Goal: Communication & Community: Share content

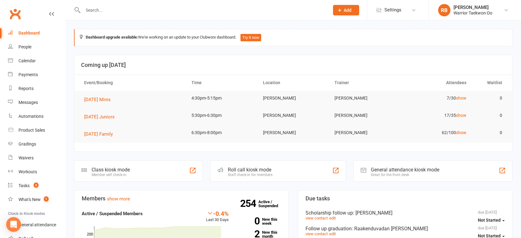
click at [128, 13] on input "text" at bounding box center [203, 10] width 244 height 9
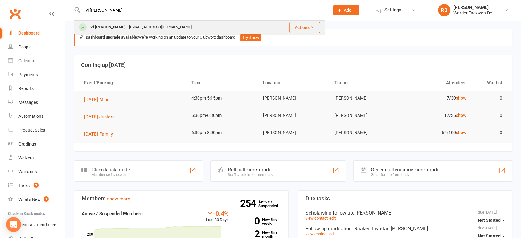
type input "vi [PERSON_NAME]"
click at [112, 22] on div "Vi Pham [EMAIL_ADDRESS][DOMAIN_NAME]" at bounding box center [171, 27] width 193 height 13
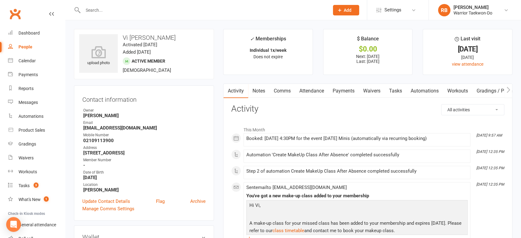
click at [287, 90] on link "Comms" at bounding box center [283, 91] width 26 height 14
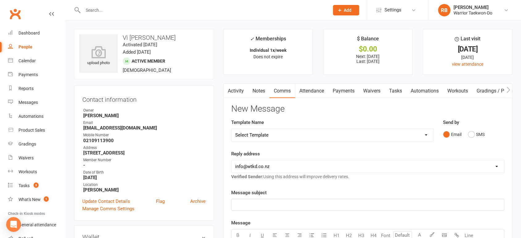
click at [296, 132] on select "Select Template [Email] We Miss You - 1st email [Email] Graduation from Junior …" at bounding box center [333, 135] width 202 height 12
select select "12"
click at [232, 129] on select "Select Template [Email] We Miss You - 1st email [Email] Graduation from Junior …" at bounding box center [333, 135] width 202 height 12
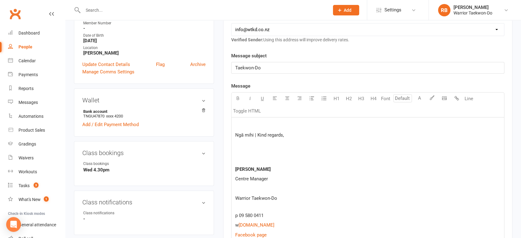
scroll to position [205, 0]
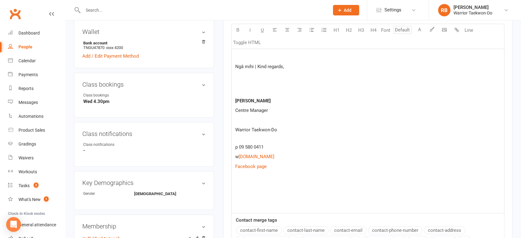
click at [252, 180] on div "Ngā mihi | Kind regards, [PERSON_NAME] Centre Manager Warrior Taekwon-Do p 09 5…" at bounding box center [368, 131] width 273 height 164
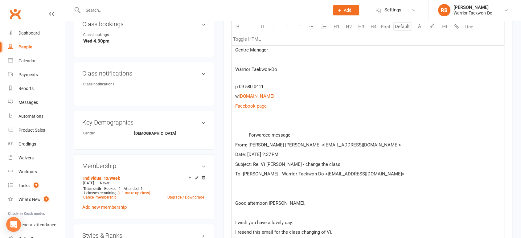
scroll to position [265, 0]
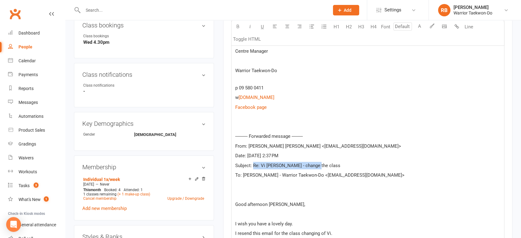
drag, startPoint x: 327, startPoint y: 161, endPoint x: 252, endPoint y: 162, distance: 75.0
click at [252, 162] on p "Subject: Re: Vi [PERSON_NAME] - change the class" at bounding box center [367, 165] width 265 height 7
copy span "Re: Vi [PERSON_NAME] - change the class"
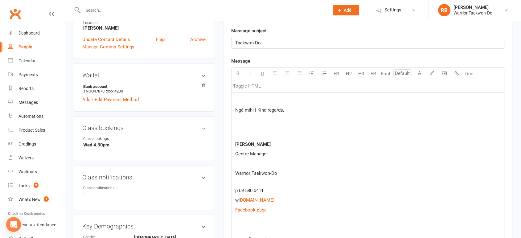
scroll to position [93, 0]
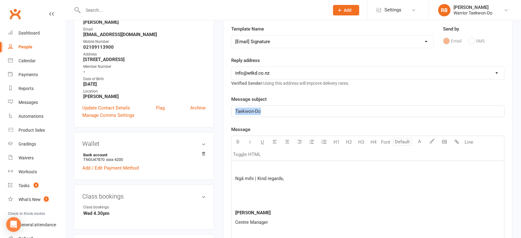
drag, startPoint x: 289, startPoint y: 112, endPoint x: 196, endPoint y: 117, distance: 93.0
click at [246, 165] on p at bounding box center [367, 168] width 265 height 7
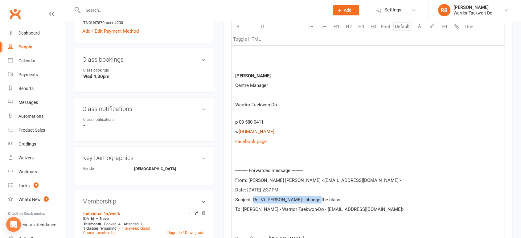
scroll to position [128, 0]
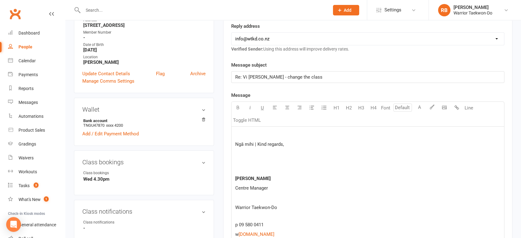
click at [237, 133] on p at bounding box center [367, 134] width 265 height 7
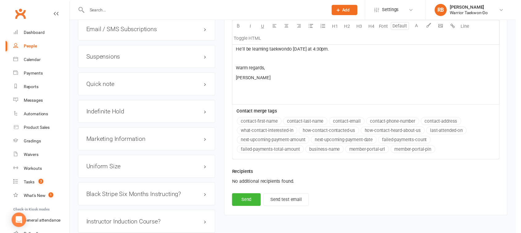
scroll to position [682, 0]
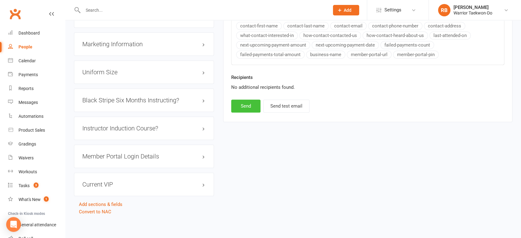
click at [242, 107] on button "Send" at bounding box center [245, 106] width 29 height 13
select select
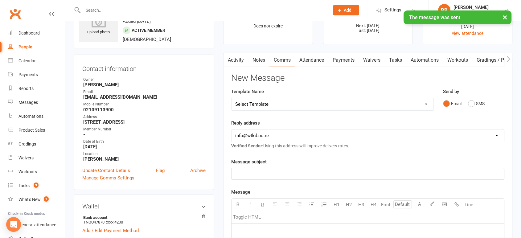
scroll to position [0, 0]
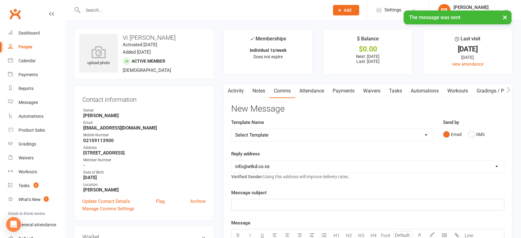
click at [321, 93] on link "Attendance" at bounding box center [311, 91] width 33 height 14
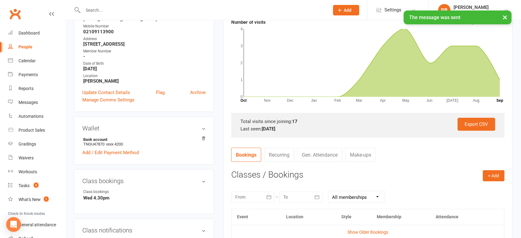
scroll to position [240, 0]
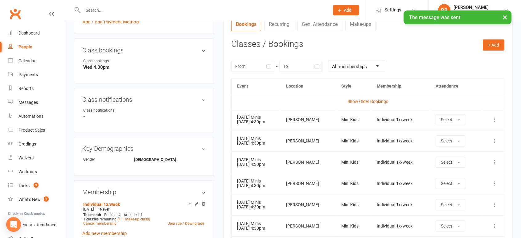
click at [495, 118] on icon at bounding box center [495, 120] width 6 height 6
click at [462, 155] on link "Remove booking" at bounding box center [467, 156] width 61 height 12
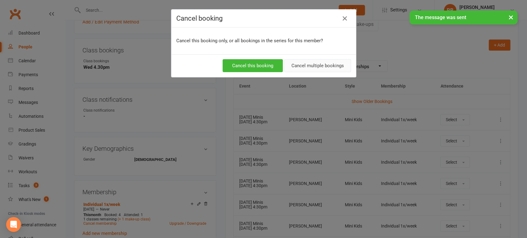
click at [318, 68] on button "Cancel multiple bookings" at bounding box center [317, 65] width 67 height 13
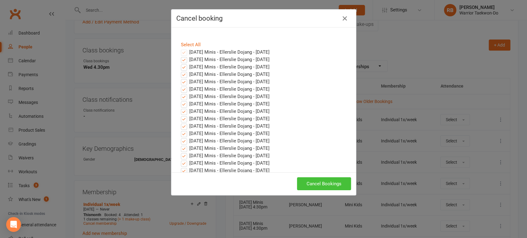
click at [318, 180] on button "Cancel Bookings" at bounding box center [324, 183] width 54 height 13
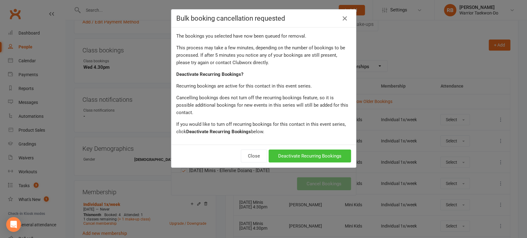
click at [293, 150] on button "Deactivate Recurring Bookings" at bounding box center [309, 156] width 82 height 13
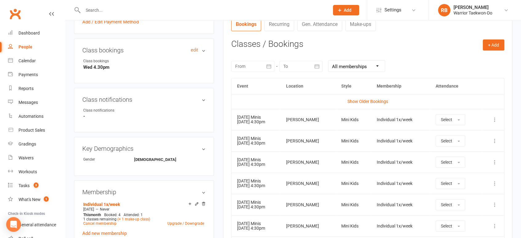
click at [196, 51] on link "edit" at bounding box center [194, 50] width 7 height 5
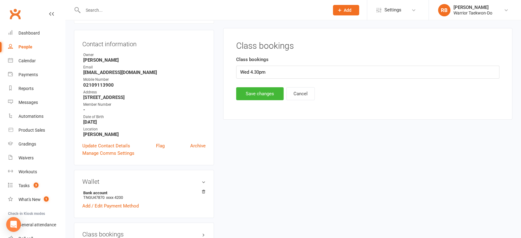
scroll to position [53, 0]
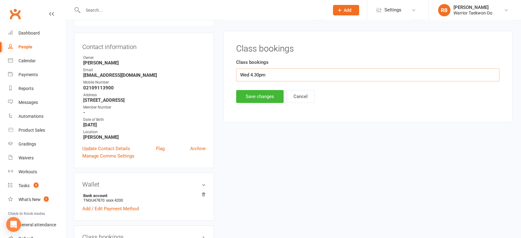
drag, startPoint x: 250, startPoint y: 76, endPoint x: 228, endPoint y: 74, distance: 22.3
click at [228, 74] on div "Class bookings Class bookings Wed 4.30pm Save changes Cancel Attendance Number …" at bounding box center [367, 77] width 289 height 92
type input "Tue 4.30pm"
click at [263, 95] on button "Save changes" at bounding box center [260, 96] width 48 height 13
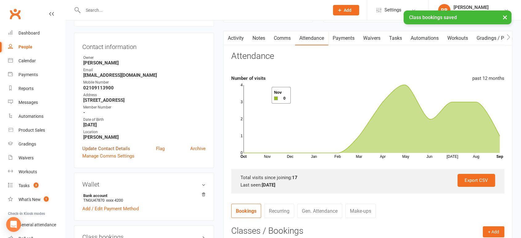
click at [114, 150] on link "Update Contact Details" at bounding box center [106, 148] width 48 height 7
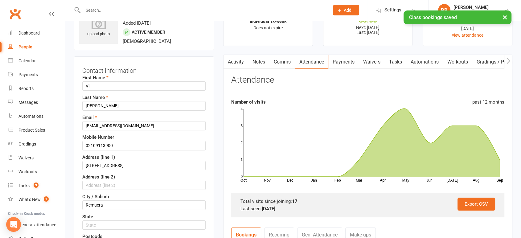
scroll to position [166, 0]
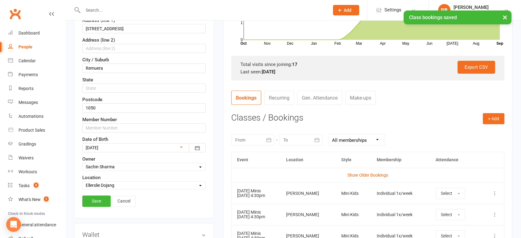
click at [112, 165] on select "Select Owner [PERSON_NAME] [PERSON_NAME] [PERSON_NAME] [PERSON_NAME] [PERSON_NA…" at bounding box center [144, 167] width 123 height 7
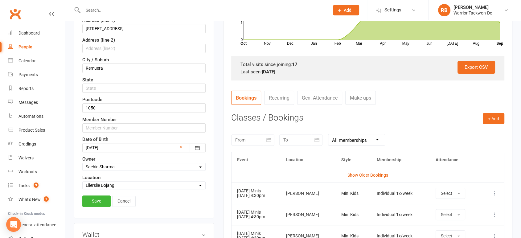
select select "7"
click at [83, 164] on select "Select Owner [PERSON_NAME] [PERSON_NAME] [PERSON_NAME] [PERSON_NAME] [PERSON_NA…" at bounding box center [144, 167] width 123 height 7
click at [99, 199] on link "Save" at bounding box center [96, 201] width 28 height 11
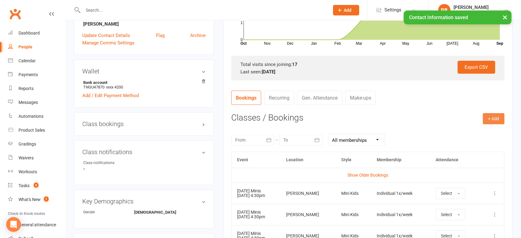
click at [491, 118] on button "+ Add" at bounding box center [494, 118] width 22 height 11
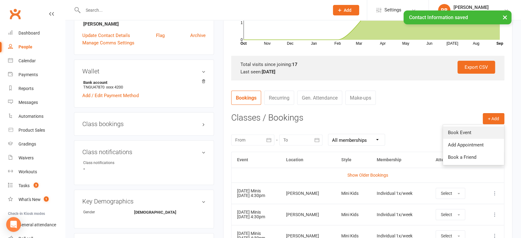
click at [467, 130] on link "Book Event" at bounding box center [473, 132] width 61 height 12
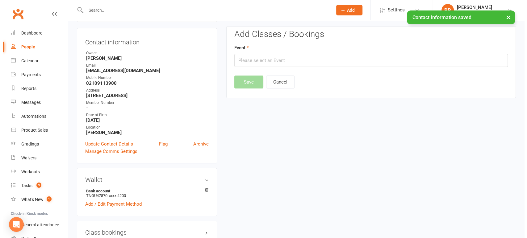
scroll to position [53, 0]
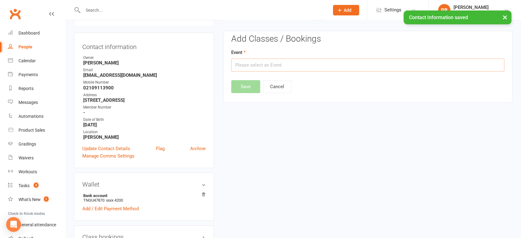
click at [247, 66] on input "text" at bounding box center [367, 65] width 273 height 13
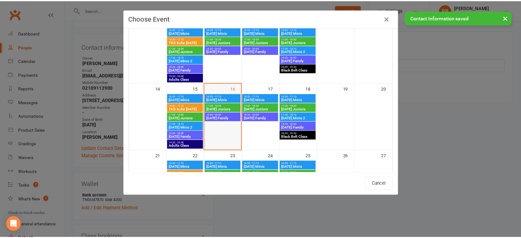
scroll to position [137, 0]
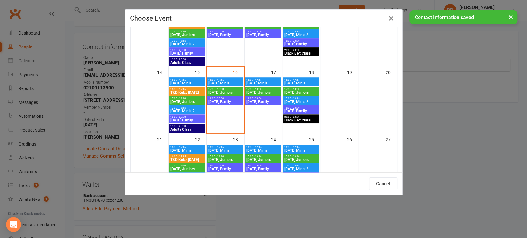
click at [231, 82] on span "[DATE] Minis" at bounding box center [225, 83] width 34 height 4
type input "[DATE] Minis - [DATE] 4:30:00 PM"
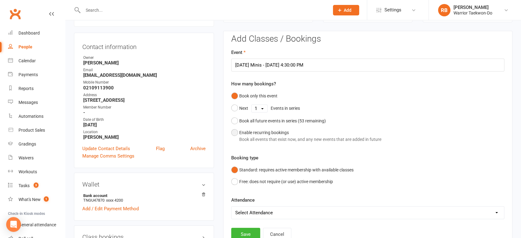
click at [260, 129] on div "Enable recurring bookings Book all events that exist now, and any new events th…" at bounding box center [310, 136] width 142 height 14
select select "book_from_now"
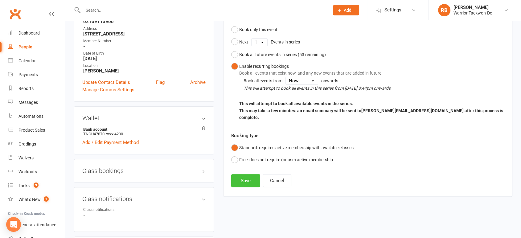
scroll to position [121, 0]
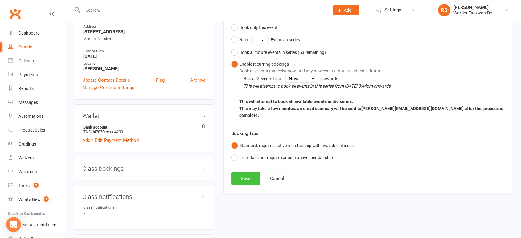
click at [241, 176] on button "Save" at bounding box center [245, 178] width 29 height 13
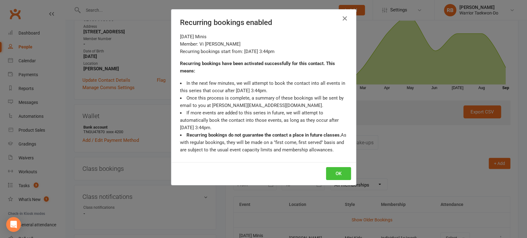
click at [332, 175] on button "OK" at bounding box center [338, 173] width 25 height 13
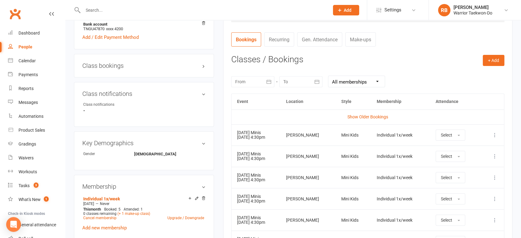
scroll to position [293, 0]
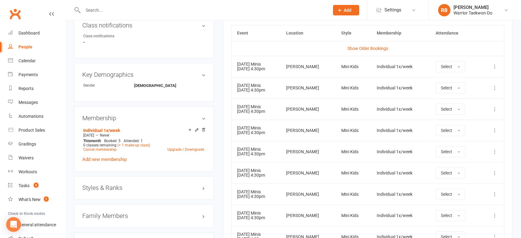
click at [98, 9] on input "text" at bounding box center [203, 10] width 244 height 9
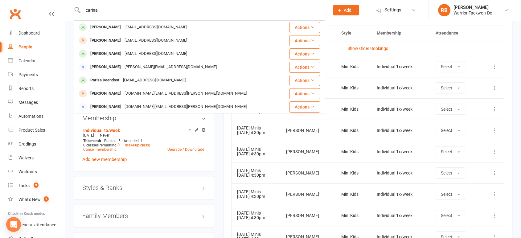
type input "carina"
click at [123, 27] on div "[EMAIL_ADDRESS][DOMAIN_NAME]" at bounding box center [156, 27] width 66 height 9
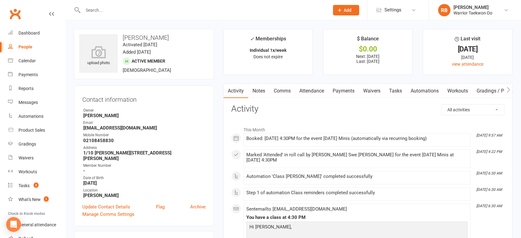
click at [279, 91] on link "Comms" at bounding box center [283, 91] width 26 height 14
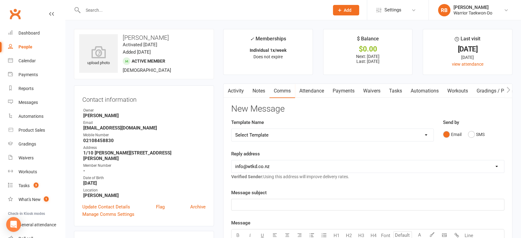
click at [291, 130] on select "Select Template [Email] We Miss You - 1st email [Email] Graduation from Junior …" at bounding box center [333, 135] width 202 height 12
select select "12"
click at [232, 129] on select "Select Template [Email] We Miss You - 1st email [Email] Graduation from Junior …" at bounding box center [333, 135] width 202 height 12
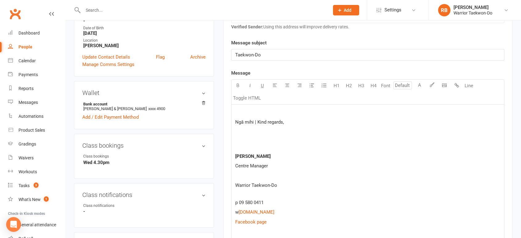
scroll to position [205, 0]
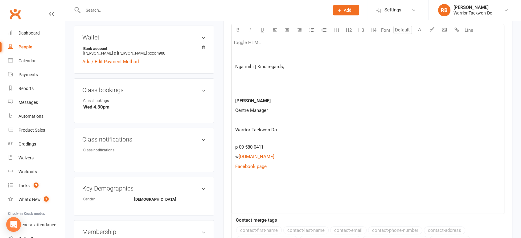
click at [259, 178] on p at bounding box center [367, 175] width 265 height 7
click at [246, 190] on div "Ngā mihi | Kind regards, [PERSON_NAME] Centre Manager Warrior Taekwon-Do p 09 5…" at bounding box center [368, 131] width 273 height 164
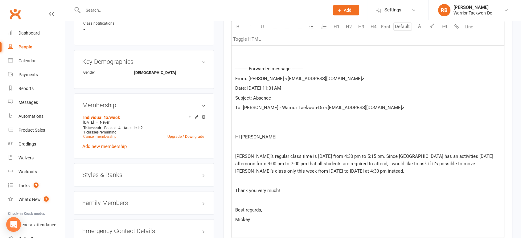
scroll to position [329, 0]
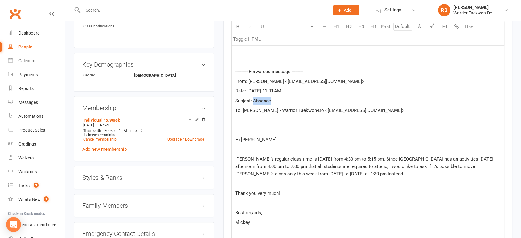
drag, startPoint x: 300, startPoint y: 98, endPoint x: 253, endPoint y: 99, distance: 47.2
click at [253, 99] on p "Subject: Absence" at bounding box center [367, 100] width 265 height 7
copy span "Absence"
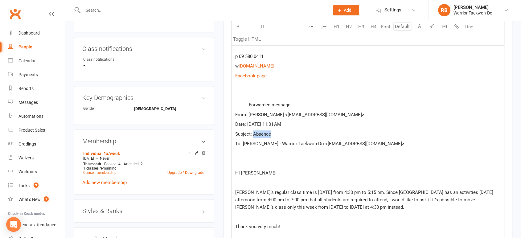
scroll to position [89, 0]
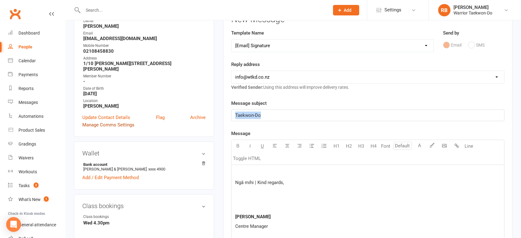
drag, startPoint x: 303, startPoint y: 113, endPoint x: 118, endPoint y: 115, distance: 185.1
click at [243, 170] on p at bounding box center [367, 172] width 265 height 7
click at [246, 169] on p at bounding box center [367, 172] width 265 height 7
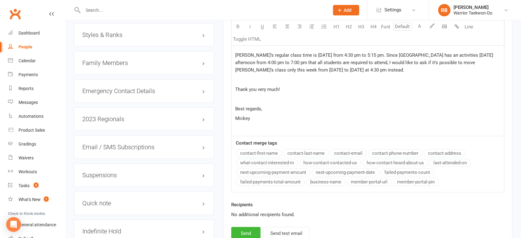
scroll to position [501, 0]
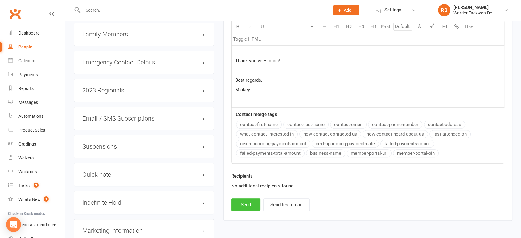
click at [244, 204] on button "Send" at bounding box center [245, 204] width 29 height 13
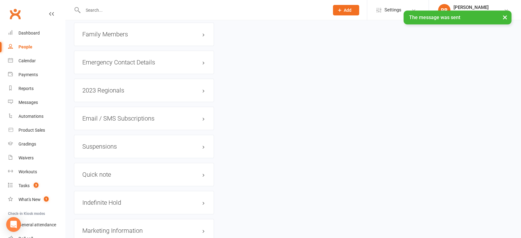
select select
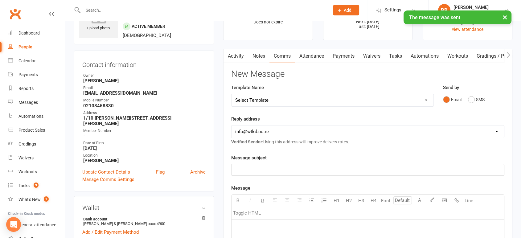
scroll to position [0, 0]
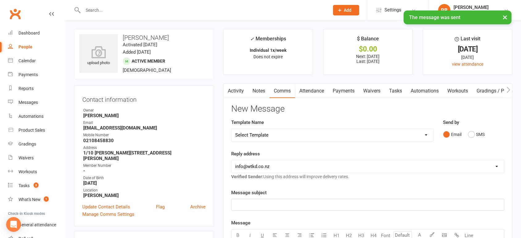
click at [321, 89] on link "Attendance" at bounding box center [311, 91] width 33 height 14
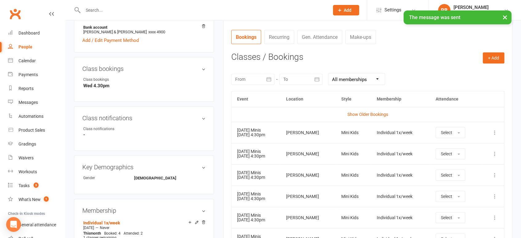
scroll to position [274, 0]
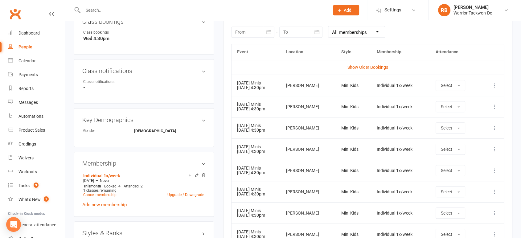
click at [496, 86] on icon at bounding box center [495, 85] width 6 height 6
click at [459, 120] on link "Remove booking" at bounding box center [467, 122] width 61 height 12
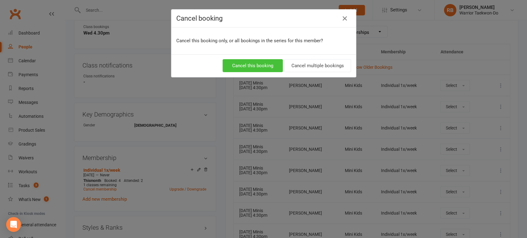
click at [257, 62] on button "Cancel this booking" at bounding box center [252, 65] width 60 height 13
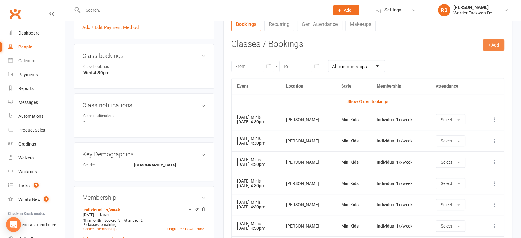
click at [492, 46] on button "+ Add" at bounding box center [494, 44] width 22 height 11
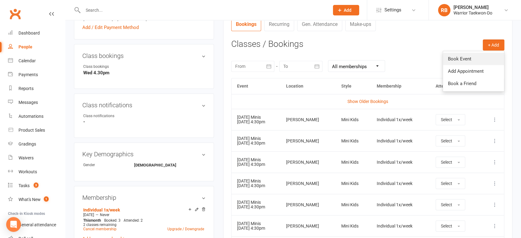
click at [468, 57] on link "Book Event" at bounding box center [473, 59] width 61 height 12
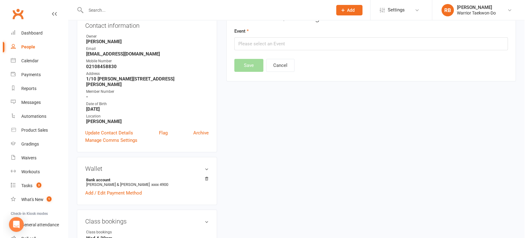
scroll to position [53, 0]
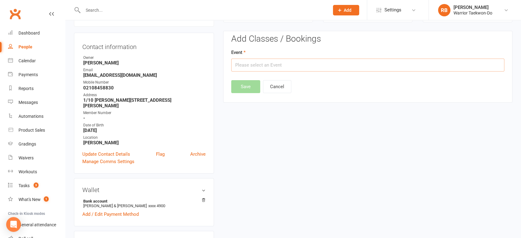
click at [303, 66] on input "text" at bounding box center [367, 65] width 273 height 13
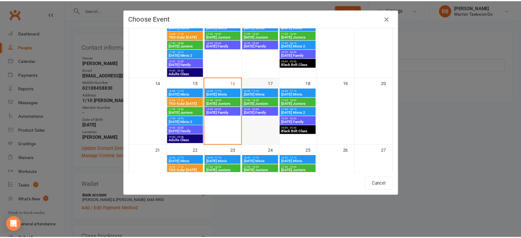
scroll to position [137, 0]
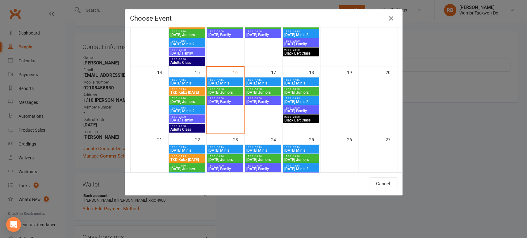
click at [299, 81] on span "[DATE] Minis" at bounding box center [301, 83] width 34 height 4
type input "[DATE] Minis - [DATE] 4:30:00 PM"
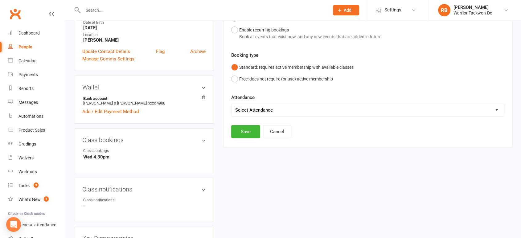
scroll to position [155, 0]
click at [252, 134] on button "Save" at bounding box center [245, 131] width 29 height 13
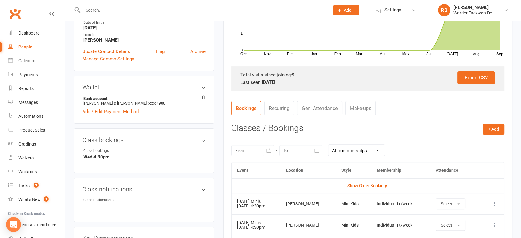
click at [107, 9] on input "text" at bounding box center [203, 10] width 244 height 9
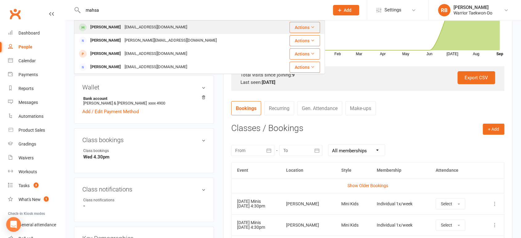
type input "mahsa"
click at [126, 27] on div "[EMAIL_ADDRESS][DOMAIN_NAME]" at bounding box center [156, 27] width 66 height 9
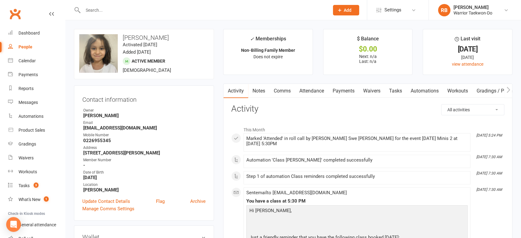
click at [311, 89] on link "Attendance" at bounding box center [311, 91] width 33 height 14
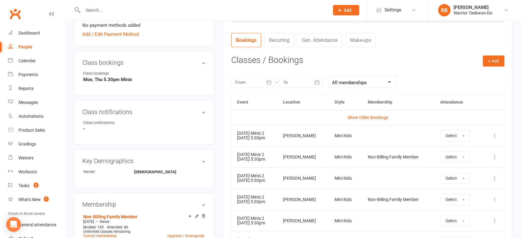
scroll to position [240, 0]
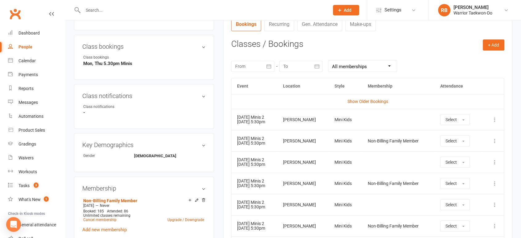
click at [496, 114] on td "More info View event Remove booking" at bounding box center [494, 119] width 22 height 21
click at [494, 120] on icon at bounding box center [495, 120] width 6 height 6
click at [447, 152] on link "Remove booking" at bounding box center [467, 156] width 61 height 12
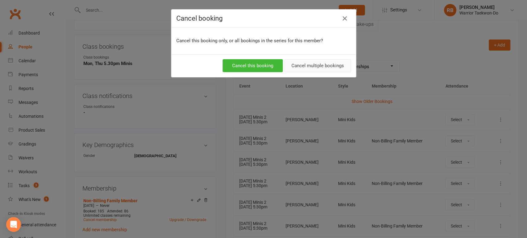
click at [296, 65] on button "Cancel multiple bookings" at bounding box center [317, 65] width 67 height 13
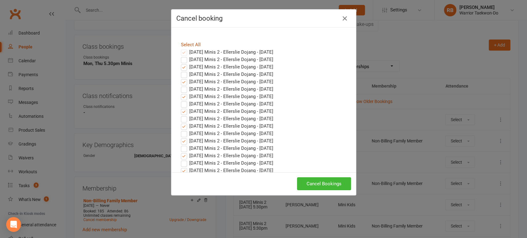
click at [193, 42] on link "Select All" at bounding box center [191, 45] width 20 height 6
click at [334, 182] on button "Cancel Bookings" at bounding box center [324, 183] width 54 height 13
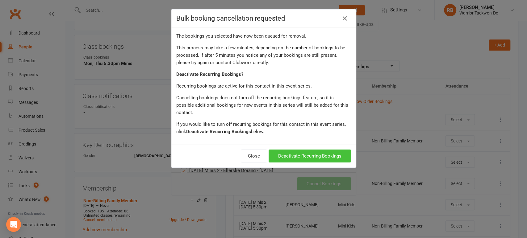
click at [318, 150] on button "Deactivate Recurring Bookings" at bounding box center [309, 156] width 82 height 13
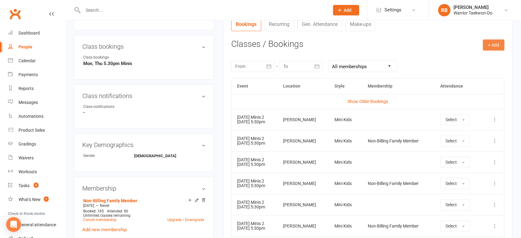
click at [493, 45] on button "+ Add" at bounding box center [494, 44] width 22 height 11
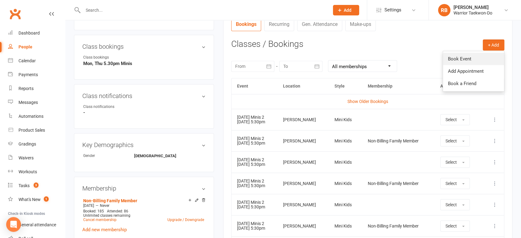
click at [480, 59] on link "Book Event" at bounding box center [473, 59] width 61 height 12
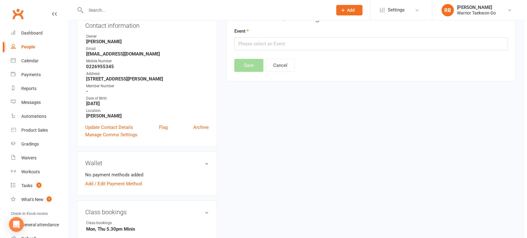
scroll to position [53, 0]
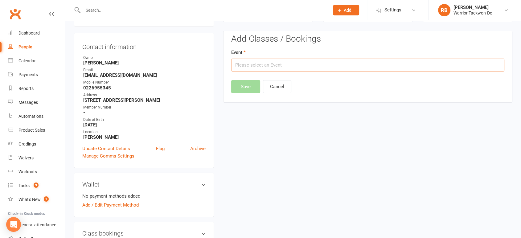
click at [331, 63] on input "text" at bounding box center [367, 65] width 273 height 13
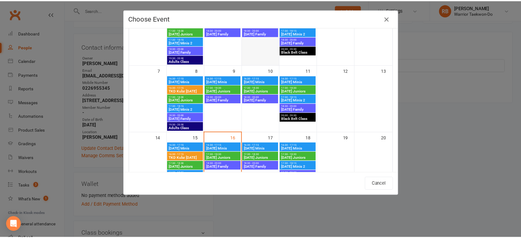
scroll to position [103, 0]
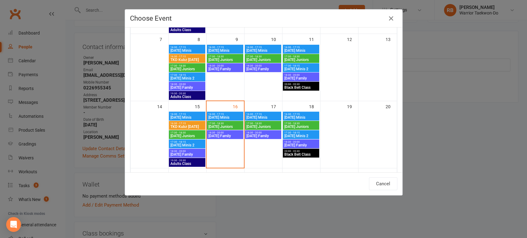
click at [297, 125] on span "[DATE] Juniors" at bounding box center [301, 127] width 34 height 4
type input "[DATE] Juniors - [DATE] 5:30:00 PM"
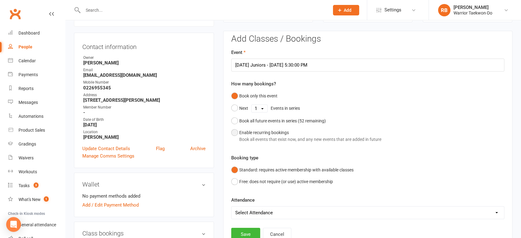
click at [284, 139] on div "Book all events that exist now, and any new events that are added in future" at bounding box center [310, 139] width 142 height 7
select select "book_from_now"
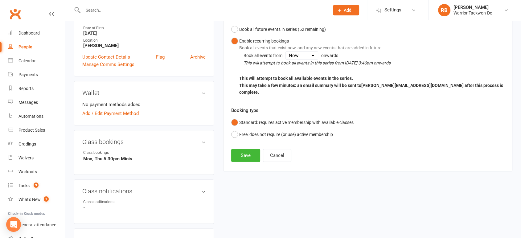
scroll to position [190, 0]
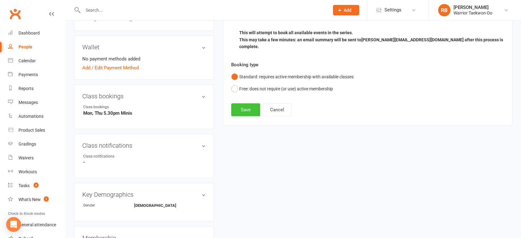
click at [243, 103] on button "Save" at bounding box center [245, 109] width 29 height 13
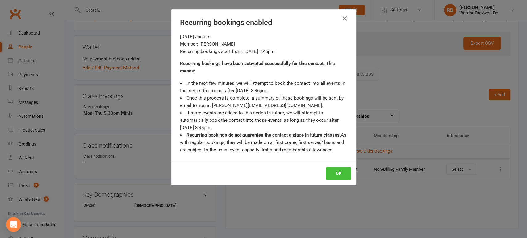
click at [338, 170] on button "OK" at bounding box center [338, 173] width 25 height 13
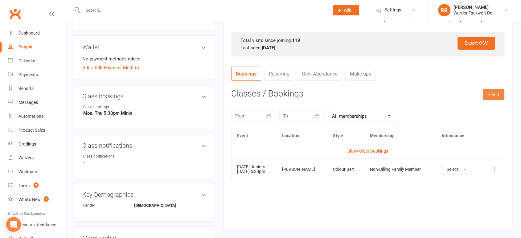
click at [497, 93] on button "+ Add" at bounding box center [494, 94] width 22 height 11
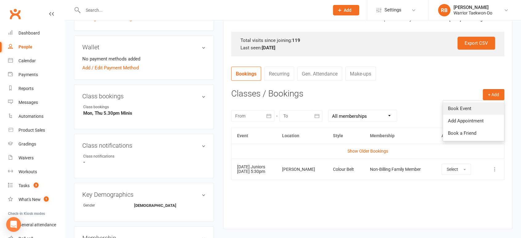
click at [480, 103] on link "Book Event" at bounding box center [473, 108] width 61 height 12
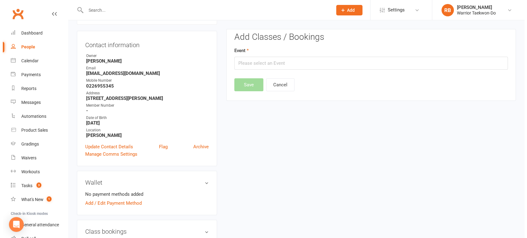
scroll to position [53, 0]
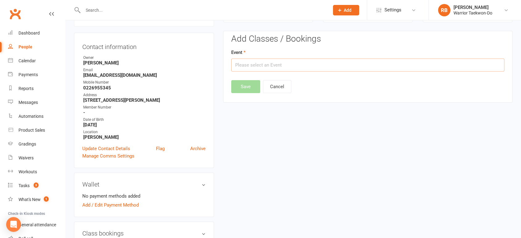
click at [288, 66] on input "text" at bounding box center [367, 65] width 273 height 13
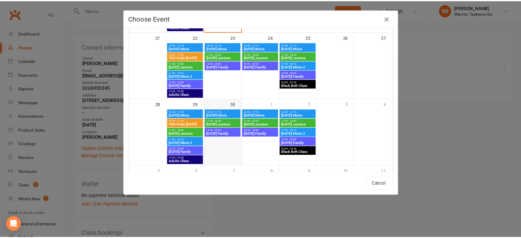
scroll to position [240, 0]
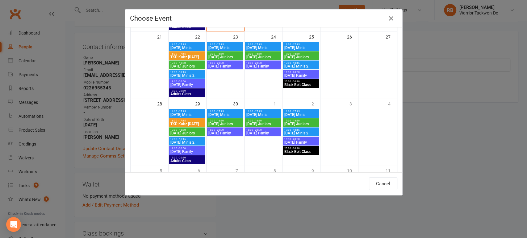
click at [190, 66] on span "[DATE] Juniors" at bounding box center [187, 66] width 34 height 4
type input "[DATE] Juniors - [DATE] 5:30:00 PM"
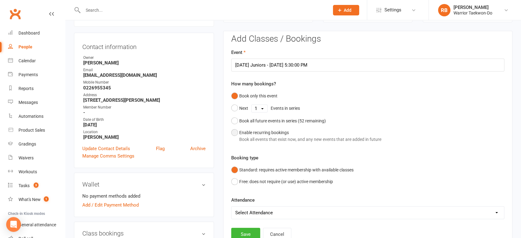
click at [261, 143] on button "Enable recurring bookings Book all events that exist now, and any new events th…" at bounding box center [306, 136] width 150 height 19
select select "book_from_now"
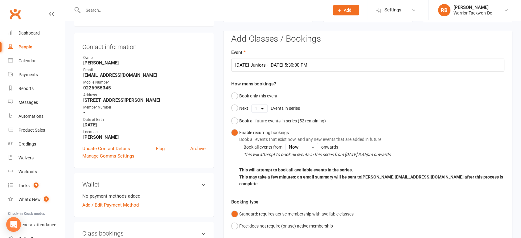
scroll to position [155, 0]
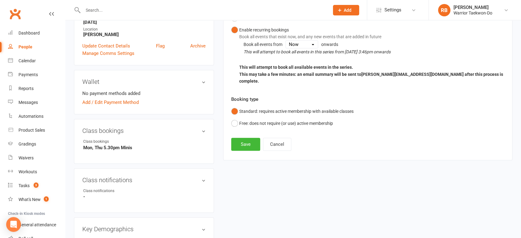
click at [249, 145] on div "Add Classes / Bookings Event [DATE] Juniors - [DATE] 5:30:00 PM How many bookin…" at bounding box center [367, 44] width 289 height 232
click at [249, 141] on button "Save" at bounding box center [245, 144] width 29 height 13
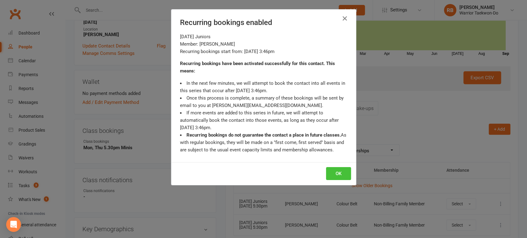
click at [329, 172] on button "OK" at bounding box center [338, 173] width 25 height 13
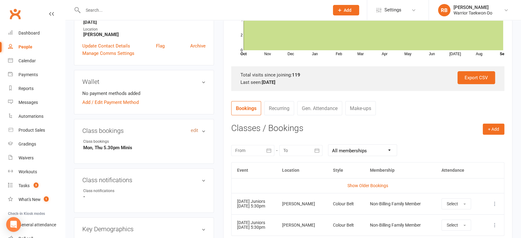
click at [193, 130] on link "edit" at bounding box center [194, 130] width 7 height 5
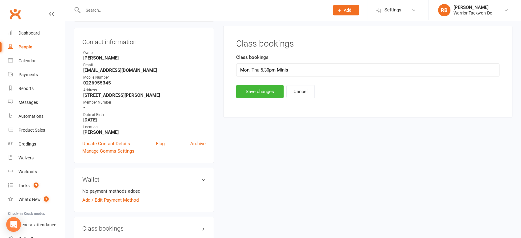
scroll to position [53, 0]
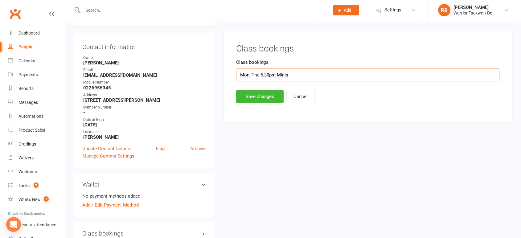
drag, startPoint x: 279, startPoint y: 74, endPoint x: 345, endPoint y: 73, distance: 65.7
click at [345, 73] on input "Mon, Thu 5.30pm Minis" at bounding box center [367, 74] width 263 height 13
type input "Mon, Thu 5.30pm Jnrs"
click at [248, 96] on button "Save changes" at bounding box center [260, 96] width 48 height 13
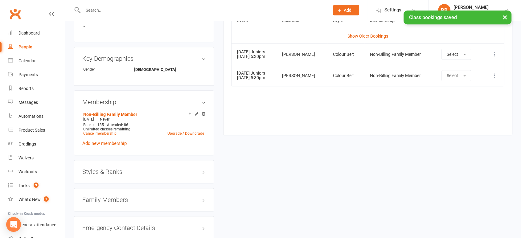
scroll to position [361, 0]
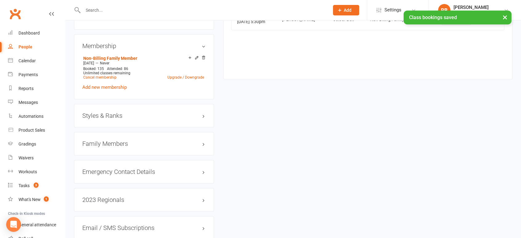
click at [127, 118] on h3 "Styles & Ranks" at bounding box center [143, 115] width 123 height 7
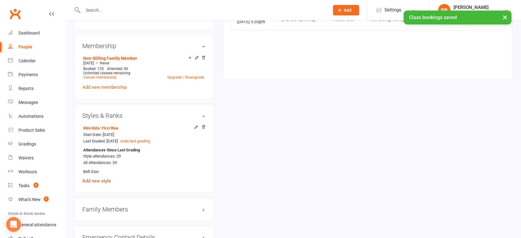
click at [103, 178] on link "Add new style" at bounding box center [96, 181] width 29 height 6
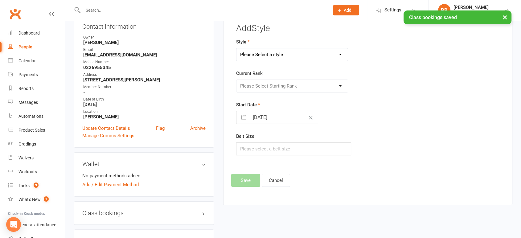
scroll to position [53, 0]
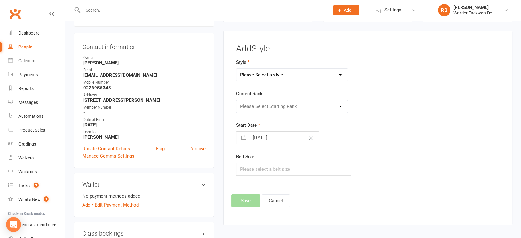
drag, startPoint x: 281, startPoint y: 77, endPoint x: 279, endPoint y: 81, distance: 4.0
click at [281, 77] on select "Please Select a style Colour Belt Mini Kids TKD Kubz" at bounding box center [292, 75] width 111 height 12
select select "2483"
click at [237, 69] on select "Please Select a style Colour Belt Mini Kids TKD Kubz" at bounding box center [292, 75] width 111 height 12
click at [266, 104] on select "Please Select Starting Rank 10th gup - White Belt 9th gup - Yellow Stripe 8th g…" at bounding box center [292, 106] width 111 height 12
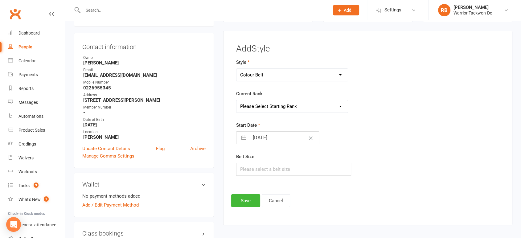
select select "24938"
click at [237, 100] on select "Please Select Starting Rank 10th gup - White Belt 9th gup - Yellow Stripe 8th g…" at bounding box center [292, 106] width 111 height 12
click at [247, 197] on button "Save" at bounding box center [245, 200] width 29 height 13
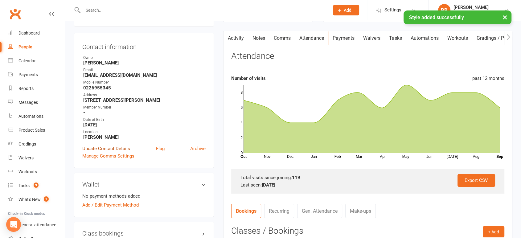
click at [123, 148] on link "Update Contact Details" at bounding box center [106, 148] width 48 height 7
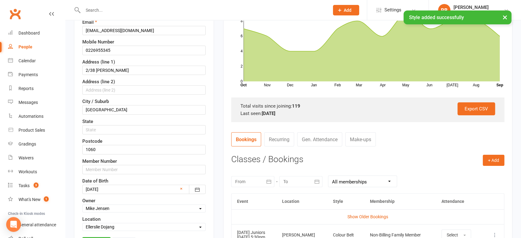
scroll to position [166, 0]
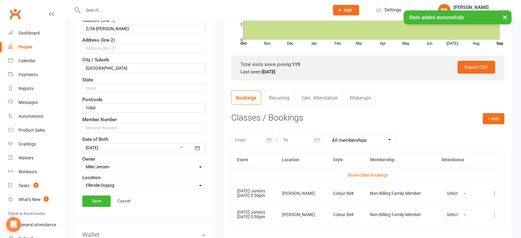
click at [110, 165] on select "Select Owner [PERSON_NAME] [PERSON_NAME] [PERSON_NAME] [PERSON_NAME] [PERSON_NA…" at bounding box center [144, 167] width 123 height 7
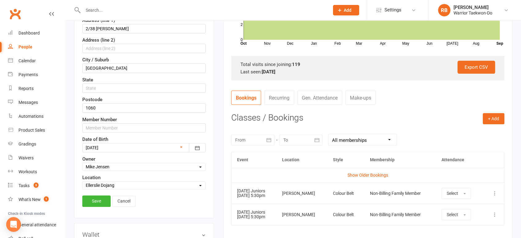
select select "14"
click at [83, 164] on select "Select Owner [PERSON_NAME] [PERSON_NAME] [PERSON_NAME] [PERSON_NAME] [PERSON_NA…" at bounding box center [144, 167] width 123 height 7
click at [98, 197] on link "Save" at bounding box center [96, 201] width 28 height 11
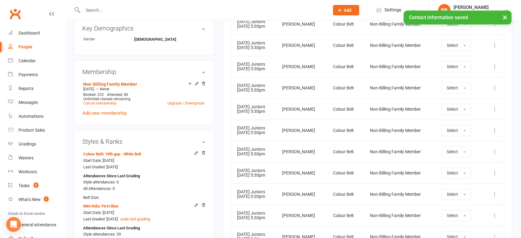
scroll to position [63, 0]
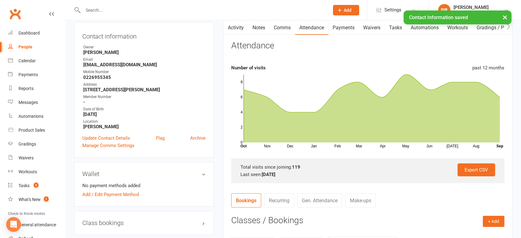
click at [131, 4] on div at bounding box center [199, 10] width 251 height 20
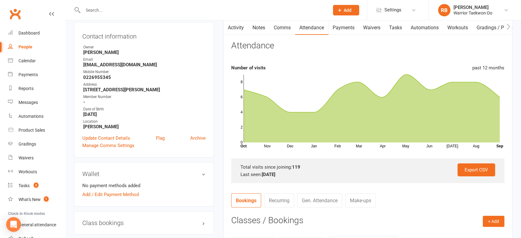
click at [132, 8] on input "text" at bounding box center [203, 10] width 244 height 9
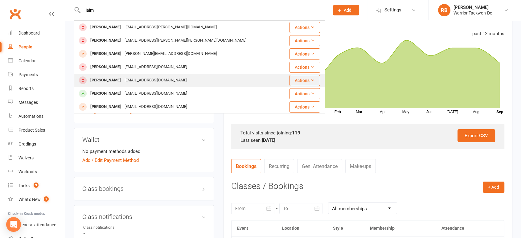
scroll to position [0, 0]
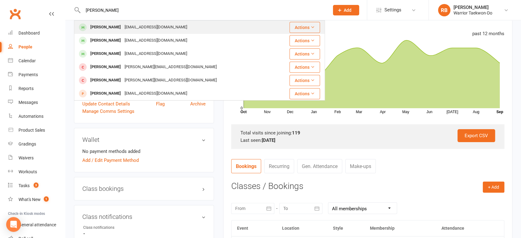
type input "[PERSON_NAME]"
click at [148, 28] on div "[EMAIL_ADDRESS][DOMAIN_NAME]" at bounding box center [156, 27] width 66 height 9
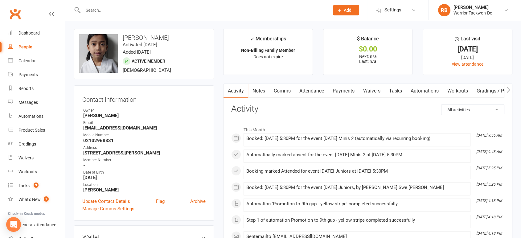
click at [311, 91] on link "Attendance" at bounding box center [311, 91] width 33 height 14
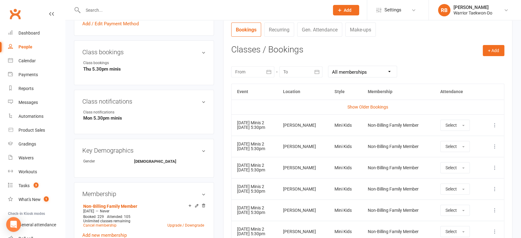
scroll to position [240, 0]
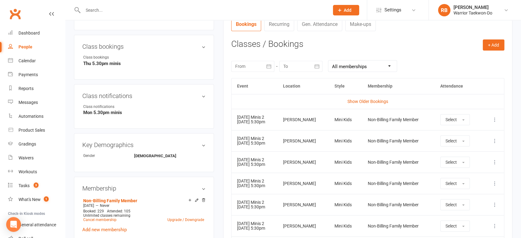
click at [497, 118] on icon at bounding box center [495, 120] width 6 height 6
drag, startPoint x: 464, startPoint y: 149, endPoint x: 464, endPoint y: 153, distance: 4.3
click at [464, 153] on ul "More info View event Remove booking" at bounding box center [468, 144] width 62 height 41
click at [501, 119] on td "More info View event Remove booking" at bounding box center [494, 119] width 22 height 21
click at [496, 119] on icon at bounding box center [495, 120] width 6 height 6
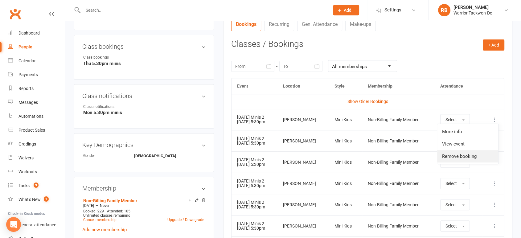
click at [462, 156] on link "Remove booking" at bounding box center [467, 156] width 61 height 12
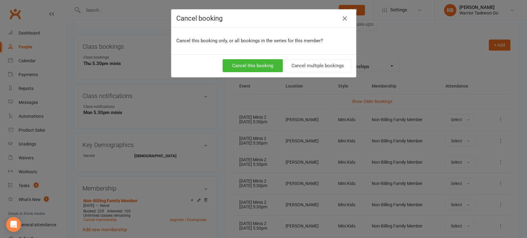
click at [293, 73] on div "Cancel this booking Cancel multiple bookings" at bounding box center [263, 65] width 184 height 23
click at [296, 66] on button "Cancel multiple bookings" at bounding box center [317, 65] width 67 height 13
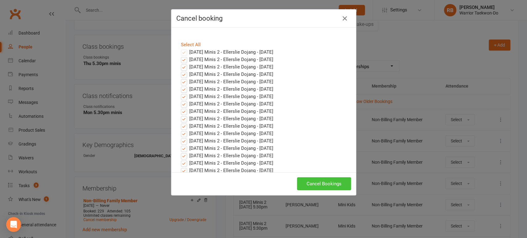
click at [325, 184] on button "Cancel Bookings" at bounding box center [324, 183] width 54 height 13
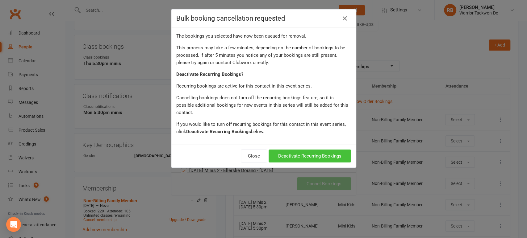
click at [321, 152] on button "Deactivate Recurring Bookings" at bounding box center [309, 156] width 82 height 13
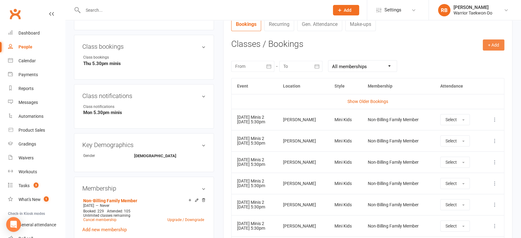
click at [492, 44] on button "+ Add" at bounding box center [494, 44] width 22 height 11
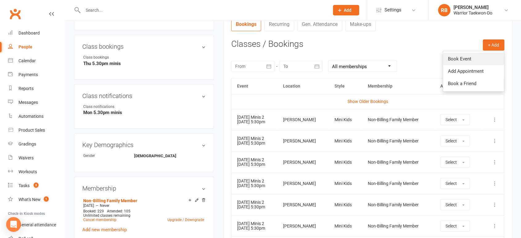
click at [462, 57] on link "Book Event" at bounding box center [473, 59] width 61 height 12
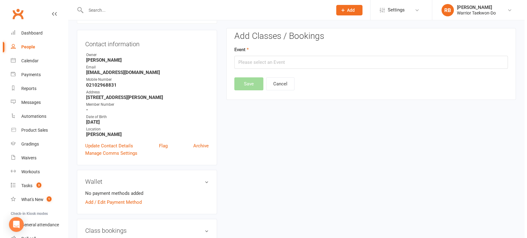
scroll to position [53, 0]
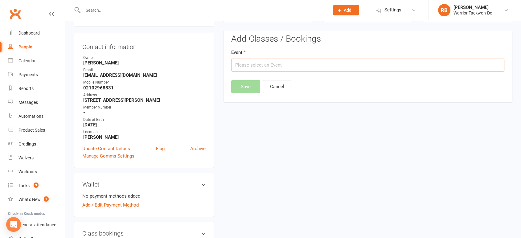
click at [275, 61] on input "text" at bounding box center [367, 65] width 273 height 13
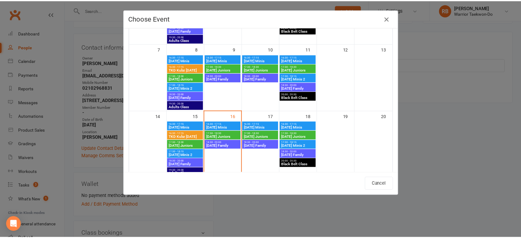
scroll to position [137, 0]
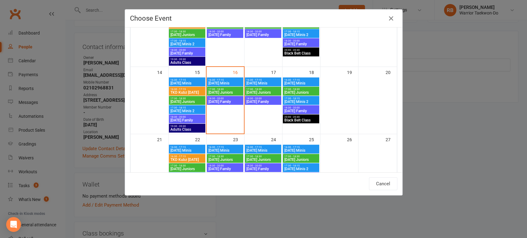
click at [300, 91] on span "[DATE] Juniors" at bounding box center [301, 93] width 34 height 4
type input "[DATE] Juniors - [DATE] 5:30:00 PM"
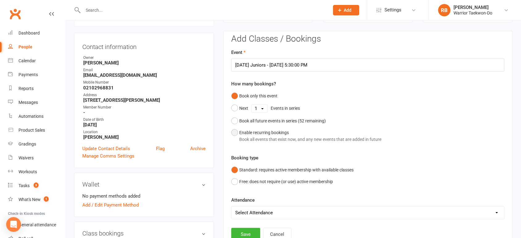
click at [251, 132] on div "Enable recurring bookings Book all events that exist now, and any new events th…" at bounding box center [310, 136] width 142 height 14
select select "book_from_now"
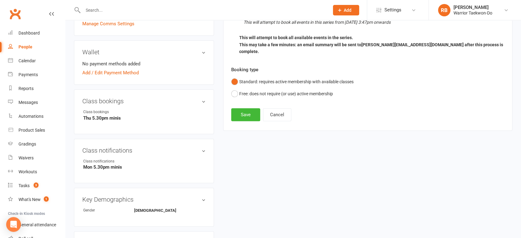
scroll to position [190, 0]
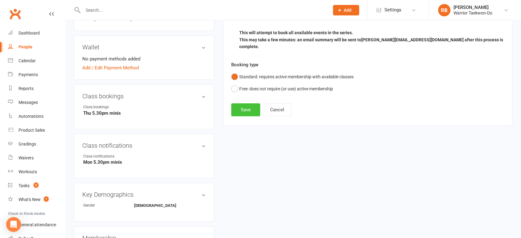
click at [247, 103] on button "Save" at bounding box center [245, 109] width 29 height 13
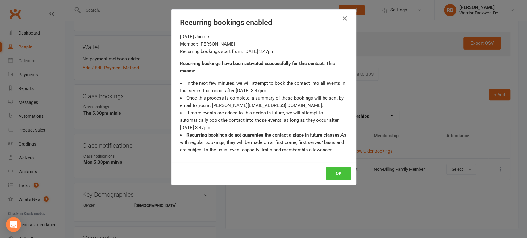
click at [331, 172] on button "OK" at bounding box center [338, 173] width 25 height 13
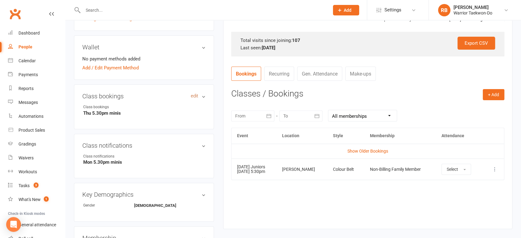
click at [197, 96] on link "edit" at bounding box center [194, 95] width 7 height 5
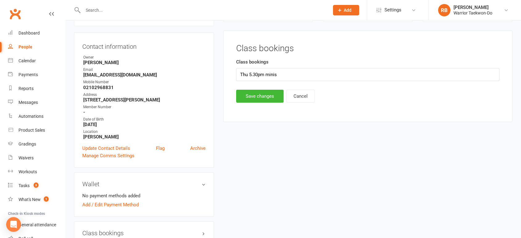
scroll to position [53, 0]
drag, startPoint x: 268, startPoint y: 76, endPoint x: 335, endPoint y: 72, distance: 67.6
click at [335, 72] on input "Thu 5.30pm minis" at bounding box center [367, 74] width 263 height 13
type input "Thu 5.30pm jnrs"
click at [269, 97] on button "Save changes" at bounding box center [260, 96] width 48 height 13
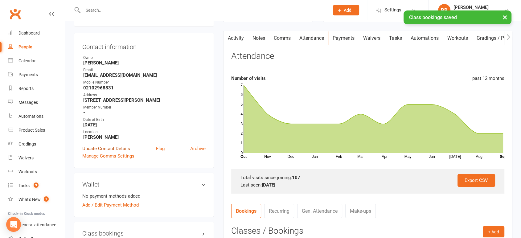
click at [109, 147] on link "Update Contact Details" at bounding box center [106, 148] width 48 height 7
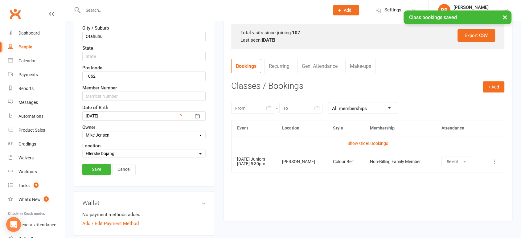
scroll to position [200, 0]
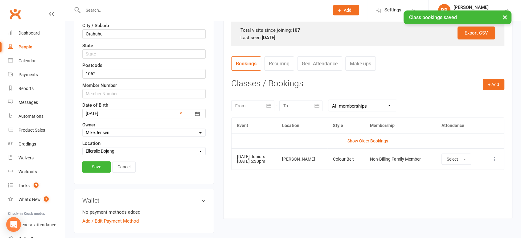
click at [109, 132] on select "Select Owner [PERSON_NAME] [PERSON_NAME] [PERSON_NAME] [PERSON_NAME] [PERSON_NA…" at bounding box center [144, 132] width 123 height 7
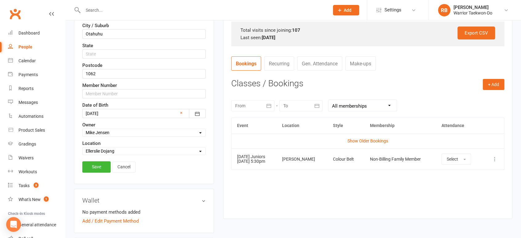
select select "14"
click at [83, 129] on select "Select Owner [PERSON_NAME] [PERSON_NAME] [PERSON_NAME] [PERSON_NAME] [PERSON_NA…" at bounding box center [144, 132] width 123 height 7
click at [89, 162] on link "Save" at bounding box center [96, 166] width 28 height 11
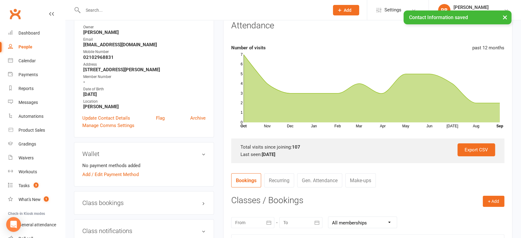
scroll to position [29, 0]
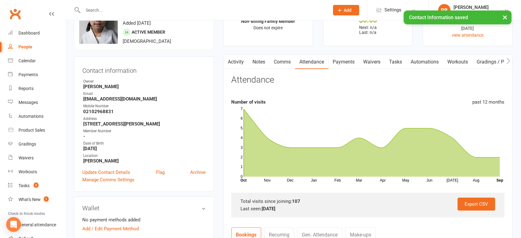
click at [311, 62] on link "Attendance" at bounding box center [311, 62] width 33 height 14
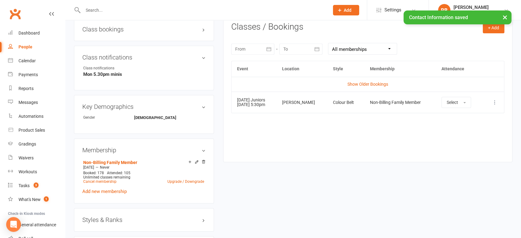
scroll to position [269, 0]
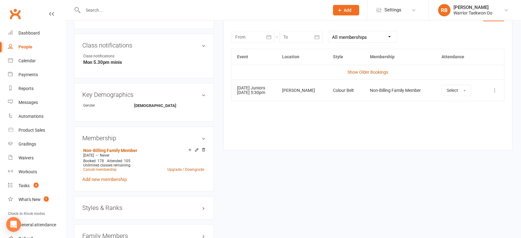
click at [135, 220] on aside "upload photo change photo [PERSON_NAME] Activated [DATE] Added [DATE] Active me…" at bounding box center [144, 182] width 140 height 844
click at [135, 211] on div "Styles & Ranks" at bounding box center [144, 207] width 140 height 23
click at [132, 205] on h3 "Styles & Ranks" at bounding box center [143, 208] width 123 height 7
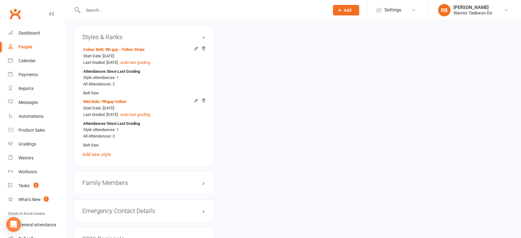
scroll to position [440, 0]
click at [27, 183] on div "Tasks" at bounding box center [24, 185] width 11 height 5
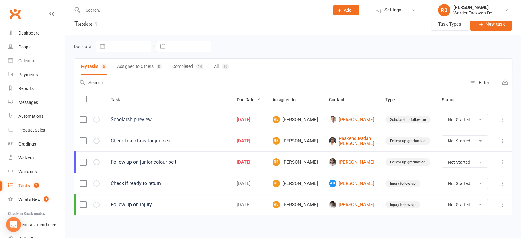
scroll to position [10, 0]
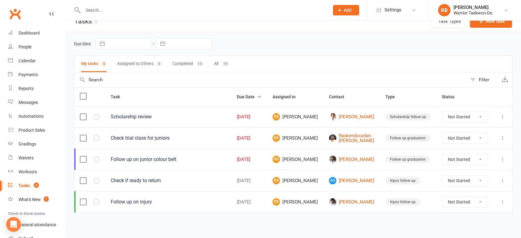
click at [84, 160] on label at bounding box center [83, 159] width 6 height 6
click at [84, 156] on input "checkbox" at bounding box center [83, 156] width 6 height 0
click at [488, 224] on button "Set status" at bounding box center [492, 224] width 41 height 13
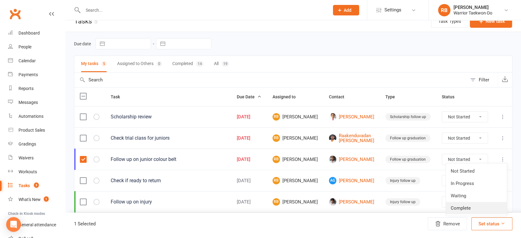
click at [462, 208] on link "Complete" at bounding box center [476, 208] width 61 height 12
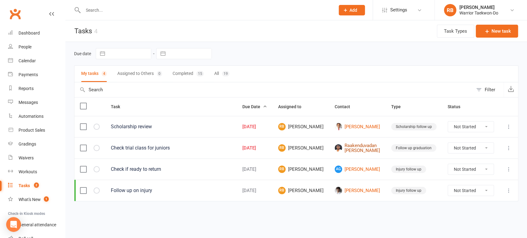
click at [359, 147] on link "Raakenduvadan [PERSON_NAME]" at bounding box center [356, 148] width 45 height 10
click at [84, 147] on label at bounding box center [83, 148] width 6 height 6
click at [84, 145] on input "checkbox" at bounding box center [83, 145] width 6 height 0
click at [498, 226] on button "Set status" at bounding box center [497, 224] width 41 height 13
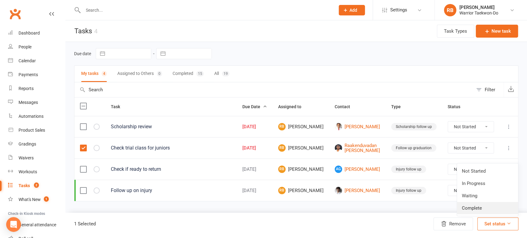
click at [480, 206] on link "Complete" at bounding box center [487, 208] width 61 height 12
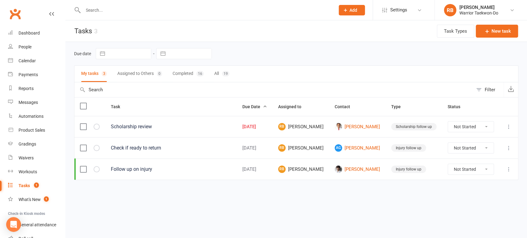
click at [114, 9] on input "text" at bounding box center [205, 10] width 249 height 9
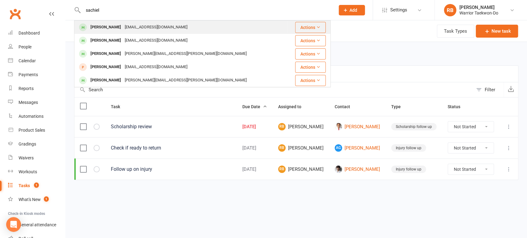
type input "sachiel"
click at [140, 24] on div "[EMAIL_ADDRESS][DOMAIN_NAME]" at bounding box center [156, 27] width 66 height 9
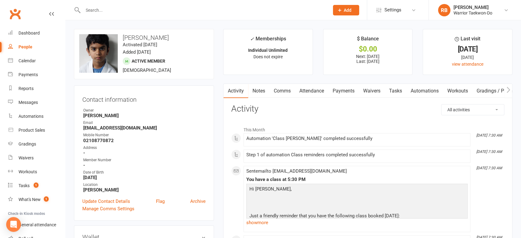
click at [320, 90] on link "Attendance" at bounding box center [311, 91] width 33 height 14
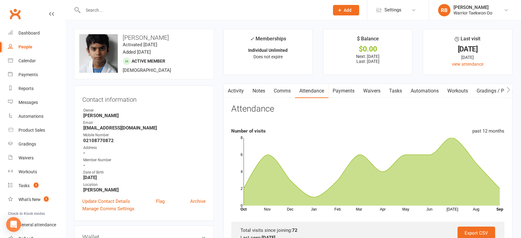
click at [285, 89] on link "Comms" at bounding box center [283, 91] width 26 height 14
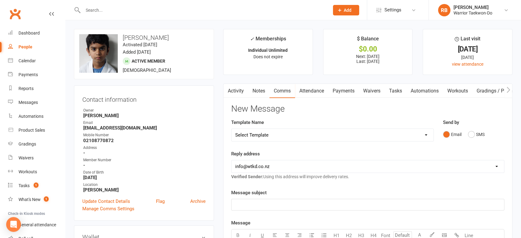
click at [265, 135] on select "Select Template [Email] We Miss You - 1st email [Email] Graduation from Junior …" at bounding box center [333, 135] width 202 height 12
select select "12"
click at [232, 129] on select "Select Template [Email] We Miss You - 1st email [Email] Graduation from Junior …" at bounding box center [333, 135] width 202 height 12
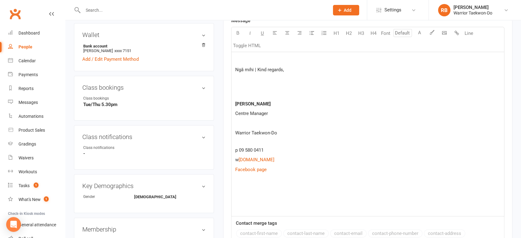
scroll to position [240, 0]
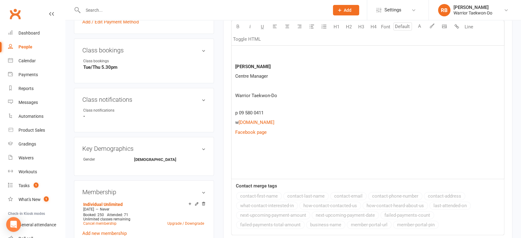
click at [244, 158] on p at bounding box center [367, 161] width 265 height 7
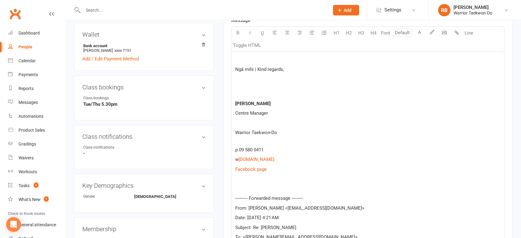
scroll to position [158, 0]
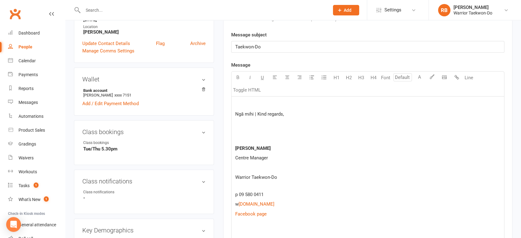
click at [265, 101] on p at bounding box center [367, 104] width 265 height 7
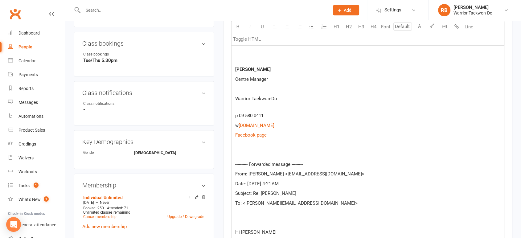
scroll to position [329, 0]
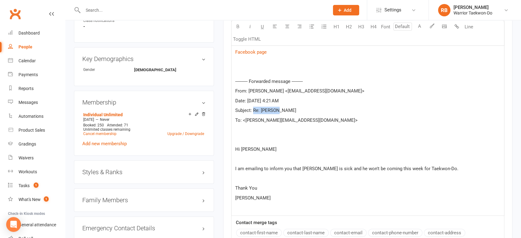
drag, startPoint x: 307, startPoint y: 110, endPoint x: 254, endPoint y: 109, distance: 53.1
click at [254, 109] on p "Subject: Re: [PERSON_NAME]" at bounding box center [367, 110] width 265 height 7
copy span "Re: Sachiel"
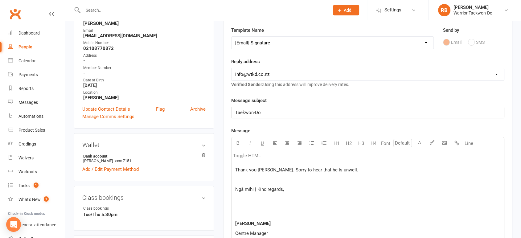
scroll to position [89, 0]
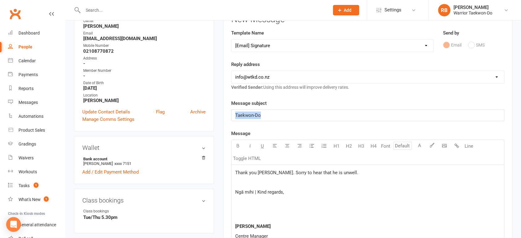
drag, startPoint x: 275, startPoint y: 112, endPoint x: 204, endPoint y: 106, distance: 70.6
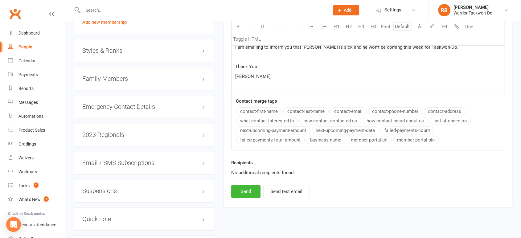
scroll to position [466, 0]
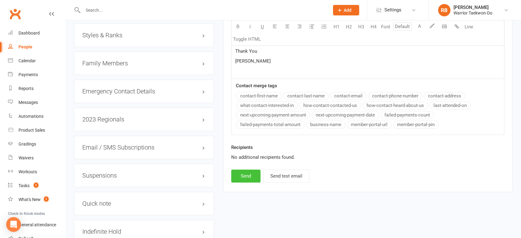
click at [255, 175] on button "Send" at bounding box center [245, 176] width 29 height 13
select select
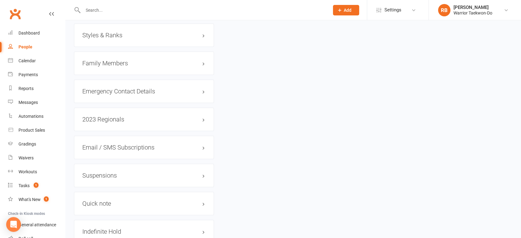
click at [103, 10] on input "text" at bounding box center [203, 10] width 244 height 9
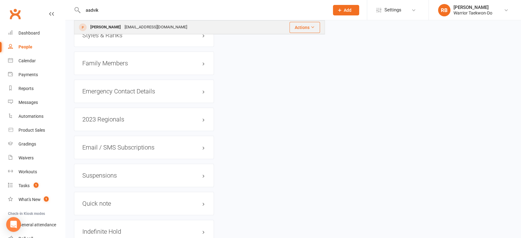
type input "aadvik"
click at [108, 22] on div "[PERSON_NAME] [EMAIL_ADDRESS][DOMAIN_NAME]" at bounding box center [171, 27] width 192 height 13
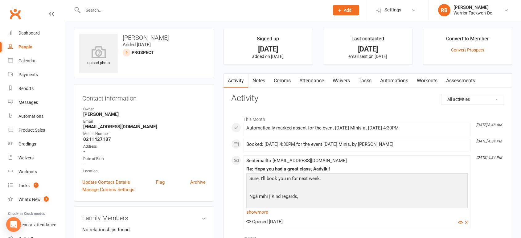
click at [292, 77] on link "Comms" at bounding box center [283, 81] width 26 height 14
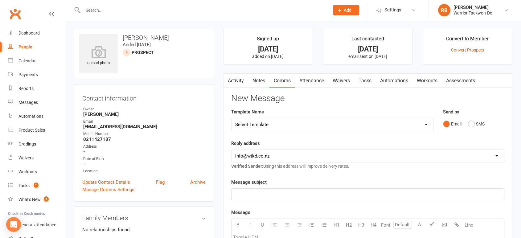
click at [288, 120] on select "Select Template [Email] We Miss You - 1st email [Email] Graduation from Junior …" at bounding box center [333, 124] width 202 height 12
select select "12"
click at [232, 118] on select "Select Template [Email] We Miss You - 1st email [Email] Graduation from Junior …" at bounding box center [333, 124] width 202 height 12
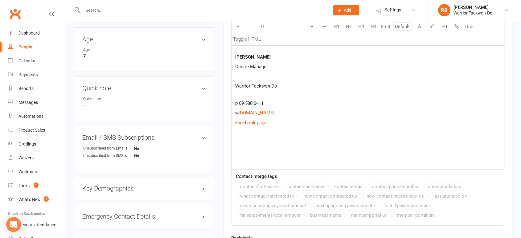
scroll to position [240, 0]
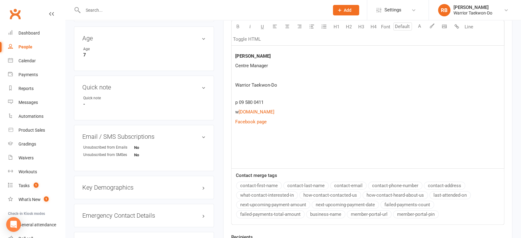
click at [241, 143] on p at bounding box center [367, 141] width 265 height 7
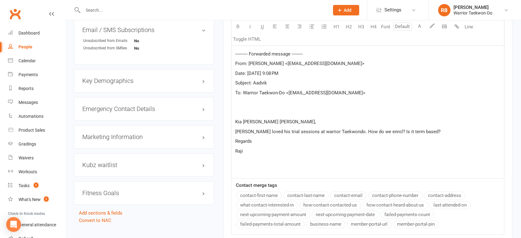
scroll to position [275, 0]
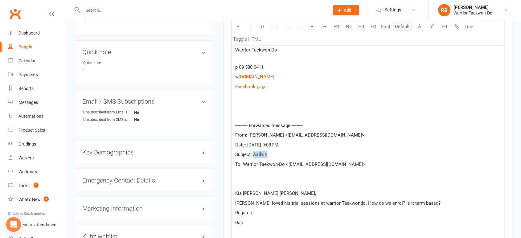
drag, startPoint x: 289, startPoint y: 155, endPoint x: 253, endPoint y: 156, distance: 35.5
click at [253, 156] on p "Subject: Aadvik" at bounding box center [367, 154] width 265 height 7
copy span "Aadvik"
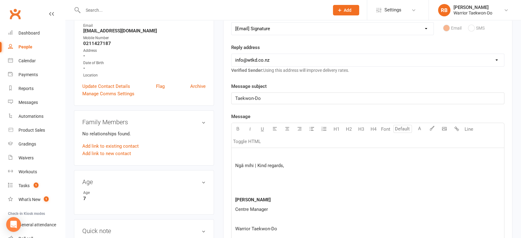
scroll to position [69, 0]
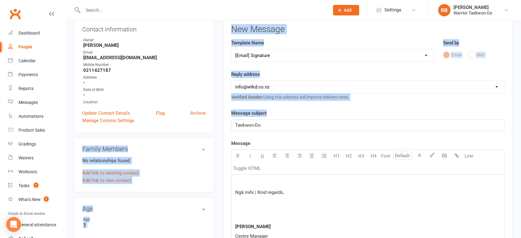
drag, startPoint x: 285, startPoint y: 118, endPoint x: 168, endPoint y: 125, distance: 116.9
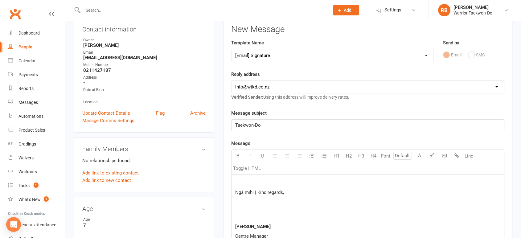
click at [324, 127] on p "Taekwon-Do" at bounding box center [367, 125] width 265 height 7
drag, startPoint x: 344, startPoint y: 122, endPoint x: 222, endPoint y: 127, distance: 122.3
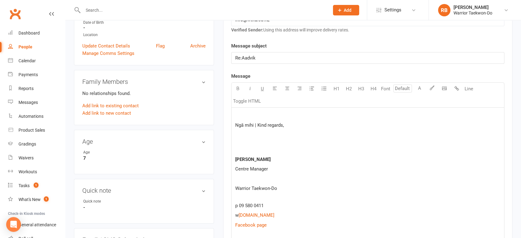
scroll to position [138, 0]
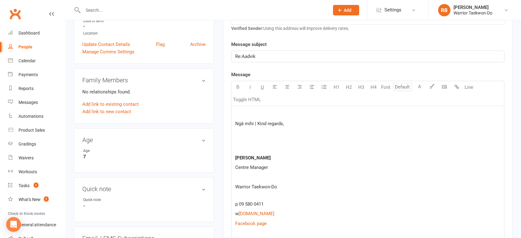
click at [255, 112] on p at bounding box center [367, 113] width 265 height 7
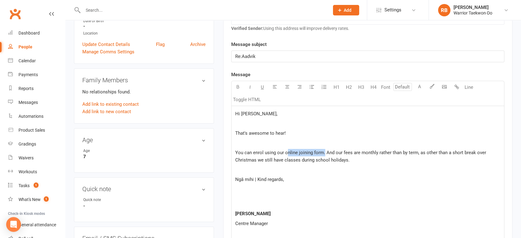
drag, startPoint x: 296, startPoint y: 152, endPoint x: 323, endPoint y: 151, distance: 27.5
click at [323, 151] on span "You can enrol using our online joining form. And our fees are monthly rather th…" at bounding box center [361, 156] width 252 height 13
click at [322, 151] on span "You can enrol using our online joining form. And our fees are monthly rather th…" at bounding box center [361, 156] width 252 height 13
drag, startPoint x: 322, startPoint y: 151, endPoint x: 289, endPoint y: 151, distance: 33.6
click at [289, 151] on span "You can enrol using our online joining form. And our fees are monthly rather th…" at bounding box center [361, 156] width 252 height 13
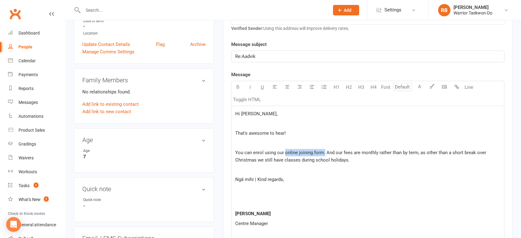
click at [289, 151] on span "You can enrol using our online joining form. And our fees are monthly rather th…" at bounding box center [361, 156] width 252 height 13
drag, startPoint x: 286, startPoint y: 151, endPoint x: 321, endPoint y: 150, distance: 35.2
click at [321, 150] on span "You can enrol using our online joining form. And our fees are monthly rather th…" at bounding box center [361, 156] width 252 height 13
click at [293, 153] on span "You can enrol using our online joining form. And our fees are monthly rather th…" at bounding box center [361, 156] width 252 height 13
drag, startPoint x: 284, startPoint y: 152, endPoint x: 321, endPoint y: 148, distance: 37.2
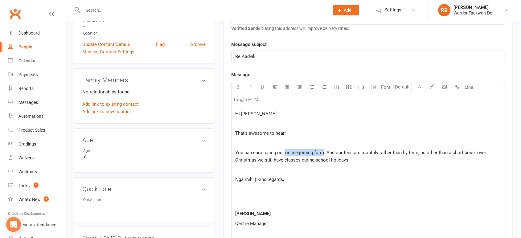
click at [321, 149] on p "You can enrol using our online joining form. And our fees are monthly rather th…" at bounding box center [367, 156] width 265 height 15
click at [365, 169] on p at bounding box center [367, 169] width 265 height 7
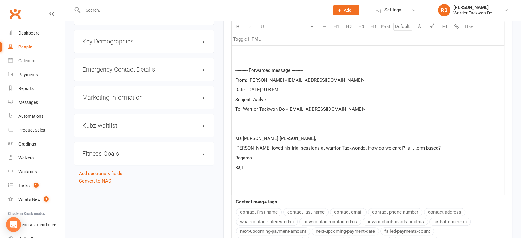
scroll to position [481, 0]
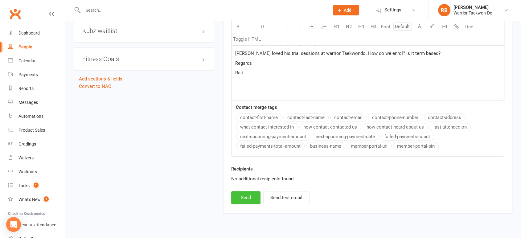
click at [250, 194] on button "Send" at bounding box center [245, 197] width 29 height 13
select select
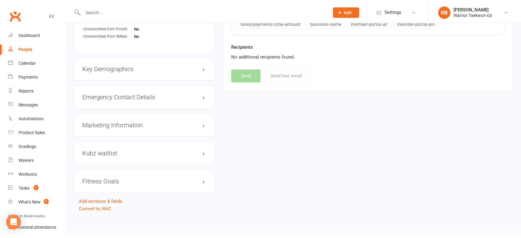
scroll to position [355, 0]
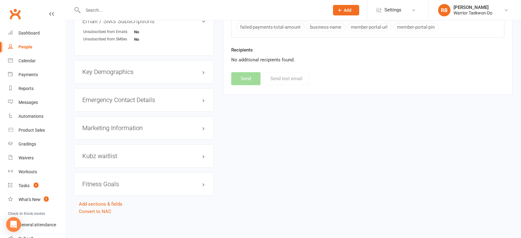
click at [110, 6] on input "text" at bounding box center [203, 10] width 244 height 9
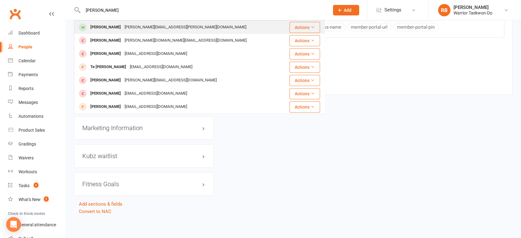
type input "[PERSON_NAME]"
click at [135, 27] on div "[PERSON_NAME][EMAIL_ADDRESS][PERSON_NAME][DOMAIN_NAME]" at bounding box center [186, 27] width 126 height 9
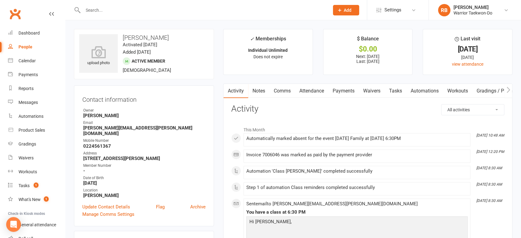
click at [282, 92] on link "Comms" at bounding box center [283, 91] width 26 height 14
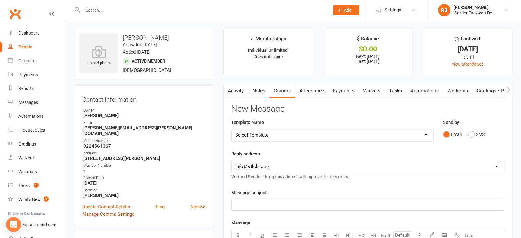
click at [122, 211] on link "Manage Comms Settings" at bounding box center [108, 214] width 52 height 7
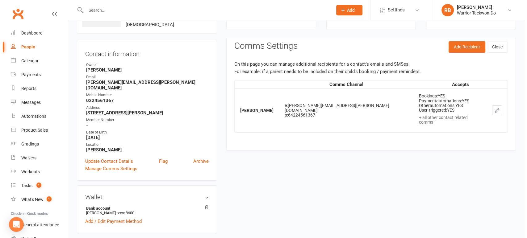
scroll to position [53, 0]
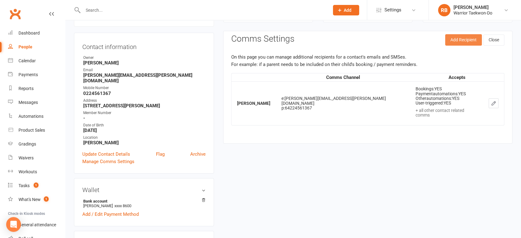
click at [460, 39] on button "Add Recipient" at bounding box center [463, 39] width 37 height 11
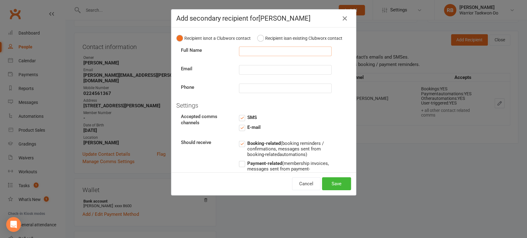
click at [268, 56] on input "text" at bounding box center [285, 52] width 93 height 10
type input "Real [PERSON_NAME]"
click at [254, 75] on input "text" at bounding box center [285, 70] width 93 height 10
paste input "[PERSON_NAME][EMAIL_ADDRESS][DOMAIN_NAME]"
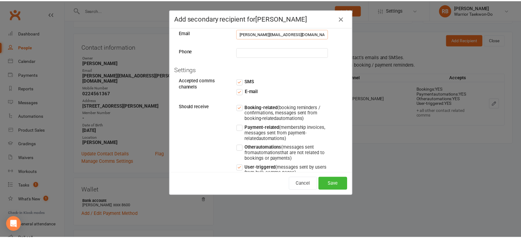
scroll to position [62, 0]
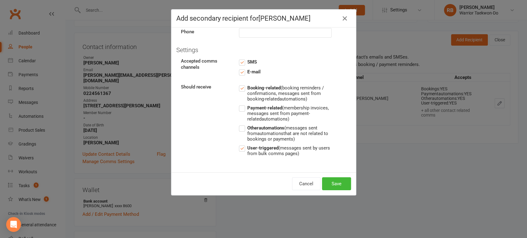
type input "[PERSON_NAME][EMAIL_ADDRESS][DOMAIN_NAME]"
click at [239, 128] on label "Other automations (messages sent from automations that are not related to booki…" at bounding box center [285, 133] width 93 height 18
click at [239, 124] on input "Other automations (messages sent from automations that are not related to booki…" at bounding box center [285, 124] width 93 height 0
click at [331, 183] on button "Save" at bounding box center [336, 183] width 29 height 13
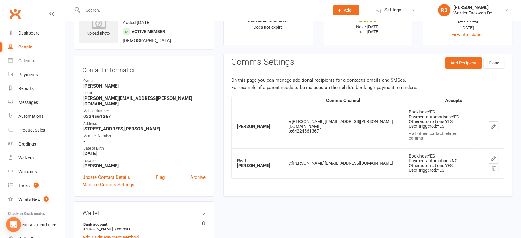
scroll to position [0, 0]
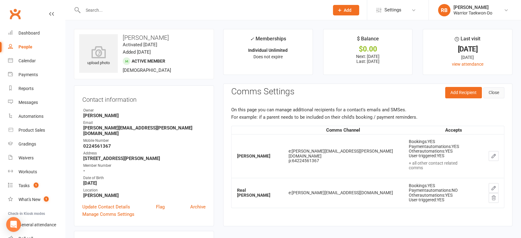
click at [486, 95] on button "Close" at bounding box center [494, 92] width 21 height 11
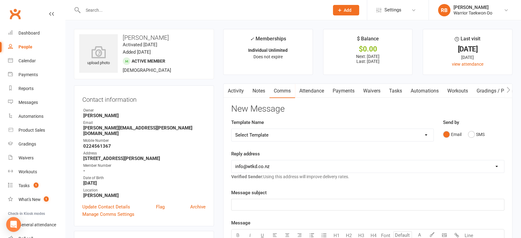
click at [241, 96] on link "Activity" at bounding box center [236, 91] width 25 height 14
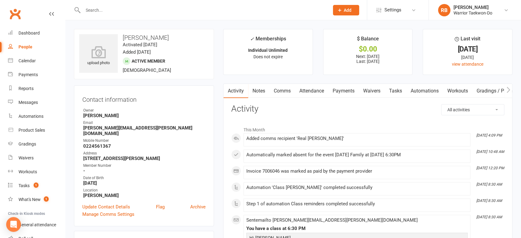
click at [286, 90] on link "Comms" at bounding box center [283, 91] width 26 height 14
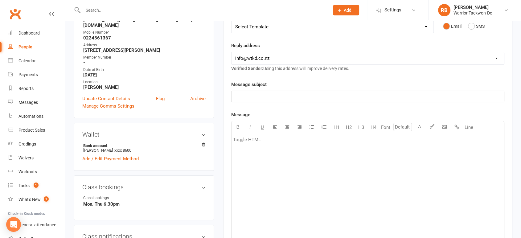
scroll to position [240, 0]
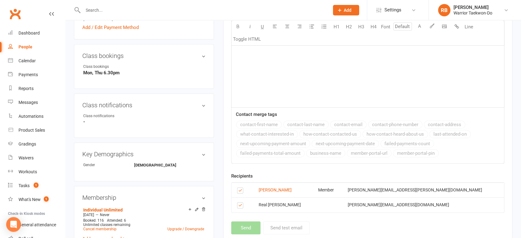
click at [241, 192] on label at bounding box center [241, 192] width 8 height 0
click at [241, 188] on input "checkbox" at bounding box center [239, 188] width 4 height 0
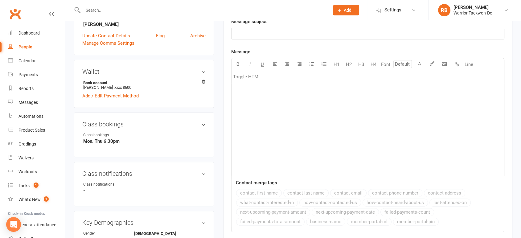
click at [270, 93] on p "﻿" at bounding box center [367, 90] width 265 height 7
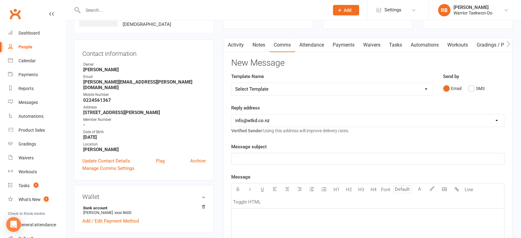
scroll to position [34, 0]
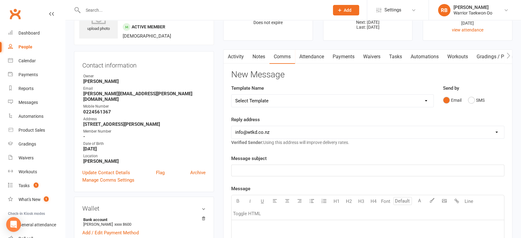
click at [285, 102] on select "Select Template [Email] We Miss You - 1st email [Email] Graduation from Junior …" at bounding box center [333, 101] width 202 height 12
select select "12"
click at [232, 95] on select "Select Template [Email] We Miss You - 1st email [Email] Graduation from Junior …" at bounding box center [333, 101] width 202 height 12
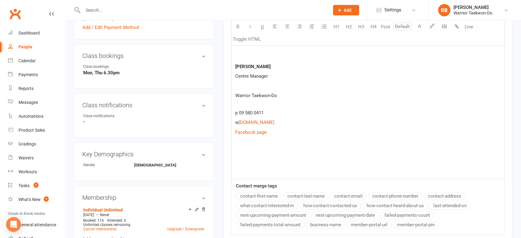
click at [266, 152] on p at bounding box center [367, 151] width 265 height 7
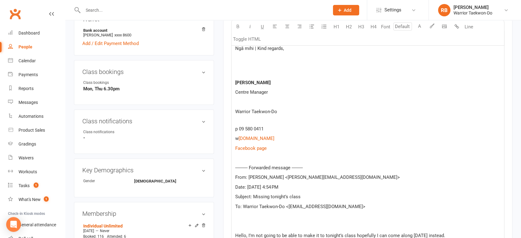
scroll to position [222, 0]
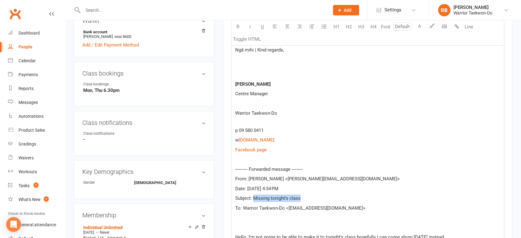
drag, startPoint x: 314, startPoint y: 197, endPoint x: 255, endPoint y: 196, distance: 59.3
click at [255, 196] on p "Subject: Missing tonight’s class" at bounding box center [367, 198] width 265 height 7
copy span "Missing tonight’s class"
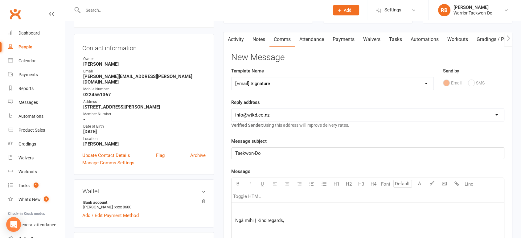
scroll to position [51, 0]
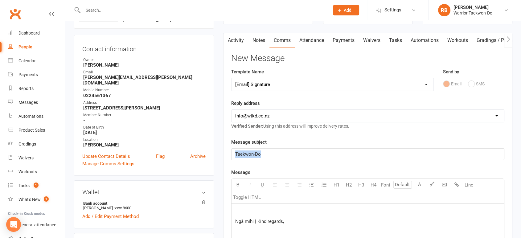
drag, startPoint x: 276, startPoint y: 153, endPoint x: 188, endPoint y: 152, distance: 87.6
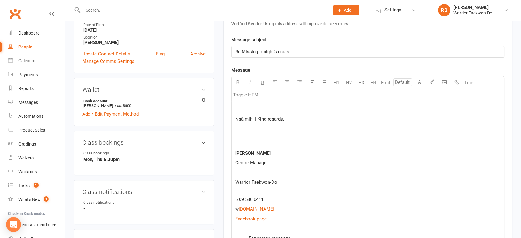
scroll to position [153, 0]
click at [272, 103] on div "Ngā mihi | Kind regards, [PERSON_NAME] Centre Manager Warrior [PERSON_NAME]-Do …" at bounding box center [368, 227] width 273 height 252
click at [265, 105] on p at bounding box center [367, 108] width 265 height 7
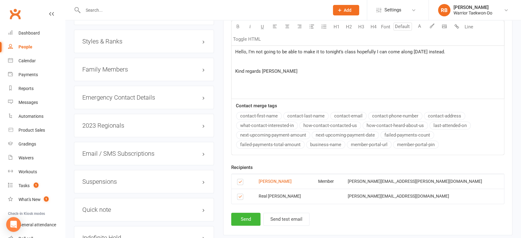
scroll to position [565, 0]
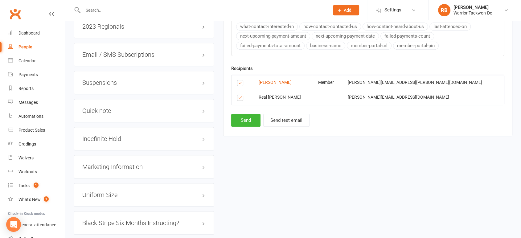
click at [239, 84] on label at bounding box center [241, 84] width 8 height 0
click at [239, 80] on input "checkbox" at bounding box center [239, 80] width 4 height 0
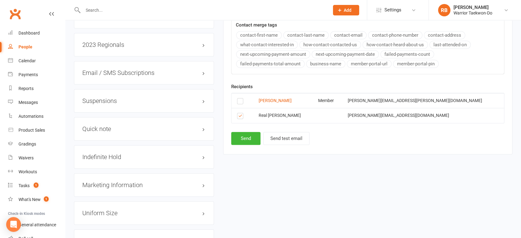
scroll to position [531, 0]
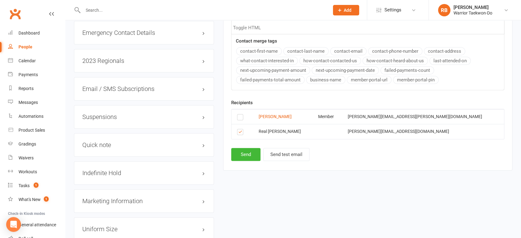
click at [243, 153] on button "Send" at bounding box center [245, 154] width 29 height 13
select select
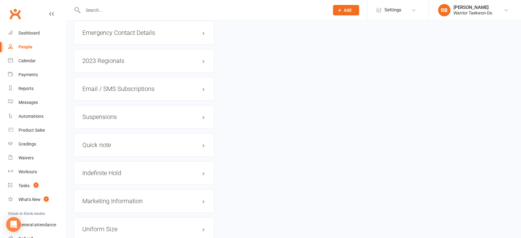
click at [121, 7] on input "text" at bounding box center [203, 10] width 244 height 9
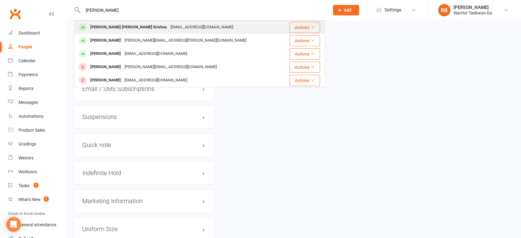
type input "[PERSON_NAME]"
click at [169, 27] on div "[EMAIL_ADDRESS][DOMAIN_NAME]" at bounding box center [202, 27] width 66 height 9
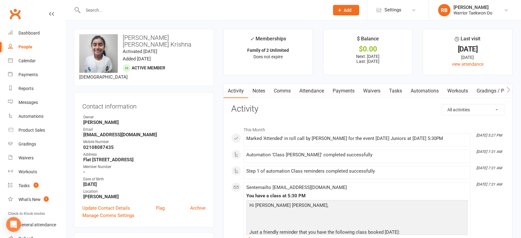
click at [307, 93] on link "Attendance" at bounding box center [311, 91] width 33 height 14
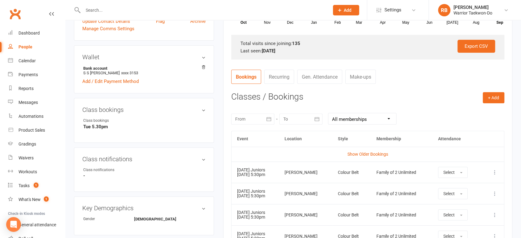
scroll to position [137, 0]
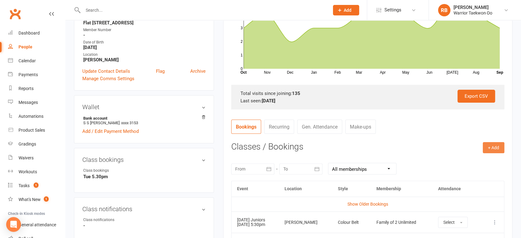
click at [491, 146] on button "+ Add" at bounding box center [494, 147] width 22 height 11
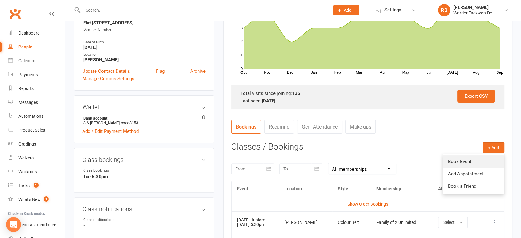
click at [466, 157] on link "Book Event" at bounding box center [473, 161] width 61 height 12
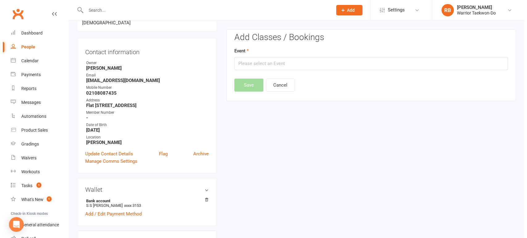
scroll to position [53, 0]
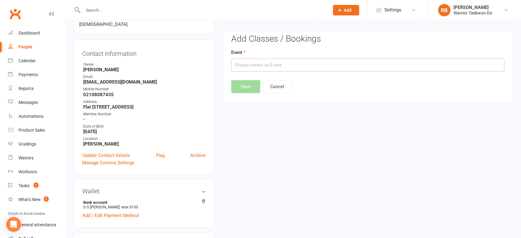
click at [239, 66] on input "text" at bounding box center [367, 65] width 273 height 13
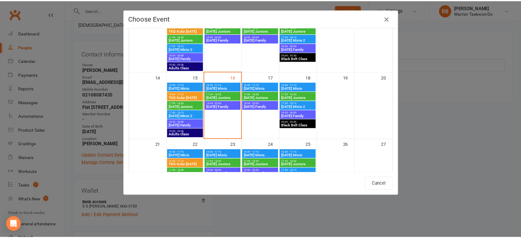
scroll to position [137, 0]
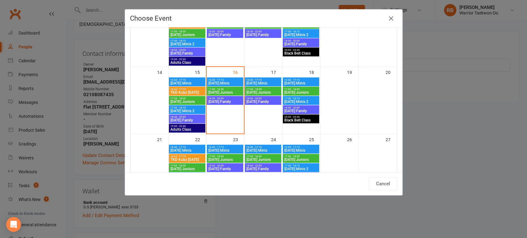
click at [306, 91] on span "[DATE] Juniors" at bounding box center [301, 93] width 34 height 4
type input "[DATE] Juniors - [DATE] 5:30:00 PM"
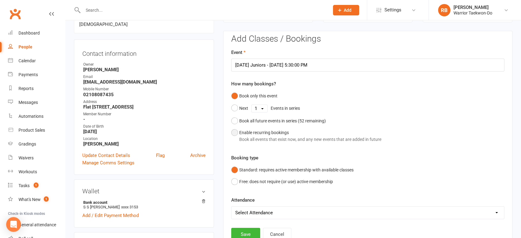
click at [269, 136] on div "Book all events that exist now, and any new events that are added in future" at bounding box center [310, 139] width 142 height 7
select select "book_from_now"
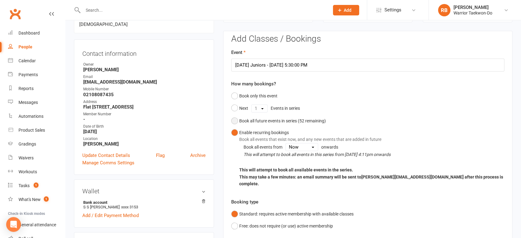
scroll to position [224, 0]
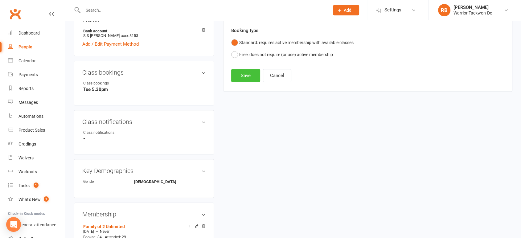
click at [249, 72] on button "Save" at bounding box center [245, 75] width 29 height 13
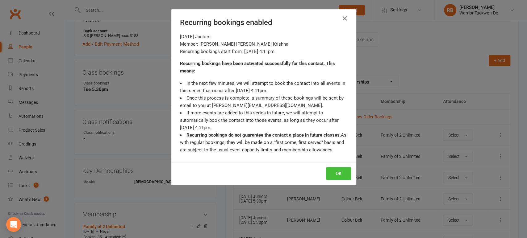
click at [329, 171] on button "OK" at bounding box center [338, 173] width 25 height 13
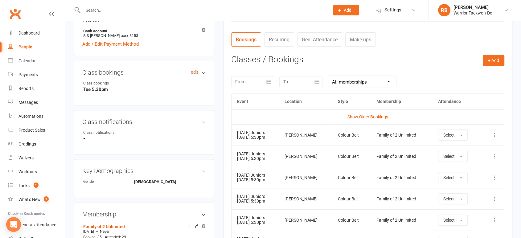
click at [195, 70] on link "edit" at bounding box center [194, 72] width 7 height 5
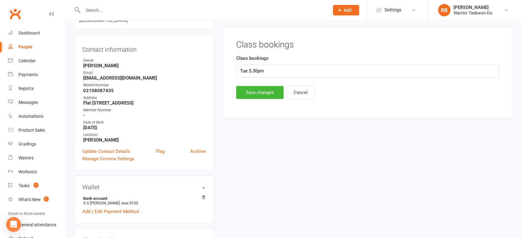
scroll to position [53, 0]
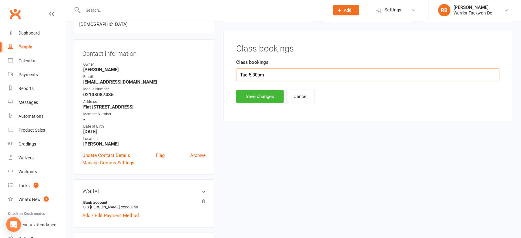
drag, startPoint x: 275, startPoint y: 72, endPoint x: 169, endPoint y: 85, distance: 106.6
type input "Mon, Thu 5.30pm"
click at [249, 93] on button "Save changes" at bounding box center [260, 96] width 48 height 13
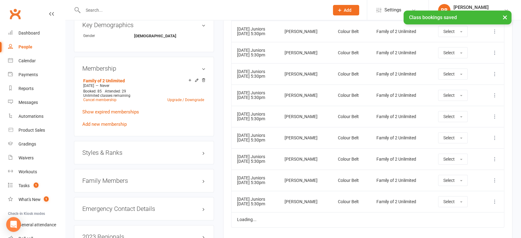
scroll to position [361, 0]
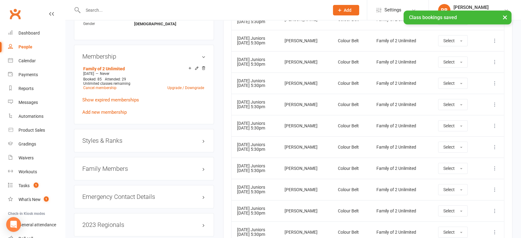
click at [129, 157] on div "Family Members" at bounding box center [144, 168] width 140 height 23
click at [128, 165] on h3 "Family Members" at bounding box center [143, 168] width 123 height 7
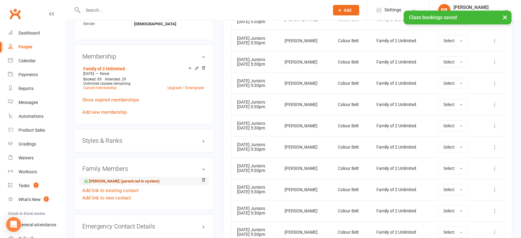
click at [118, 178] on link "[PERSON_NAME] (parent not in system)" at bounding box center [121, 181] width 77 height 6
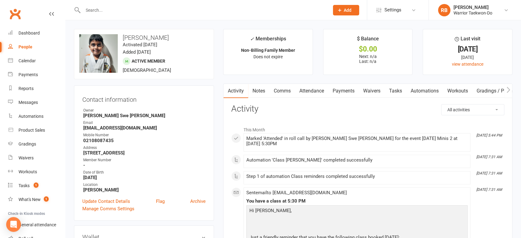
click at [315, 92] on link "Attendance" at bounding box center [311, 91] width 33 height 14
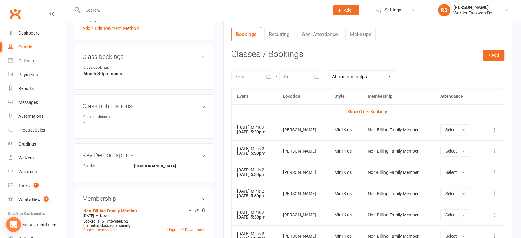
scroll to position [171, 0]
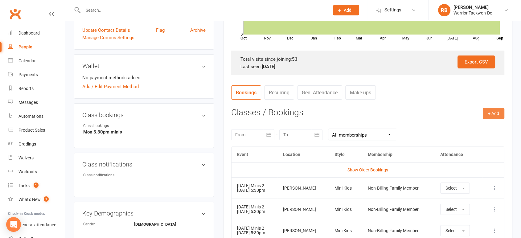
click at [495, 109] on button "+ Add" at bounding box center [494, 113] width 22 height 11
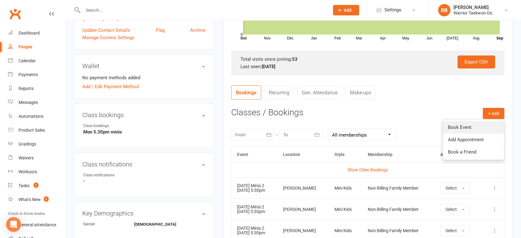
click at [460, 124] on link "Book Event" at bounding box center [473, 127] width 61 height 12
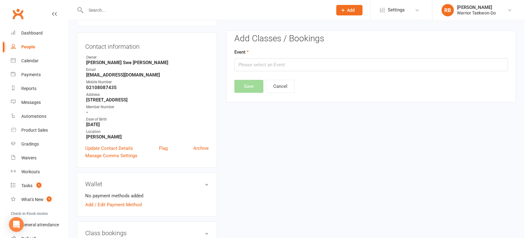
scroll to position [53, 0]
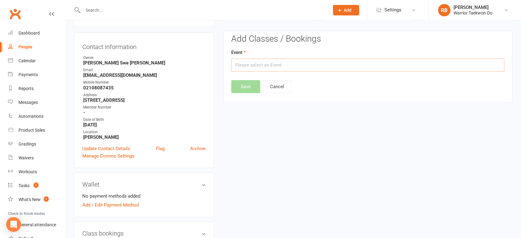
click at [267, 65] on input "text" at bounding box center [367, 65] width 273 height 13
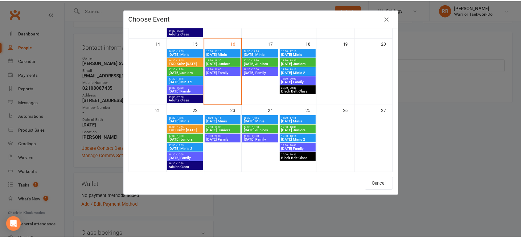
scroll to position [171, 0]
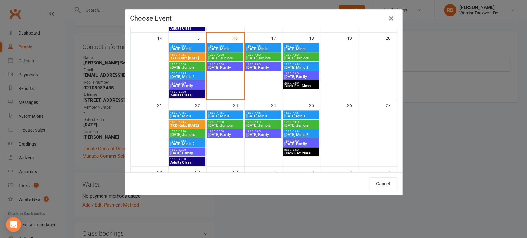
click at [301, 64] on span "17:30 - 18:15" at bounding box center [301, 64] width 34 height 3
type input "[DATE] Minis 2 - [DATE] 5:30:00 PM"
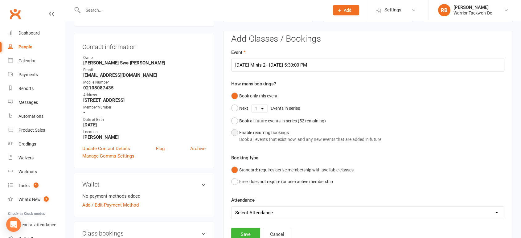
click at [266, 134] on div "Enable recurring bookings Book all events that exist now, and any new events th…" at bounding box center [310, 136] width 142 height 14
select select "book_from_now"
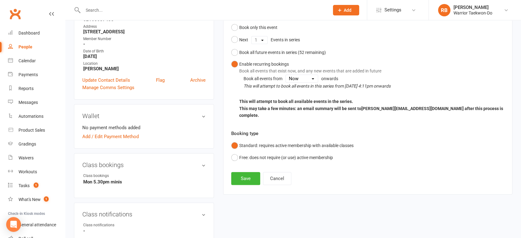
scroll to position [155, 0]
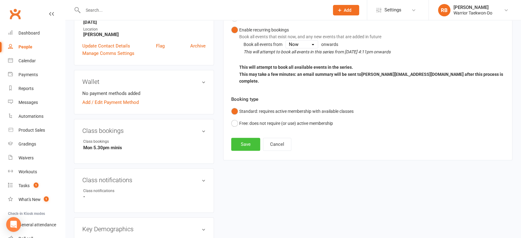
click at [243, 138] on button "Save" at bounding box center [245, 144] width 29 height 13
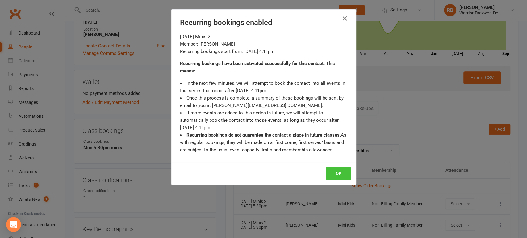
click at [328, 172] on button "OK" at bounding box center [338, 173] width 25 height 13
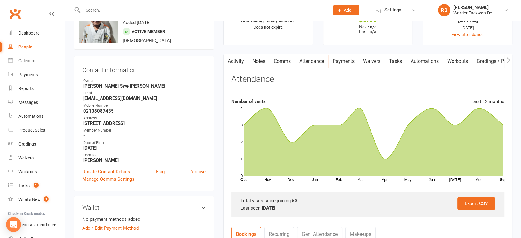
scroll to position [0, 0]
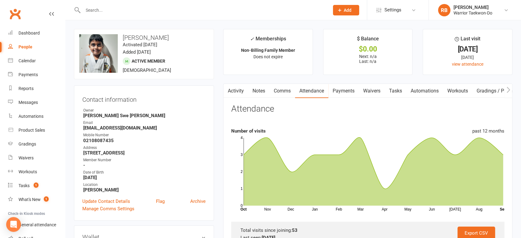
click at [286, 88] on link "Comms" at bounding box center [283, 91] width 26 height 14
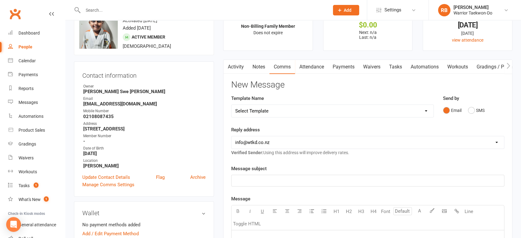
scroll to position [34, 0]
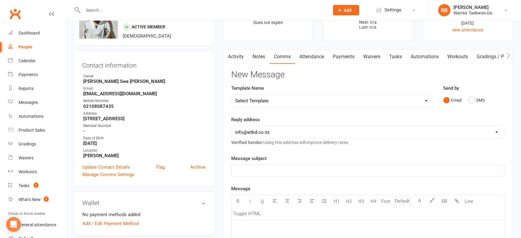
click at [268, 97] on select "Select Template [Email] We Miss You - 1st email [Email] Graduation from Junior …" at bounding box center [333, 101] width 202 height 12
click at [269, 101] on select "Select Template [Email] We Miss You - 1st email [Email] Graduation from Junior …" at bounding box center [333, 101] width 202 height 12
select select "12"
click at [232, 95] on select "Select Template [Email] We Miss You - 1st email [Email] Graduation from Junior …" at bounding box center [333, 101] width 202 height 12
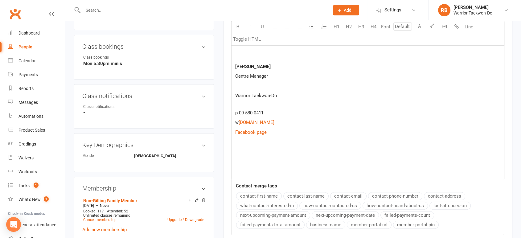
click at [272, 150] on p at bounding box center [367, 151] width 265 height 7
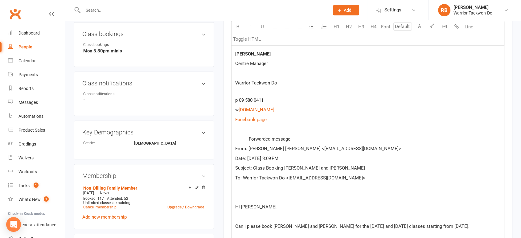
scroll to position [251, 0]
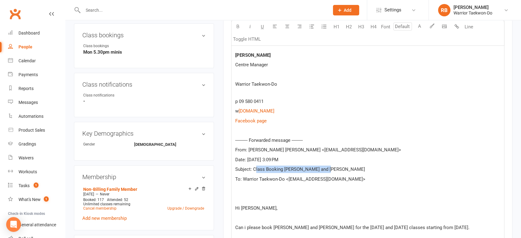
drag, startPoint x: 335, startPoint y: 168, endPoint x: 254, endPoint y: 167, distance: 81.1
click at [254, 167] on p "Subject: Class Booking [PERSON_NAME] and [PERSON_NAME]" at bounding box center [367, 169] width 265 height 7
copy span "Class Booking [PERSON_NAME] and [PERSON_NAME]"
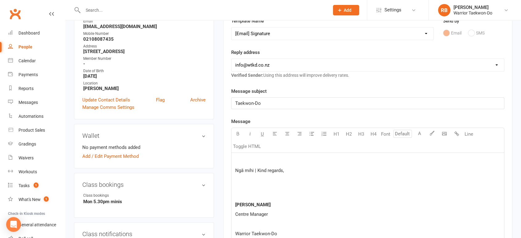
scroll to position [45, 0]
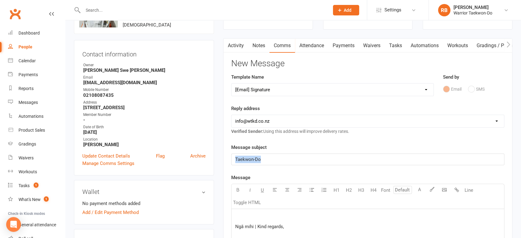
drag, startPoint x: 296, startPoint y: 155, endPoint x: 164, endPoint y: 172, distance: 132.7
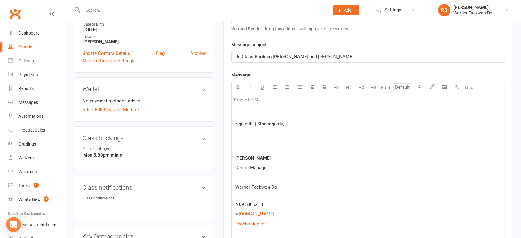
click at [247, 110] on p at bounding box center [367, 113] width 265 height 7
click at [241, 110] on p at bounding box center [367, 113] width 265 height 7
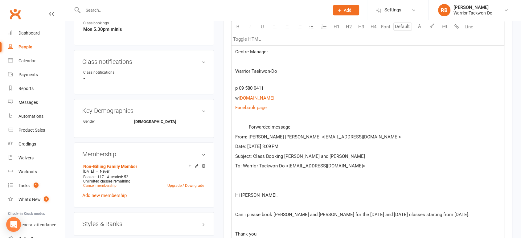
scroll to position [445, 0]
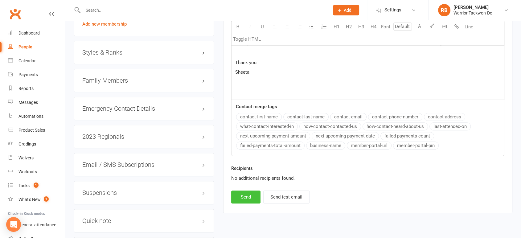
click at [252, 191] on button "Send" at bounding box center [245, 197] width 29 height 13
select select
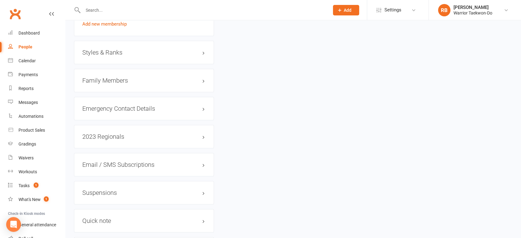
click at [350, 12] on button "Add" at bounding box center [346, 10] width 26 height 10
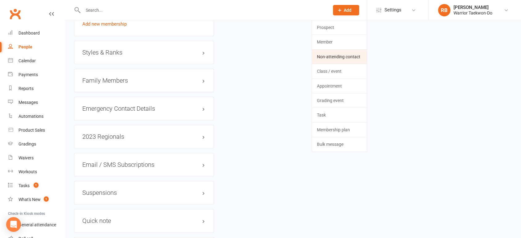
click at [328, 53] on link "Non-attending contact" at bounding box center [339, 57] width 55 height 14
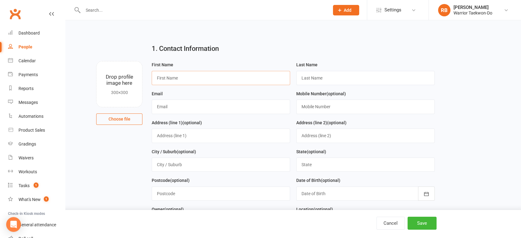
click at [170, 83] on input "text" at bounding box center [221, 78] width 139 height 14
type input "Gillian"
paste input "[PERSON_NAME]"
type input "[PERSON_NAME]"
paste input "[EMAIL_ADDRESS][DOMAIN_NAME]"
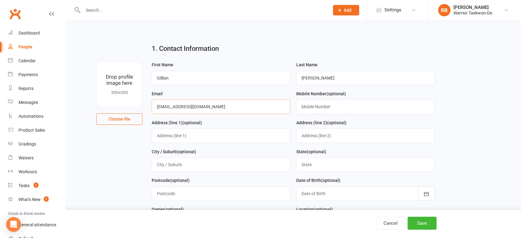
type input "[EMAIL_ADDRESS][DOMAIN_NAME]"
click at [318, 106] on input "text" at bounding box center [365, 107] width 139 height 14
paste input "0211088982"
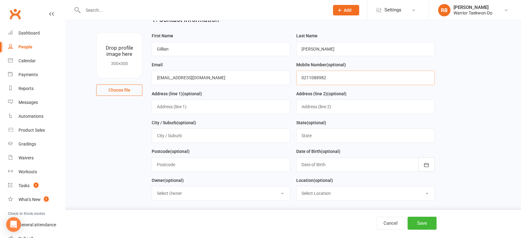
scroll to position [68, 0]
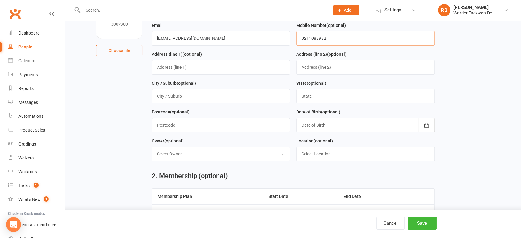
type input "0211088982"
drag, startPoint x: 324, startPoint y: 152, endPoint x: 322, endPoint y: 159, distance: 7.3
click at [324, 152] on select "Select Location [GEOGRAPHIC_DATA] Satellite [GEOGRAPHIC_DATA] Dojang" at bounding box center [366, 154] width 138 height 14
select select "1"
click at [297, 147] on select "Select Location [GEOGRAPHIC_DATA] Satellite [GEOGRAPHIC_DATA] Dojang" at bounding box center [366, 154] width 138 height 14
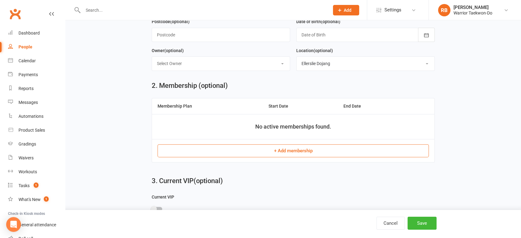
scroll to position [171, 0]
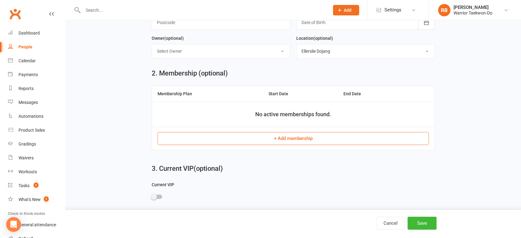
click at [421, 217] on div "Cancel Save" at bounding box center [281, 223] width 310 height 13
click at [426, 224] on button "Save" at bounding box center [422, 223] width 29 height 13
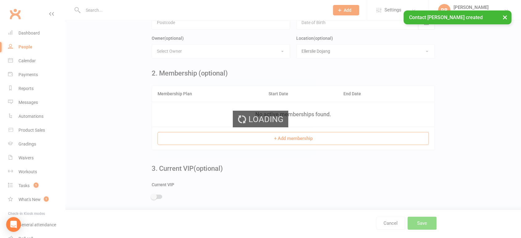
scroll to position [0, 0]
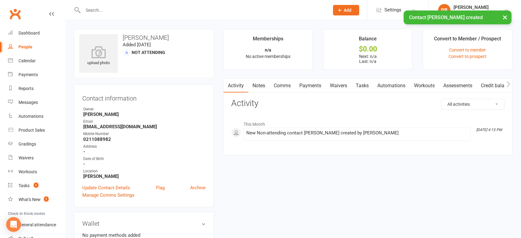
click at [281, 83] on link "Comms" at bounding box center [283, 86] width 26 height 14
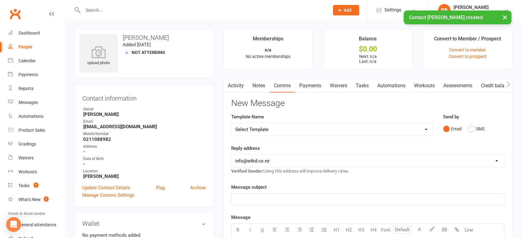
click at [296, 129] on select "Select Template [Email] We Miss You - 1st email [Email] Graduation from Junior …" at bounding box center [333, 129] width 202 height 12
select select "12"
click at [232, 123] on select "Select Template [Email] We Miss You - 1st email [Email] Graduation from Junior …" at bounding box center [333, 129] width 202 height 12
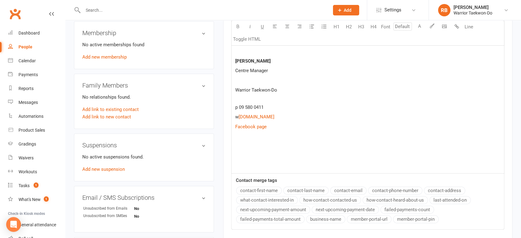
click at [240, 154] on p at bounding box center [367, 155] width 265 height 7
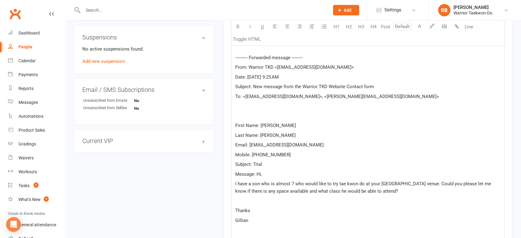
scroll to position [346, 0]
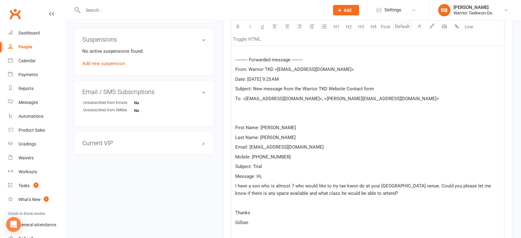
click at [307, 147] on p "Email: [EMAIL_ADDRESS][DOMAIN_NAME]" at bounding box center [367, 146] width 265 height 7
drag, startPoint x: 279, startPoint y: 165, endPoint x: 252, endPoint y: 165, distance: 26.5
click at [252, 165] on p "Subject: Trial" at bounding box center [367, 166] width 265 height 7
copy span "Trial"
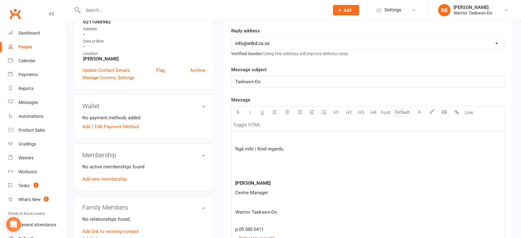
scroll to position [106, 0]
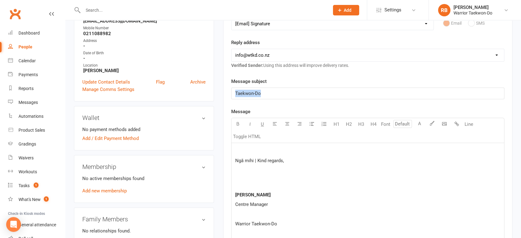
drag, startPoint x: 278, startPoint y: 91, endPoint x: 148, endPoint y: 93, distance: 129.9
click at [267, 151] on p at bounding box center [367, 150] width 265 height 7
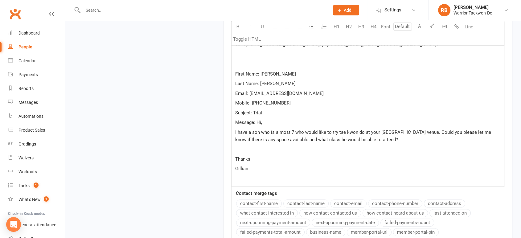
scroll to position [602, 0]
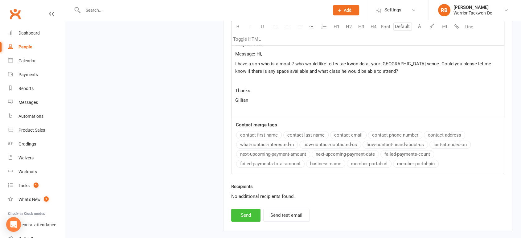
click at [251, 215] on button "Send" at bounding box center [245, 215] width 29 height 13
select select
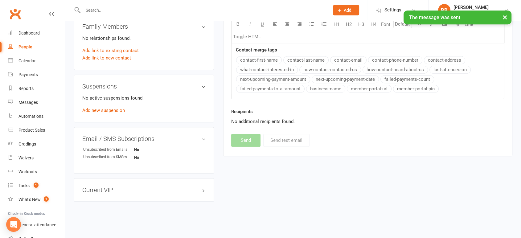
scroll to position [223, 0]
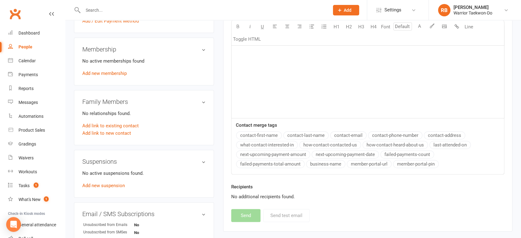
click at [337, 11] on icon at bounding box center [340, 10] width 6 height 6
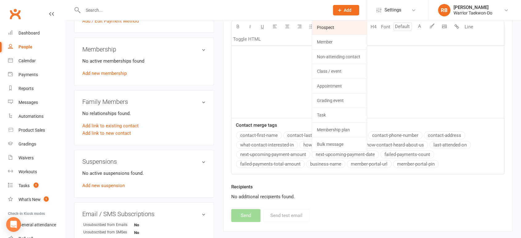
click at [334, 23] on link "Prospect" at bounding box center [339, 27] width 55 height 14
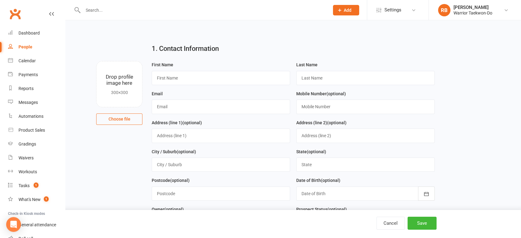
click at [166, 69] on div "First Name" at bounding box center [221, 73] width 139 height 24
click at [172, 74] on input "text" at bounding box center [221, 78] width 139 height 14
type input "[PERSON_NAME]"
paste input "[EMAIL_ADDRESS][DOMAIN_NAME]"
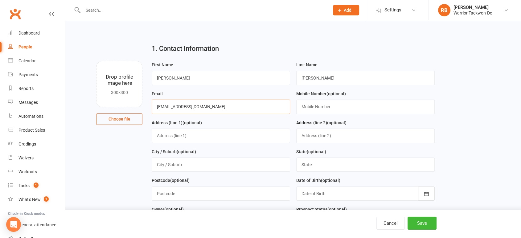
type input "[EMAIL_ADDRESS][DOMAIN_NAME]"
click at [319, 113] on input "text" at bounding box center [365, 107] width 139 height 14
paste input "02108182781"
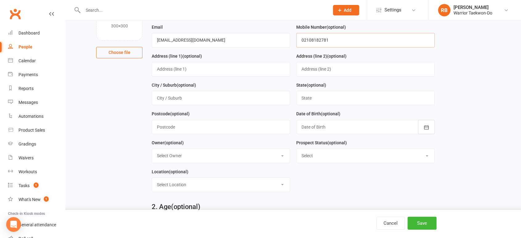
scroll to position [68, 0]
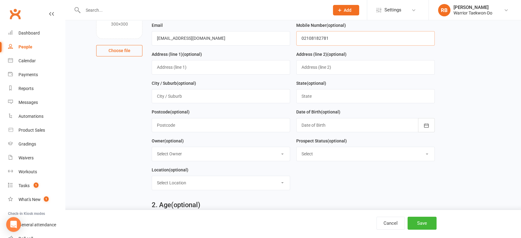
type input "02108182781"
drag, startPoint x: 323, startPoint y: 148, endPoint x: 327, endPoint y: 158, distance: 11.1
click at [323, 149] on select "Select Initial Contact Follow-up Call Follow-up Email Almost Ready Not Ready No…" at bounding box center [366, 154] width 138 height 14
drag, startPoint x: 122, startPoint y: 137, endPoint x: 127, endPoint y: 143, distance: 7.5
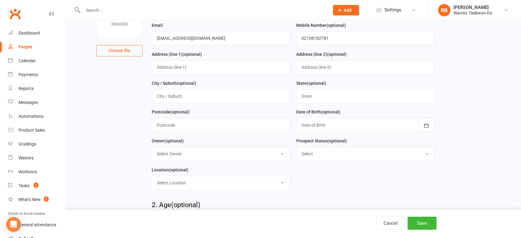
click at [179, 182] on select "Select Location [GEOGRAPHIC_DATA] Satellite [GEOGRAPHIC_DATA] Dojang" at bounding box center [221, 183] width 138 height 14
select select "1"
click at [152, 176] on select "Select Location [GEOGRAPHIC_DATA] Satellite [GEOGRAPHIC_DATA] Dojang" at bounding box center [221, 183] width 138 height 14
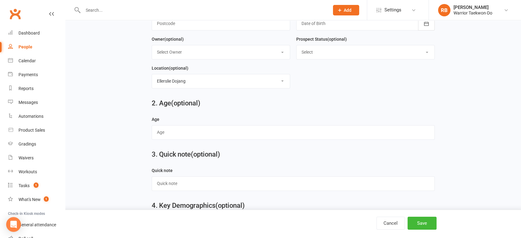
scroll to position [171, 0]
click at [168, 134] on input "text" at bounding box center [293, 131] width 283 height 14
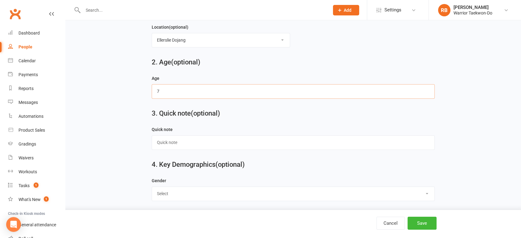
scroll to position [240, 0]
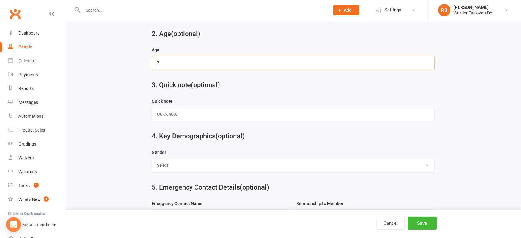
type input "7"
click at [184, 159] on select "Select [DEMOGRAPHIC_DATA] [DEMOGRAPHIC_DATA]" at bounding box center [293, 166] width 283 height 14
select select "[DEMOGRAPHIC_DATA]"
click at [152, 159] on select "Select [DEMOGRAPHIC_DATA] [DEMOGRAPHIC_DATA]" at bounding box center [293, 166] width 283 height 14
click at [192, 110] on input "text" at bounding box center [293, 114] width 283 height 14
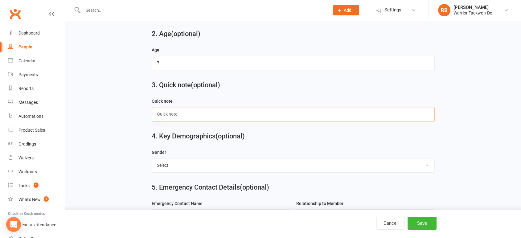
paste input "He had [MEDICAL_DATA] 3 times when he was under [DEMOGRAPHIC_DATA]."
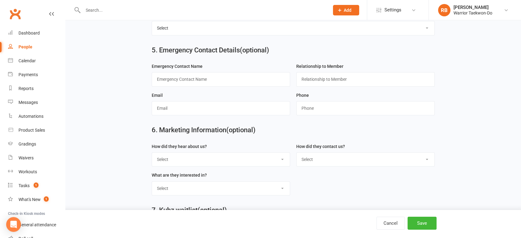
type input "He had [MEDICAL_DATA] 3 times when he was under [DEMOGRAPHIC_DATA]."
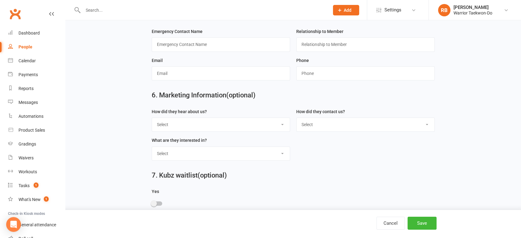
scroll to position [445, 0]
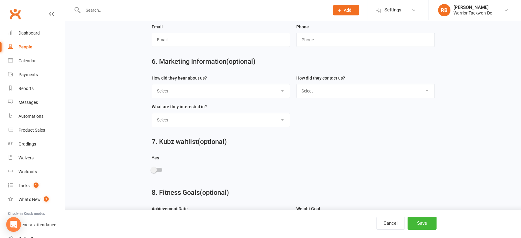
click at [203, 87] on select "Select Google Through A Friend Poster Magazine Walk by Letter Box Drop Facebook" at bounding box center [221, 91] width 138 height 14
select select "Google"
click at [152, 84] on select "Select Google Through A Friend Poster Magazine Walk by Letter Box Drop Facebook" at bounding box center [221, 91] width 138 height 14
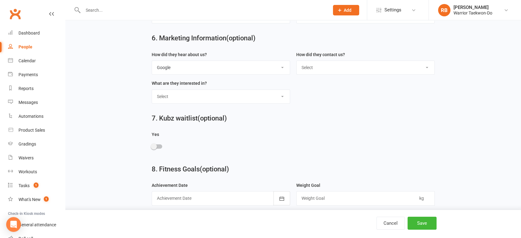
scroll to position [503, 0]
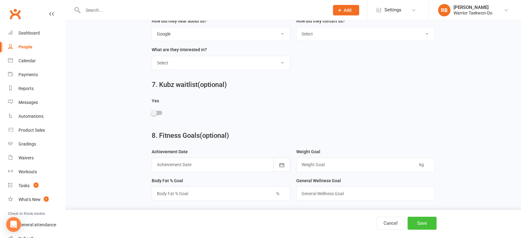
click at [422, 224] on button "Save" at bounding box center [422, 223] width 29 height 13
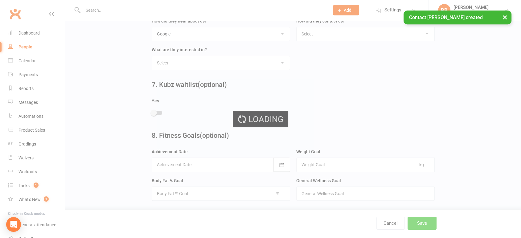
scroll to position [0, 0]
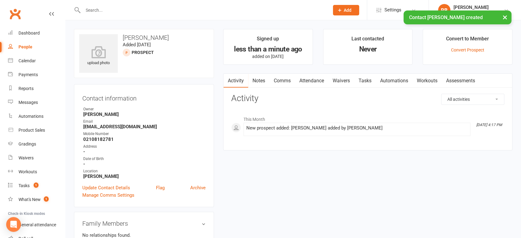
click at [289, 81] on link "Comms" at bounding box center [283, 81] width 26 height 14
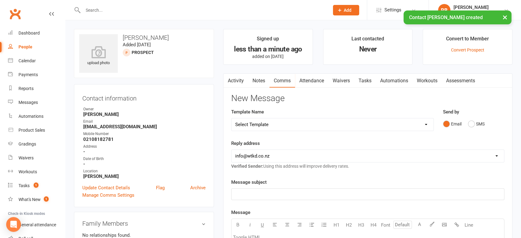
click at [278, 130] on select "Select Template [Email] We Miss You - 1st email [Email] Graduation from Junior …" at bounding box center [333, 124] width 202 height 12
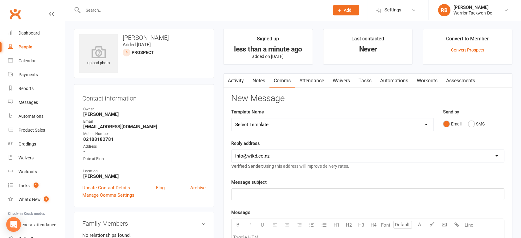
select select "49"
click at [232, 118] on select "Select Template [Email] We Miss You - 1st email [Email] Graduation from Junior …" at bounding box center [333, 124] width 202 height 12
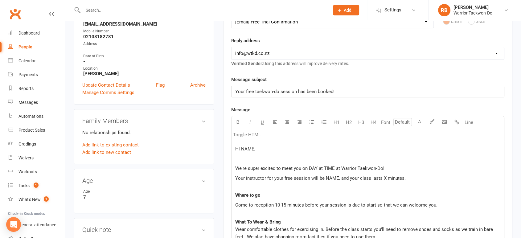
scroll to position [137, 0]
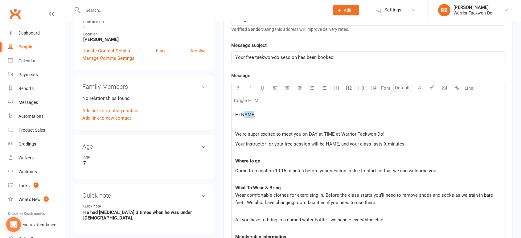
drag, startPoint x: 243, startPoint y: 114, endPoint x: 254, endPoint y: 110, distance: 11.5
click at [254, 111] on p "Hi NAME," at bounding box center [367, 114] width 265 height 7
click at [302, 133] on span "We're super excited to meet you on DAY at TIME at Warrior Taekwon-Do!" at bounding box center [309, 134] width 149 height 6
drag, startPoint x: 329, startPoint y: 132, endPoint x: 354, endPoint y: 131, distance: 24.4
click at [354, 131] on span "We're super excited to meet you and [PERSON_NAME] on DAY at TIME at Warrior Tae…" at bounding box center [332, 134] width 195 height 6
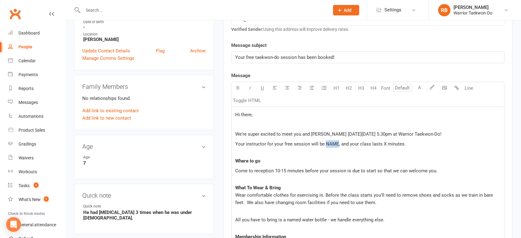
drag, startPoint x: 324, startPoint y: 143, endPoint x: 336, endPoint y: 143, distance: 12.0
click at [336, 143] on span "Your instructor for your free session will be NAME, and your class lasts X minu…" at bounding box center [320, 144] width 171 height 6
click at [405, 142] on span "Your instructor for your free session will be Mr [PERSON_NAME], and your class …" at bounding box center [335, 144] width 200 height 6
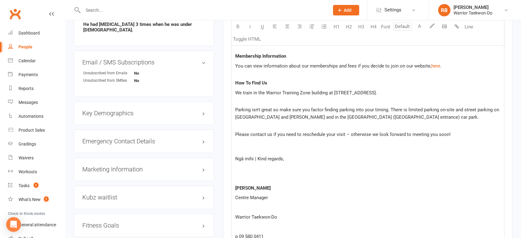
scroll to position [343, 0]
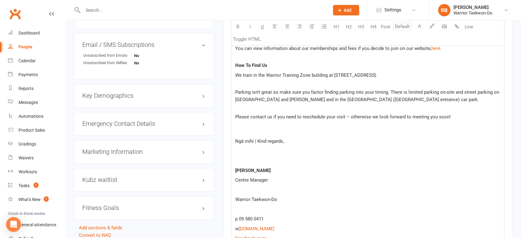
click at [352, 104] on p "Parking isn't great so make sure you factor finding parking into your timing. T…" at bounding box center [367, 100] width 265 height 22
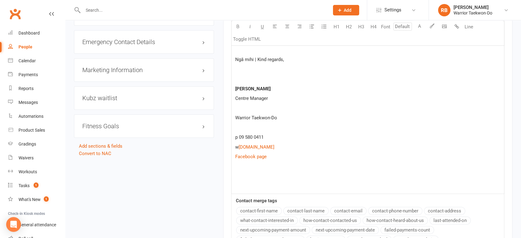
scroll to position [532, 0]
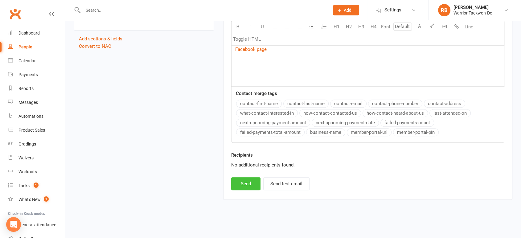
click at [254, 180] on button "Send" at bounding box center [245, 183] width 29 height 13
select select
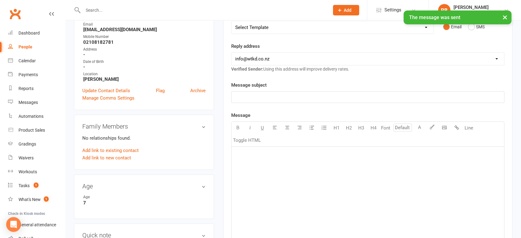
scroll to position [0, 0]
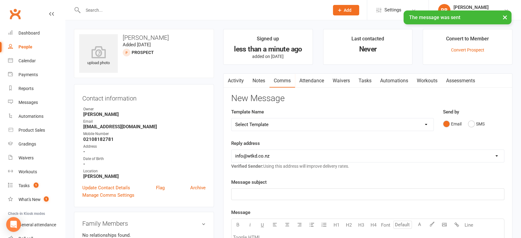
click at [323, 77] on link "Attendance" at bounding box center [311, 81] width 33 height 14
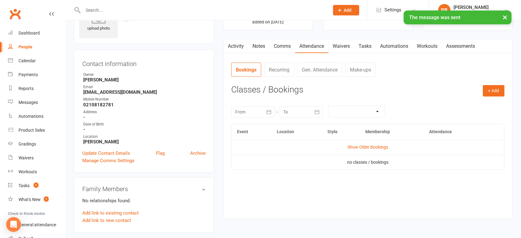
scroll to position [68, 0]
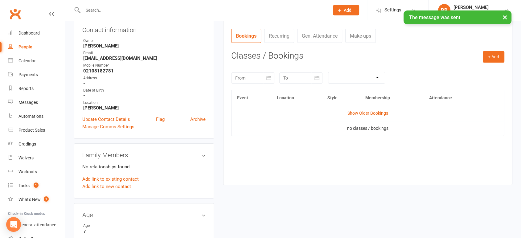
click at [495, 63] on div "+ Add Book Event Add Appointment Book a Friend Classes / Bookings [DATE] Sun Mo…" at bounding box center [367, 113] width 273 height 124
click at [493, 56] on button "+ Add" at bounding box center [494, 56] width 22 height 11
click at [474, 68] on link "Book Event" at bounding box center [473, 71] width 61 height 12
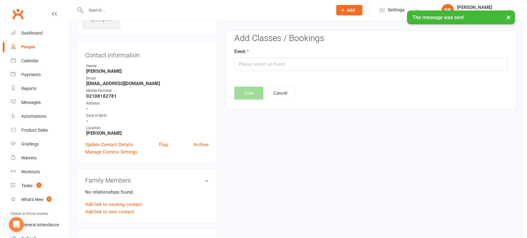
scroll to position [42, 0]
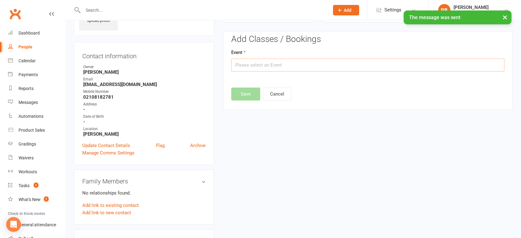
click at [278, 70] on input "text" at bounding box center [367, 65] width 273 height 13
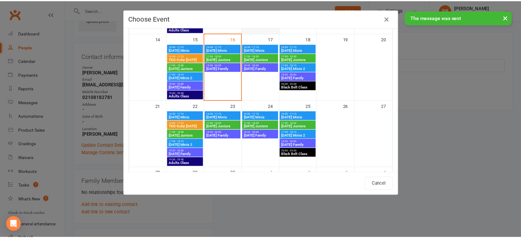
scroll to position [171, 0]
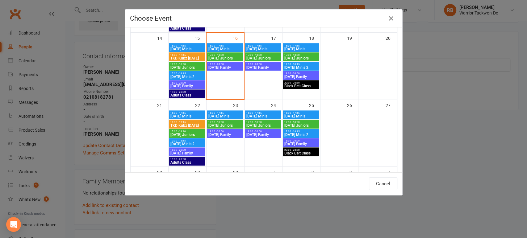
click at [301, 66] on span "[DATE] Minis 2" at bounding box center [301, 68] width 34 height 4
type input "[DATE] Minis 2 - [DATE] 5:30:00 PM"
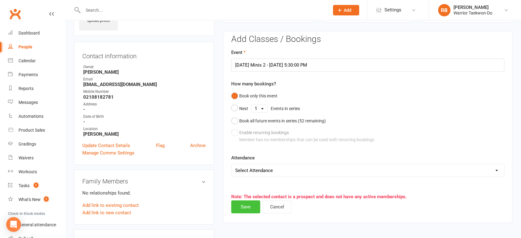
click at [249, 209] on button "Save" at bounding box center [245, 207] width 29 height 13
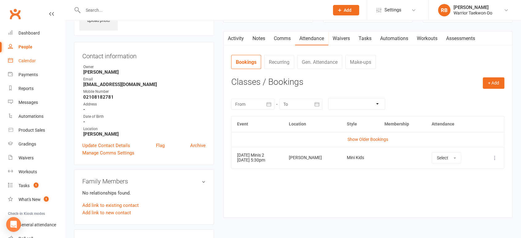
click at [32, 60] on div "Calendar" at bounding box center [27, 60] width 17 height 5
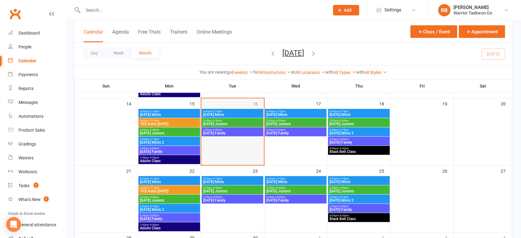
scroll to position [171, 0]
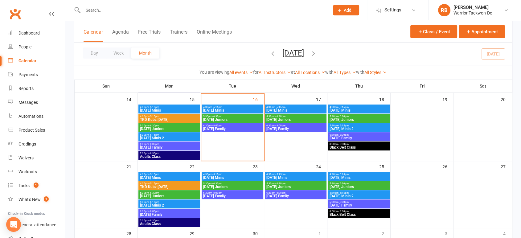
click at [336, 147] on span "Black Belt Class" at bounding box center [358, 148] width 59 height 4
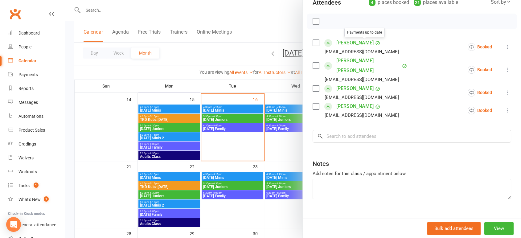
scroll to position [78, 0]
click at [285, 145] on div at bounding box center [293, 119] width 456 height 238
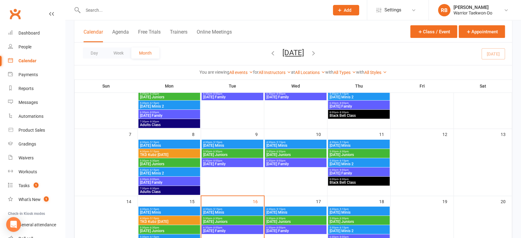
scroll to position [68, 0]
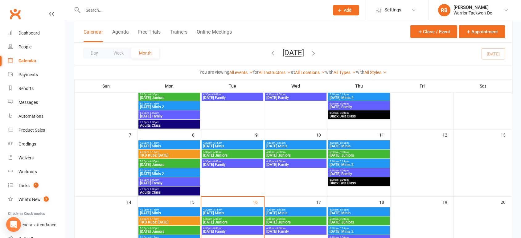
click at [351, 179] on span "8:00pm - 8:30pm" at bounding box center [358, 180] width 59 height 3
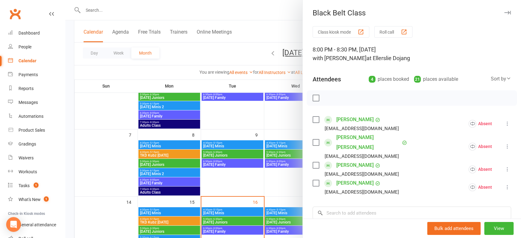
click at [270, 121] on div at bounding box center [293, 119] width 456 height 238
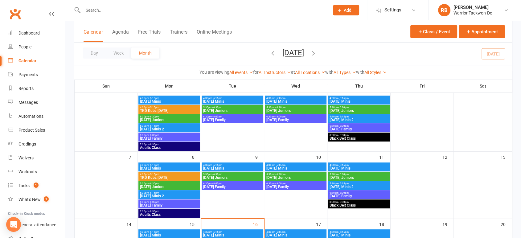
scroll to position [34, 0]
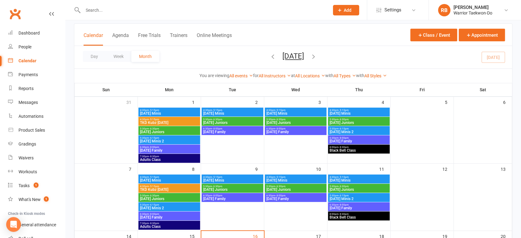
click at [354, 149] on span "Black Belt Class" at bounding box center [358, 151] width 59 height 4
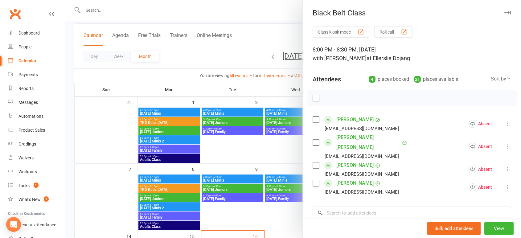
click at [287, 154] on div at bounding box center [293, 119] width 456 height 238
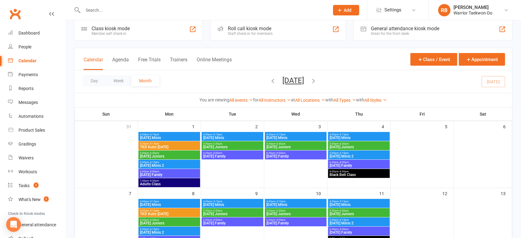
scroll to position [0, 0]
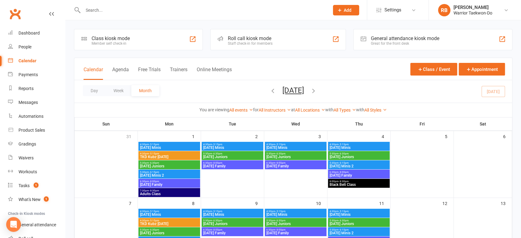
click at [270, 90] on icon "button" at bounding box center [273, 90] width 7 height 7
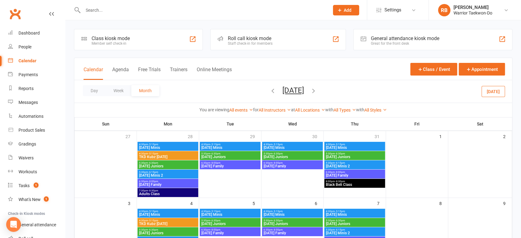
click at [343, 178] on div "6:30pm - 8:00pm [DATE] Family" at bounding box center [355, 174] width 61 height 9
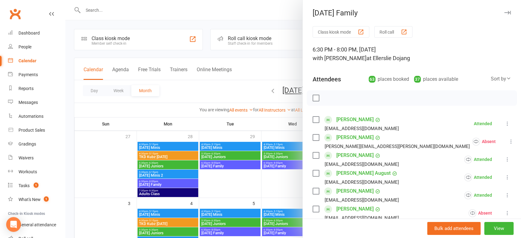
click at [269, 173] on div at bounding box center [293, 119] width 456 height 238
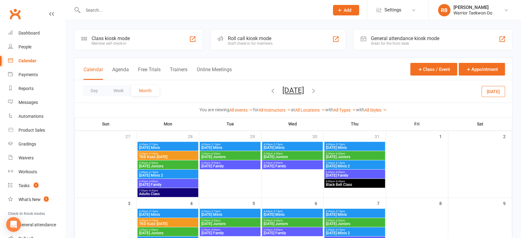
click at [350, 183] on span "Black Belt Class" at bounding box center [355, 185] width 58 height 4
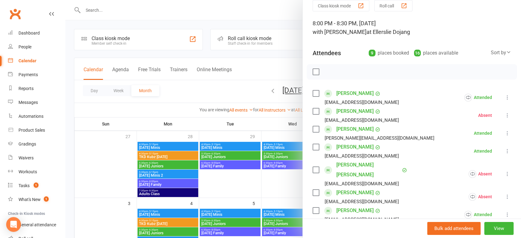
scroll to position [103, 0]
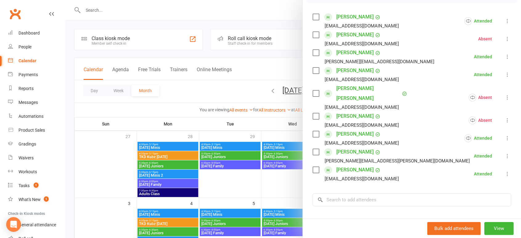
click at [266, 184] on div at bounding box center [293, 119] width 456 height 238
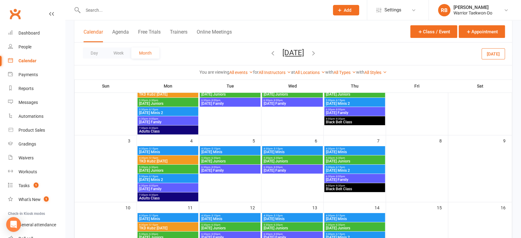
scroll to position [68, 0]
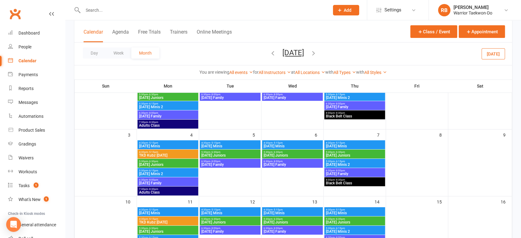
click at [344, 181] on span "Black Belt Class" at bounding box center [355, 183] width 58 height 4
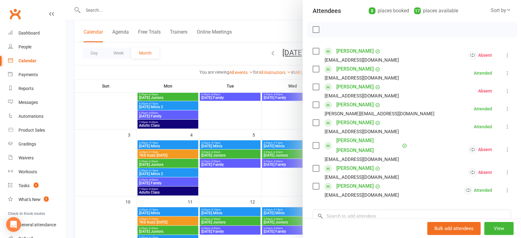
click at [271, 122] on div at bounding box center [293, 119] width 456 height 238
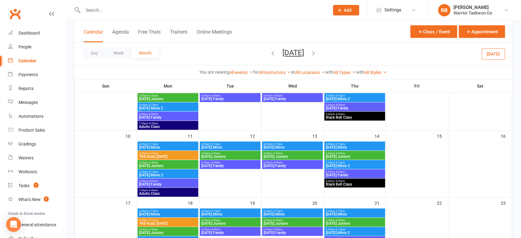
scroll to position [137, 0]
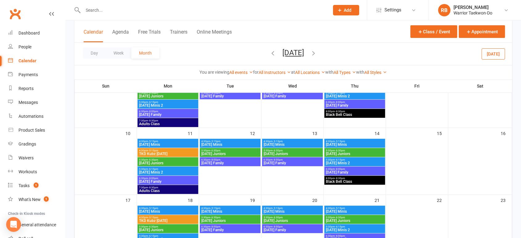
click at [343, 180] on span "Black Belt Class" at bounding box center [355, 182] width 58 height 4
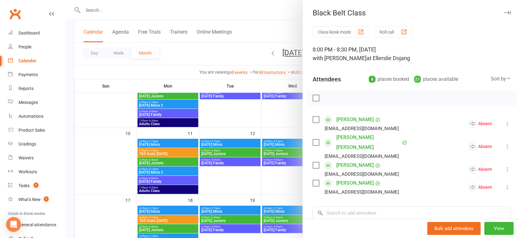
click at [286, 120] on div at bounding box center [293, 119] width 456 height 238
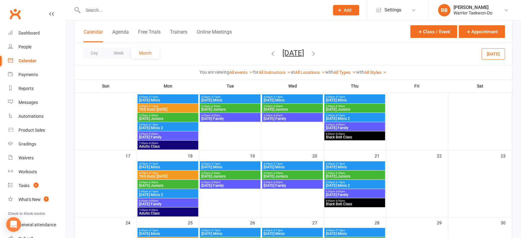
scroll to position [205, 0]
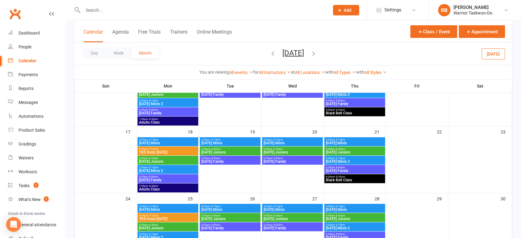
click at [338, 178] on span "Black Belt Class" at bounding box center [355, 180] width 58 height 4
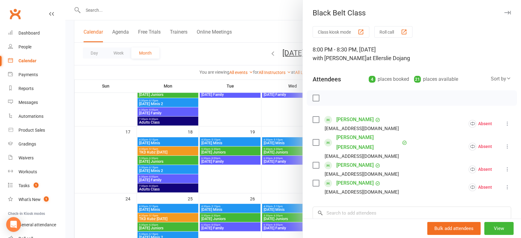
click at [273, 113] on div at bounding box center [293, 119] width 456 height 238
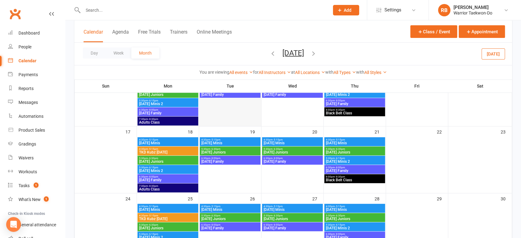
scroll to position [240, 0]
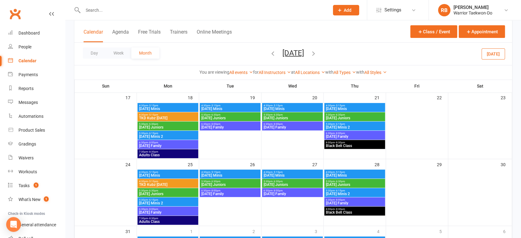
click at [164, 152] on span "7:30pm - 8:30pm" at bounding box center [168, 152] width 58 height 3
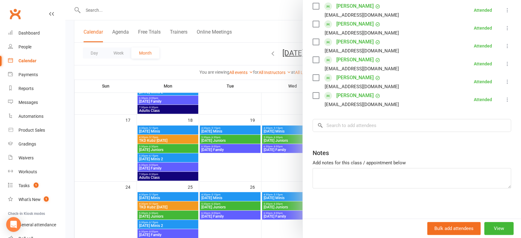
scroll to position [205, 0]
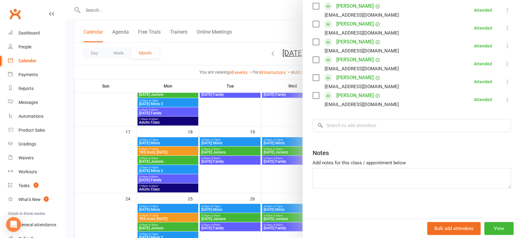
click at [252, 126] on div at bounding box center [293, 119] width 456 height 238
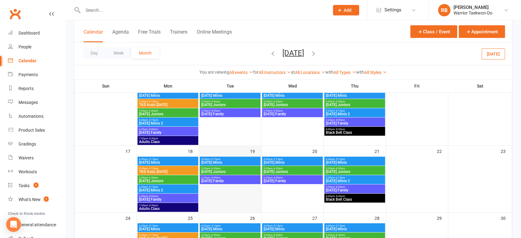
scroll to position [171, 0]
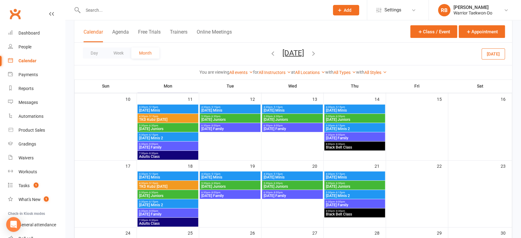
click at [162, 155] on span "Adults Class" at bounding box center [168, 157] width 58 height 4
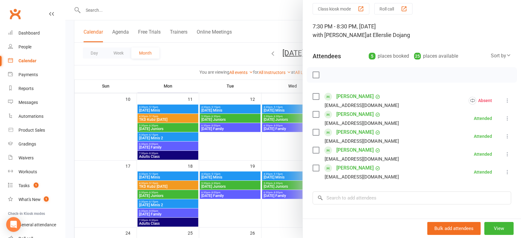
scroll to position [34, 0]
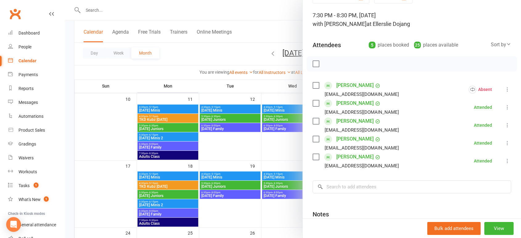
click at [228, 152] on div at bounding box center [293, 119] width 456 height 238
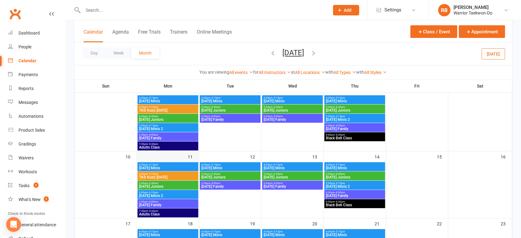
scroll to position [103, 0]
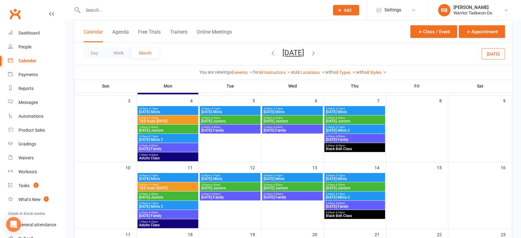
click at [174, 160] on div "7:30pm - 8:30pm Adults Class" at bounding box center [168, 156] width 61 height 9
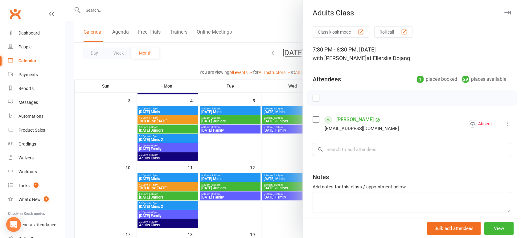
click at [248, 150] on div at bounding box center [293, 119] width 456 height 238
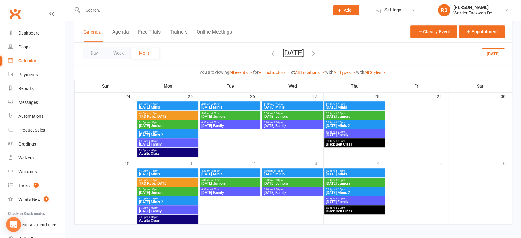
scroll to position [309, 0]
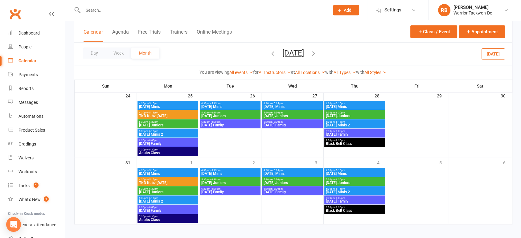
click at [178, 152] on span "Adults Class" at bounding box center [168, 153] width 58 height 4
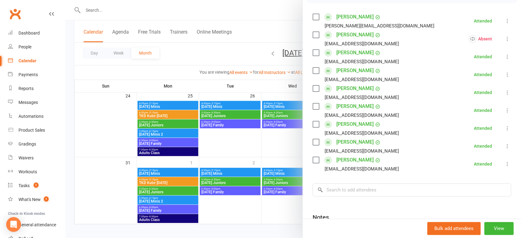
scroll to position [274, 0]
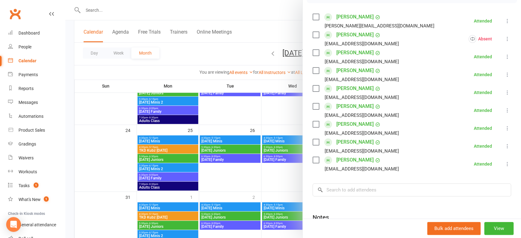
click at [253, 181] on div at bounding box center [293, 119] width 456 height 238
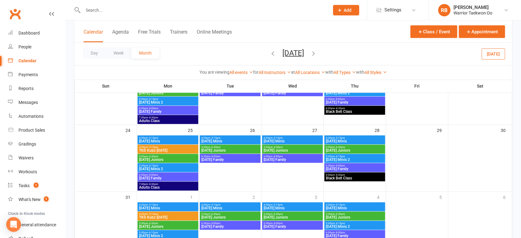
click at [176, 183] on span "7:30pm - 8:30pm" at bounding box center [168, 184] width 58 height 3
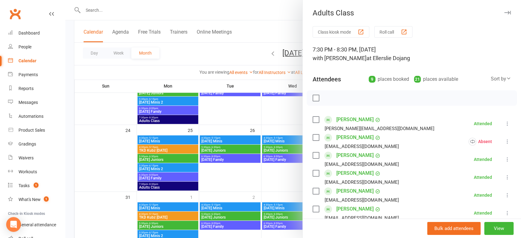
click at [212, 183] on div at bounding box center [293, 119] width 456 height 238
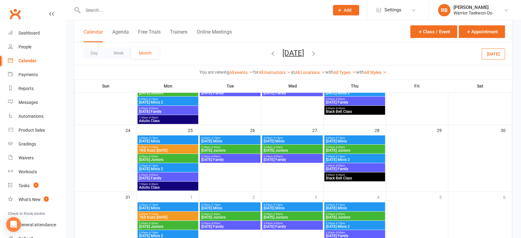
scroll to position [312, 0]
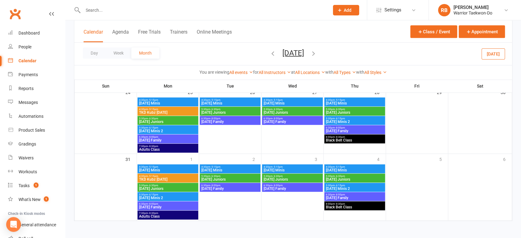
click at [168, 209] on div "6:30pm - 8:00pm [DATE] Family" at bounding box center [168, 205] width 61 height 9
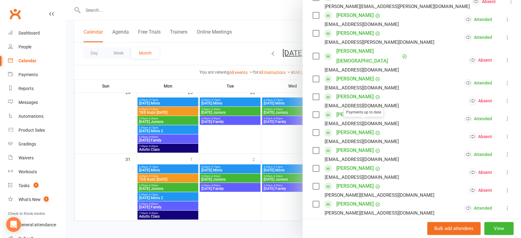
scroll to position [205, 0]
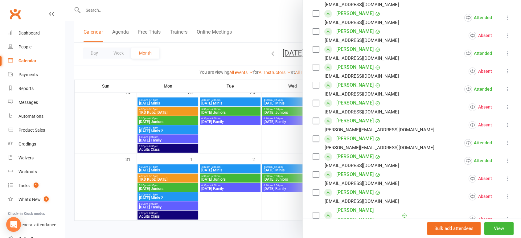
click at [232, 148] on div at bounding box center [293, 119] width 456 height 238
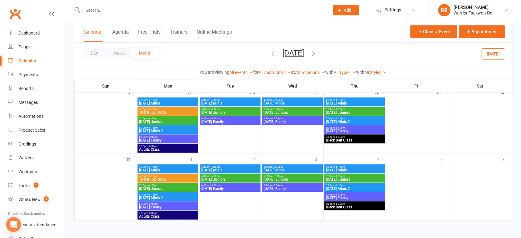
click at [173, 215] on span "Adults Class" at bounding box center [168, 217] width 58 height 4
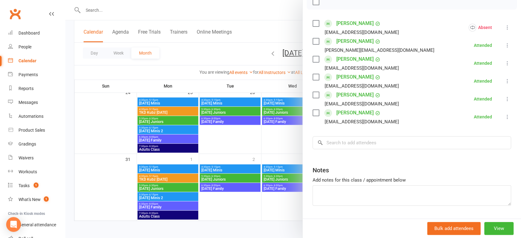
scroll to position [103, 0]
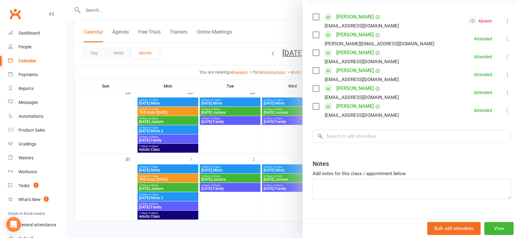
click at [243, 142] on div at bounding box center [293, 119] width 456 height 238
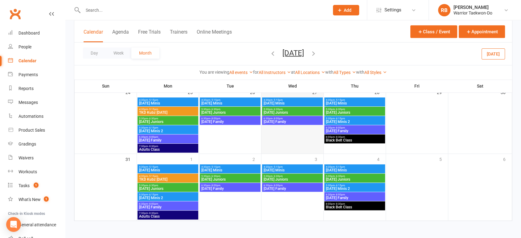
click at [284, 141] on div at bounding box center [292, 126] width 61 height 56
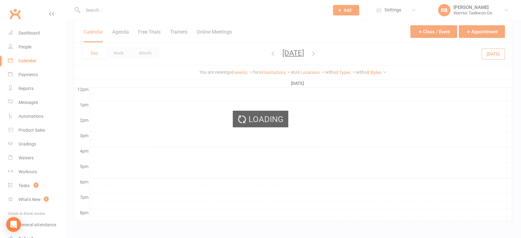
scroll to position [0, 0]
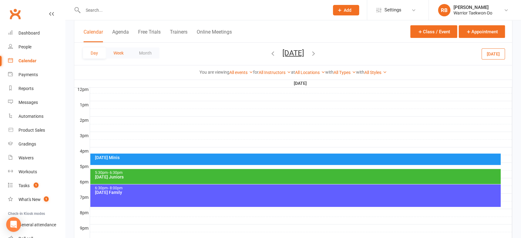
click at [125, 55] on button "Week" at bounding box center [119, 53] width 26 height 11
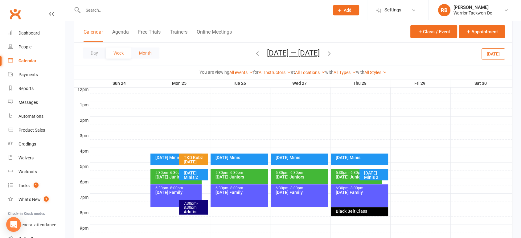
click at [147, 54] on button "Month" at bounding box center [145, 53] width 28 height 11
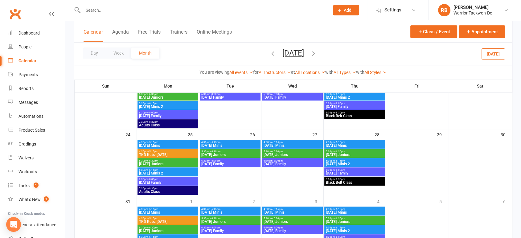
scroll to position [259, 0]
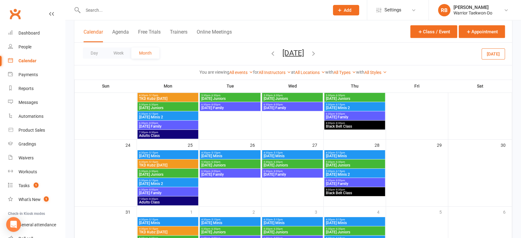
click at [142, 10] on input "text" at bounding box center [203, 10] width 244 height 9
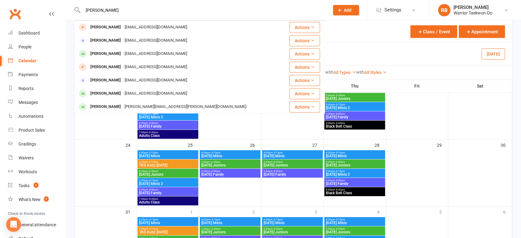
type input "[PERSON_NAME]"
click at [138, 28] on div "[EMAIL_ADDRESS][DOMAIN_NAME]" at bounding box center [156, 27] width 66 height 9
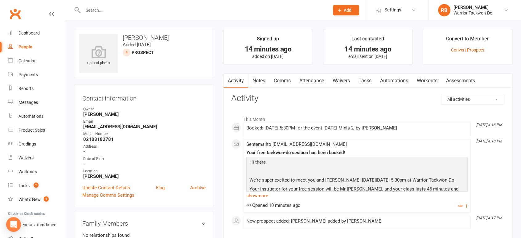
click at [120, 13] on input "text" at bounding box center [203, 10] width 244 height 9
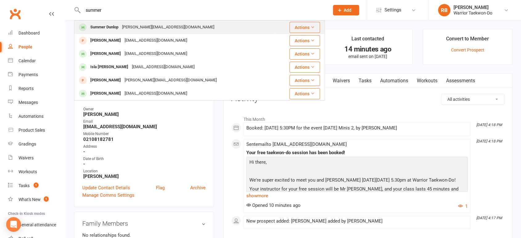
type input "summer"
click at [125, 25] on div "[PERSON_NAME][EMAIL_ADDRESS][DOMAIN_NAME]" at bounding box center [168, 27] width 96 height 9
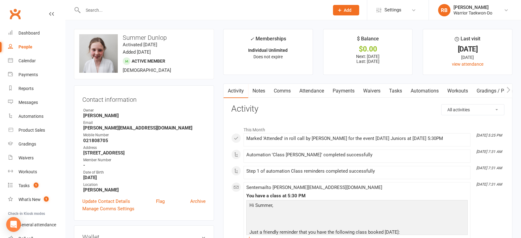
click at [282, 89] on link "Comms" at bounding box center [283, 91] width 26 height 14
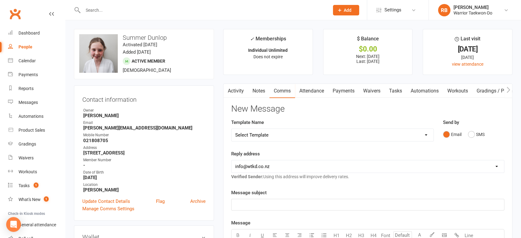
click at [283, 132] on select "Select Template [Email] We Miss You - 1st email [Email] Graduation from Junior …" at bounding box center [333, 135] width 202 height 12
select select "12"
click at [232, 129] on select "Select Template [Email] We Miss You - 1st email [Email] Graduation from Junior …" at bounding box center [333, 135] width 202 height 12
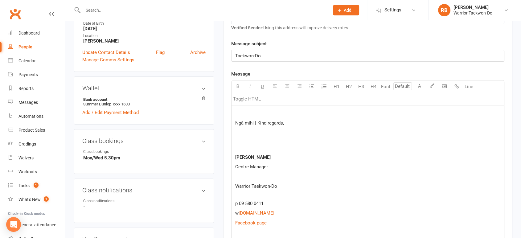
scroll to position [171, 0]
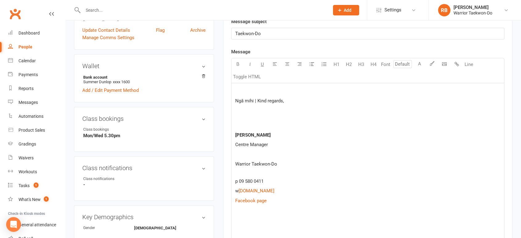
click at [244, 218] on p at bounding box center [367, 220] width 265 height 7
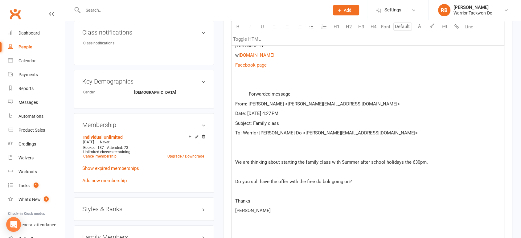
scroll to position [295, 0]
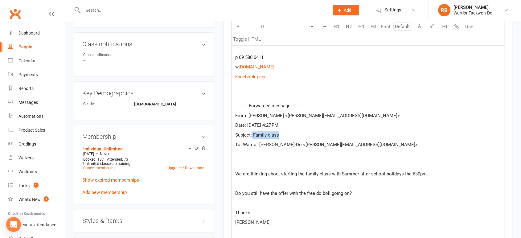
drag, startPoint x: 309, startPoint y: 135, endPoint x: 252, endPoint y: 135, distance: 56.5
click at [252, 135] on p "Subject: Family class" at bounding box center [367, 134] width 265 height 7
copy span "Family class"
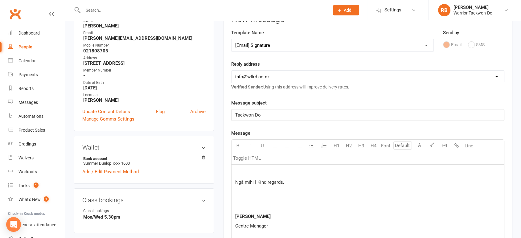
scroll to position [89, 0]
drag, startPoint x: 292, startPoint y: 114, endPoint x: 184, endPoint y: 106, distance: 108.3
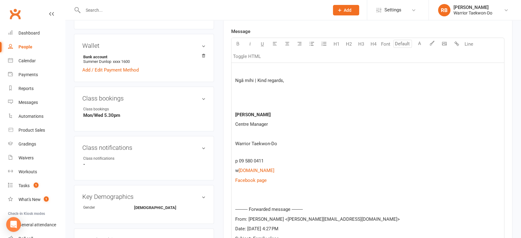
scroll to position [193, 0]
click at [243, 65] on div "Ngā mihi | Kind regards, [PERSON_NAME] Centre Manager Warrior [PERSON_NAME]-Do …" at bounding box center [368, 207] width 273 height 291
click at [259, 71] on p at bounding box center [367, 69] width 265 height 7
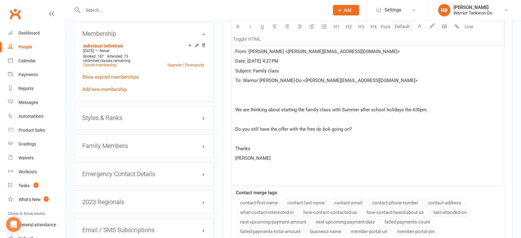
scroll to position [432, 0]
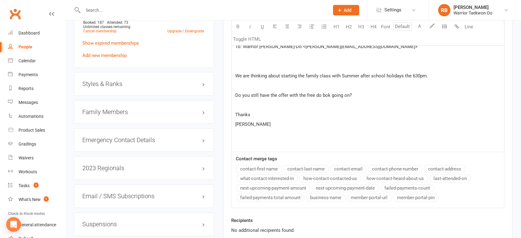
click at [125, 104] on div "Family Members" at bounding box center [144, 111] width 140 height 23
click at [125, 110] on h3 "Family Members" at bounding box center [143, 112] width 123 height 7
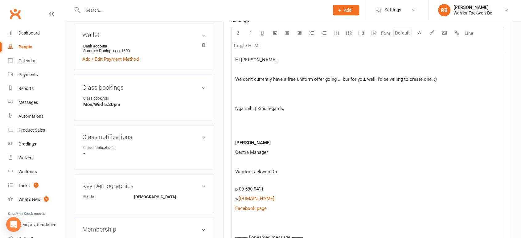
scroll to position [193, 0]
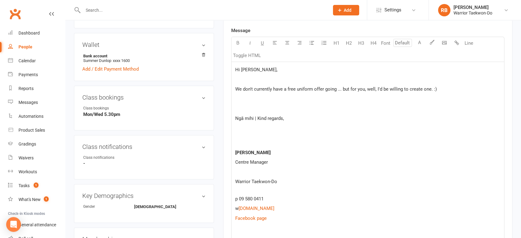
click at [362, 90] on span "We don't currently have a free uniform offer going ... but for you, well, I'd b…" at bounding box center [336, 89] width 202 height 6
click at [446, 121] on p "Ngā mihi | Kind regards," at bounding box center [367, 118] width 265 height 7
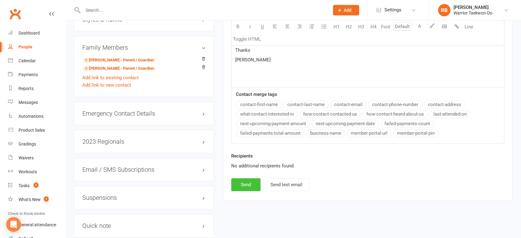
scroll to position [501, 0]
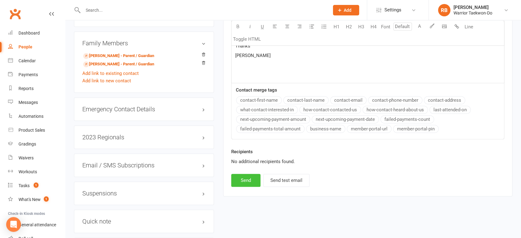
click at [247, 184] on button "Send" at bounding box center [245, 180] width 29 height 13
select select
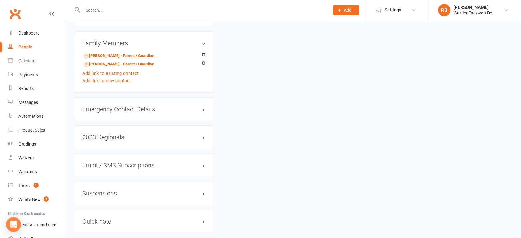
click at [117, 12] on input "text" at bounding box center [203, 10] width 244 height 9
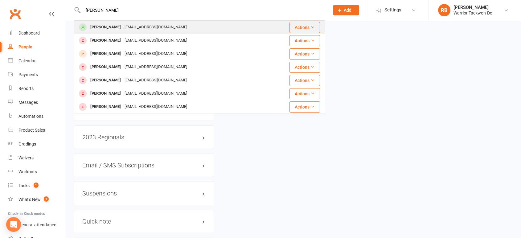
type input "[PERSON_NAME]"
click at [126, 26] on div "[EMAIL_ADDRESS][DOMAIN_NAME]" at bounding box center [156, 27] width 66 height 9
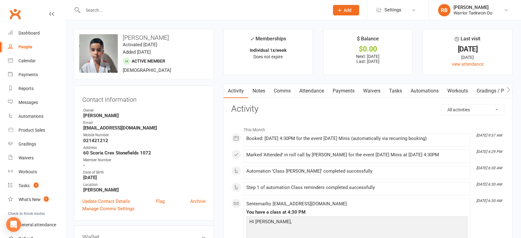
click at [289, 90] on link "Comms" at bounding box center [283, 91] width 26 height 14
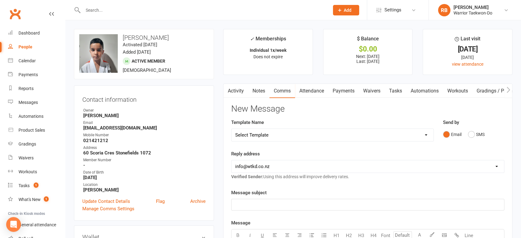
click at [299, 131] on select "Select Template [Email] We Miss You - 1st email [Email] Graduation from Junior …" at bounding box center [333, 135] width 202 height 12
select select "12"
click at [232, 129] on select "Select Template [Email] We Miss You - 1st email [Email] Graduation from Junior …" at bounding box center [333, 135] width 202 height 12
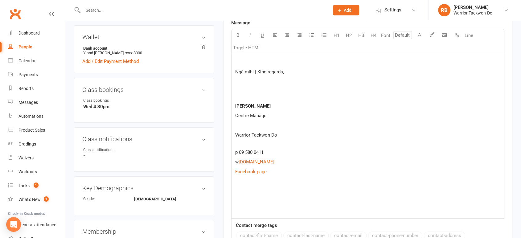
scroll to position [240, 0]
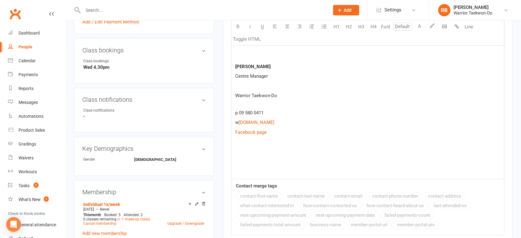
click at [246, 152] on p at bounding box center [367, 151] width 265 height 7
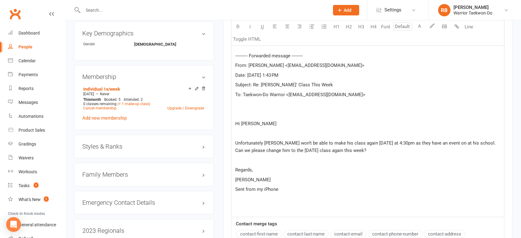
scroll to position [322, 0]
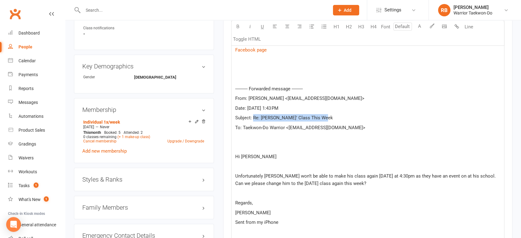
drag, startPoint x: 328, startPoint y: 118, endPoint x: 254, endPoint y: 116, distance: 74.4
click at [254, 116] on p "Subject: Re: [PERSON_NAME]' Class This Week" at bounding box center [367, 117] width 265 height 7
copy span "Re: [PERSON_NAME]' Class This Week"
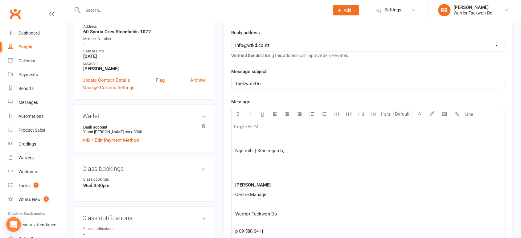
scroll to position [82, 0]
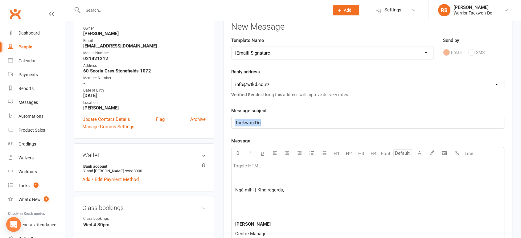
drag, startPoint x: 290, startPoint y: 122, endPoint x: 181, endPoint y: 118, distance: 109.0
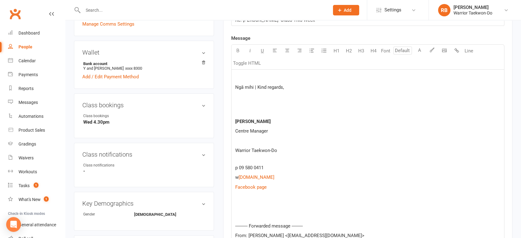
scroll to position [185, 0]
click at [245, 74] on p at bounding box center [367, 76] width 265 height 7
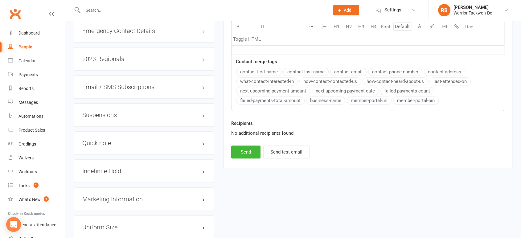
scroll to position [528, 0]
click at [251, 152] on button "Send" at bounding box center [245, 151] width 29 height 13
select select
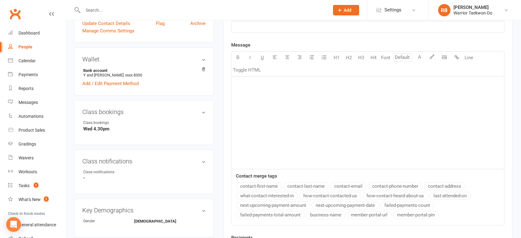
scroll to position [0, 0]
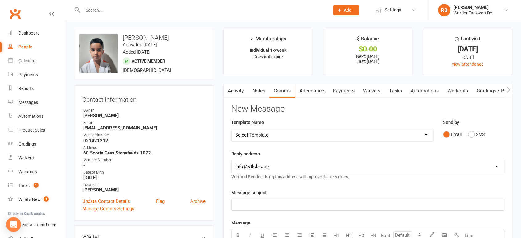
click at [310, 93] on link "Attendance" at bounding box center [311, 91] width 33 height 14
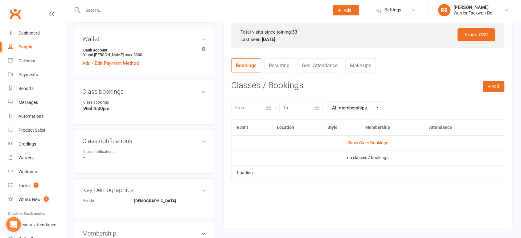
scroll to position [205, 0]
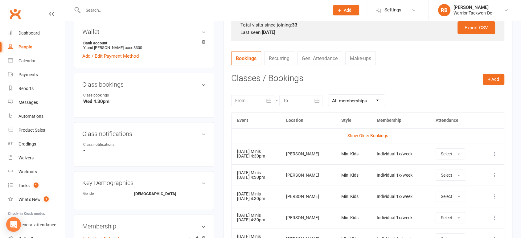
click at [494, 154] on icon at bounding box center [495, 154] width 6 height 6
click at [460, 189] on link "Remove booking" at bounding box center [467, 190] width 61 height 12
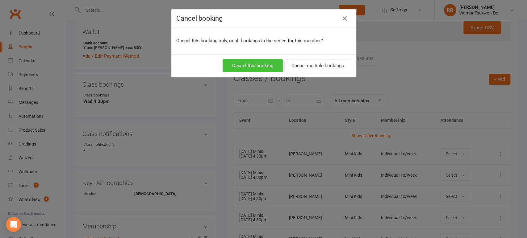
click at [242, 62] on button "Cancel this booking" at bounding box center [252, 65] width 60 height 13
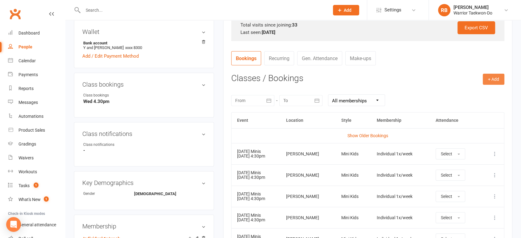
click at [499, 79] on button "+ Add" at bounding box center [494, 79] width 22 height 11
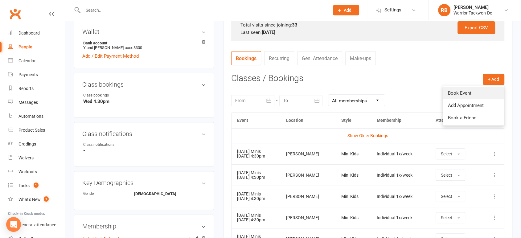
click at [462, 89] on link "Book Event" at bounding box center [473, 93] width 61 height 12
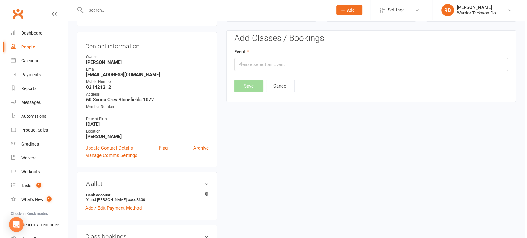
scroll to position [53, 0]
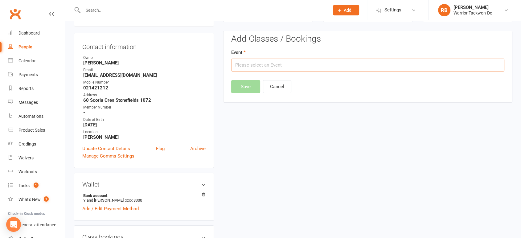
click at [307, 67] on input "text" at bounding box center [367, 65] width 273 height 13
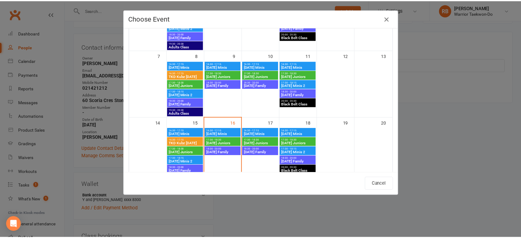
scroll to position [103, 0]
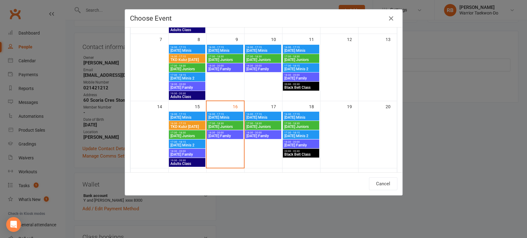
click at [303, 116] on span "[DATE] Minis" at bounding box center [301, 118] width 34 height 4
type input "[DATE] Minis - [DATE] 4:30:00 PM"
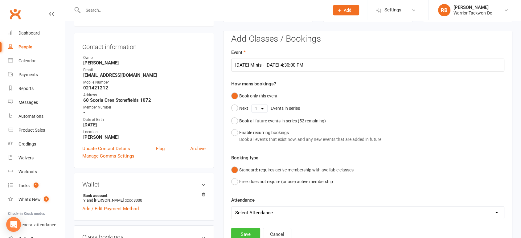
click at [245, 231] on button "Save" at bounding box center [245, 234] width 29 height 13
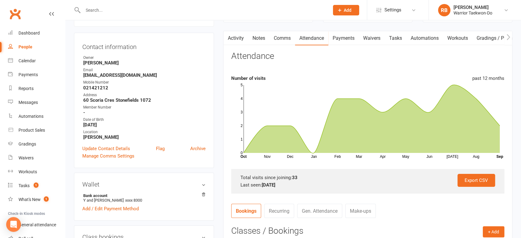
click at [354, 9] on button "Add" at bounding box center [346, 10] width 26 height 10
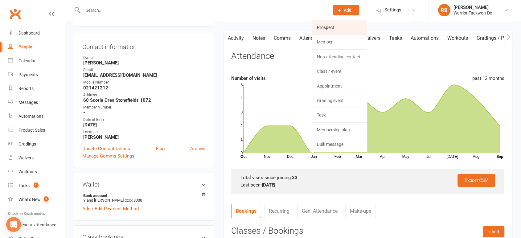
click at [343, 24] on link "Prospect" at bounding box center [339, 27] width 55 height 14
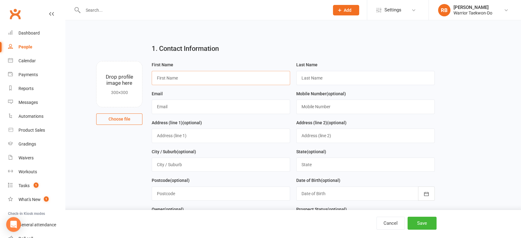
click at [205, 78] on input "text" at bounding box center [221, 78] width 139 height 14
type input "[PERSON_NAME]"
click at [183, 104] on input "text" at bounding box center [221, 107] width 139 height 14
paste input "[DOMAIN_NAME][EMAIL_ADDRESS][DOMAIN_NAME]"
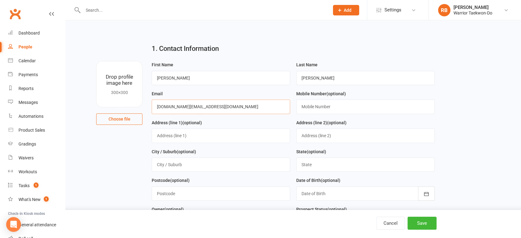
type input "[DOMAIN_NAME][EMAIL_ADDRESS][DOMAIN_NAME]"
click at [324, 109] on input "text" at bounding box center [365, 107] width 139 height 14
paste input "224789246"
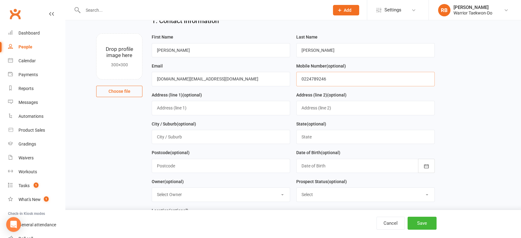
scroll to position [68, 0]
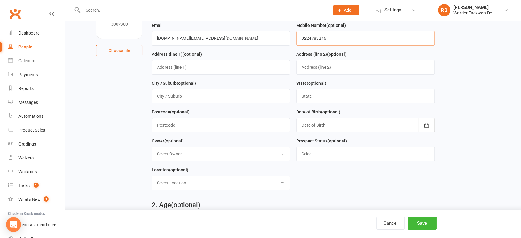
type input "0224789246"
click at [310, 154] on select "Select Initial Contact Follow-up Call Follow-up Email Almost Ready Not Ready No…" at bounding box center [366, 154] width 138 height 14
select select "Initial Contact"
click at [297, 147] on select "Select Initial Contact Follow-up Call Follow-up Email Almost Ready Not Ready No…" at bounding box center [366, 154] width 138 height 14
click at [213, 181] on select "Select Location [GEOGRAPHIC_DATA] Satellite [GEOGRAPHIC_DATA] Dojang" at bounding box center [221, 183] width 138 height 14
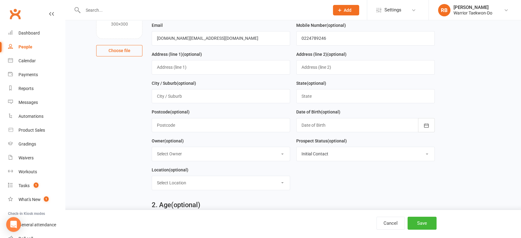
select select "1"
click at [152, 176] on select "Select Location [GEOGRAPHIC_DATA] Satellite [GEOGRAPHIC_DATA] Dojang" at bounding box center [221, 183] width 138 height 14
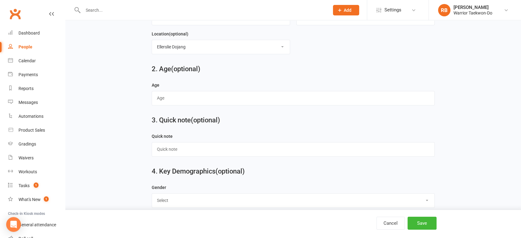
scroll to position [205, 0]
click at [196, 101] on input "text" at bounding box center [293, 97] width 283 height 14
type input "29"
click at [303, 128] on div "3. Quick note (optional)" at bounding box center [293, 121] width 292 height 22
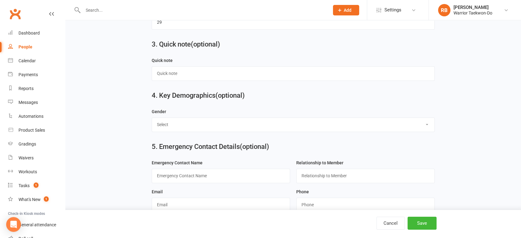
scroll to position [309, 0]
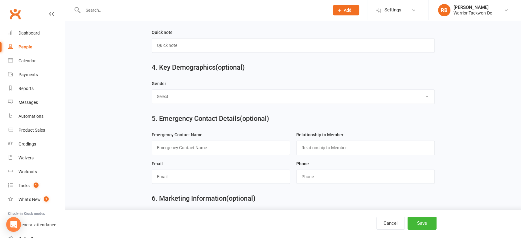
click at [175, 93] on select "Select [DEMOGRAPHIC_DATA] [DEMOGRAPHIC_DATA]" at bounding box center [293, 97] width 283 height 14
select select "[DEMOGRAPHIC_DATA]"
click at [152, 90] on select "Select [DEMOGRAPHIC_DATA] [DEMOGRAPHIC_DATA]" at bounding box center [293, 97] width 283 height 14
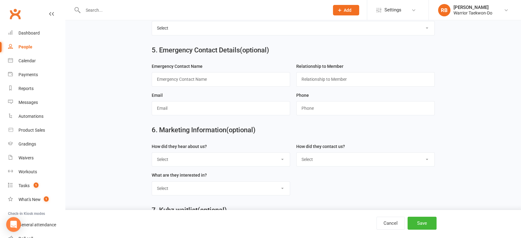
click at [180, 157] on select "Select Google Through A Friend Poster Magazine Walk by Letter Box Drop Facebook" at bounding box center [221, 160] width 138 height 14
select select "Google"
click at [152, 153] on select "Select Google Through A Friend Poster Magazine Walk by Letter Box Drop Facebook" at bounding box center [221, 160] width 138 height 14
click at [138, 139] on div "6. Marketing Information (optional) How did they hear about us? Select Google T…" at bounding box center [293, 131] width 439 height 22
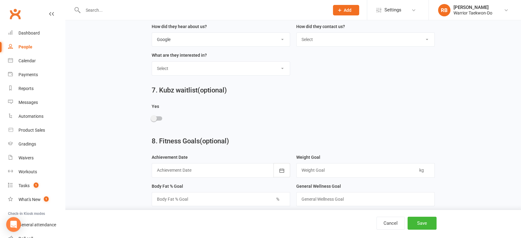
scroll to position [503, 0]
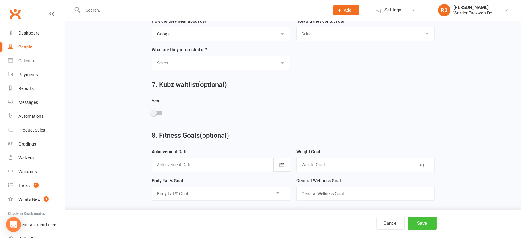
click at [427, 225] on button "Save" at bounding box center [422, 223] width 29 height 13
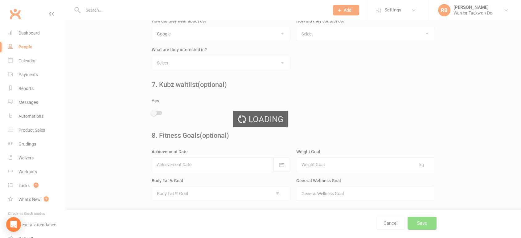
scroll to position [0, 0]
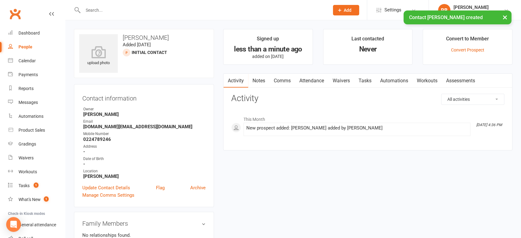
click at [315, 78] on link "Attendance" at bounding box center [311, 81] width 33 height 14
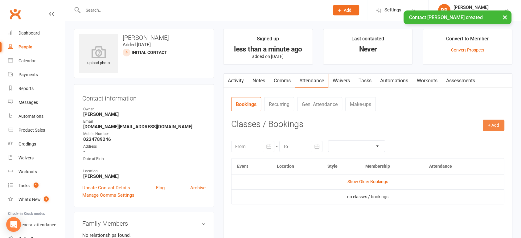
click at [495, 126] on button "+ Add" at bounding box center [494, 125] width 22 height 11
click at [471, 137] on link "Book Event" at bounding box center [473, 139] width 61 height 12
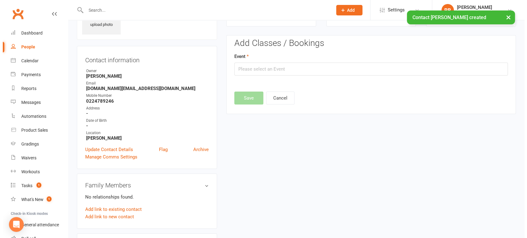
scroll to position [42, 0]
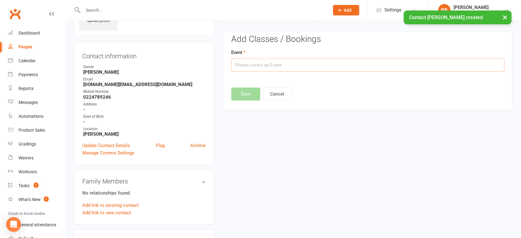
click at [267, 66] on input "text" at bounding box center [367, 65] width 273 height 13
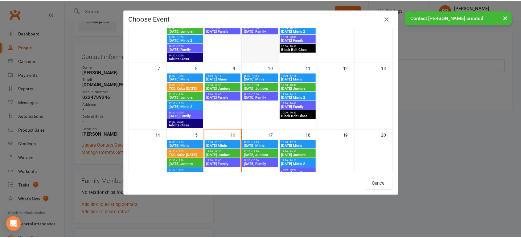
scroll to position [103, 0]
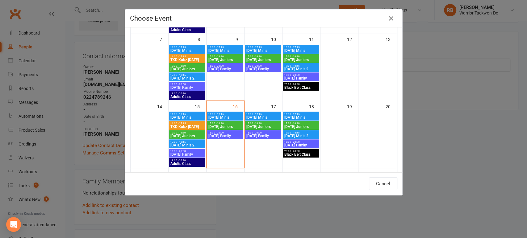
click at [301, 143] on span "[DATE] Family" at bounding box center [301, 145] width 34 height 4
type input "[DATE] Family - [DATE] 6:30:00 PM"
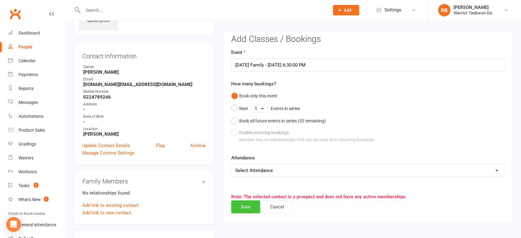
click at [249, 207] on button "Save" at bounding box center [245, 207] width 29 height 13
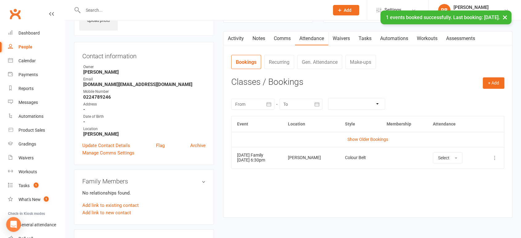
click at [281, 39] on link "Comms" at bounding box center [283, 38] width 26 height 14
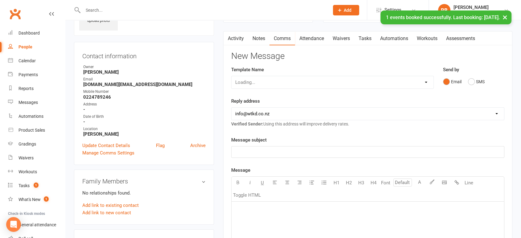
click at [274, 76] on div "Loading..." at bounding box center [332, 82] width 203 height 13
click at [274, 84] on select "Select Template [Email] We Miss You - 1st email [Email] Graduation from Junior …" at bounding box center [333, 82] width 202 height 12
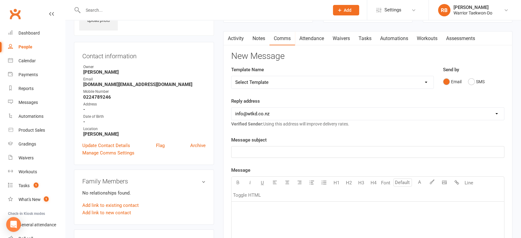
select select "49"
click at [232, 76] on select "Select Template [Email] We Miss You - 1st email [Email] Graduation from Junior …" at bounding box center [333, 82] width 202 height 12
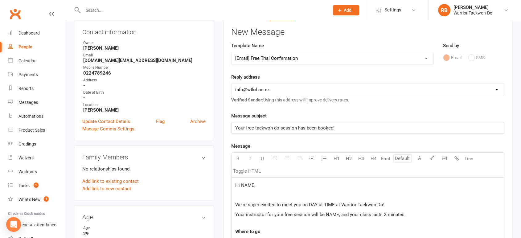
scroll to position [145, 0]
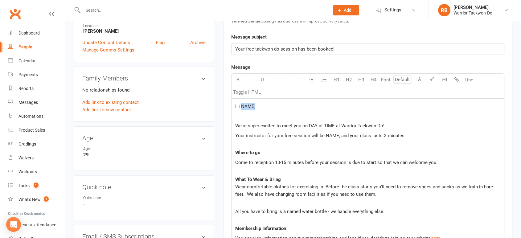
drag, startPoint x: 242, startPoint y: 106, endPoint x: 255, endPoint y: 102, distance: 13.0
click at [255, 103] on p "Hi NAME," at bounding box center [367, 106] width 265 height 7
drag, startPoint x: 308, startPoint y: 124, endPoint x: 333, endPoint y: 124, distance: 25.3
click at [333, 124] on span "We're super excited to meet you on DAY at TIME at Warrior Taekwon-Do!" at bounding box center [309, 126] width 149 height 6
drag, startPoint x: 324, startPoint y: 135, endPoint x: 337, endPoint y: 135, distance: 12.4
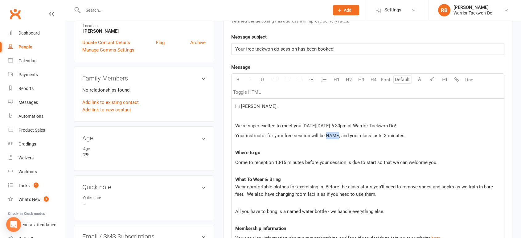
click at [337, 135] on span "Your instructor for your free session will be NAME, and your class lasts X minu…" at bounding box center [320, 136] width 171 height 6
drag, startPoint x: 447, startPoint y: 135, endPoint x: 467, endPoint y: 133, distance: 20.5
click at [467, 133] on span "Your instructor for your free session will be [PERSON_NAME] and [PERSON_NAME], …" at bounding box center [354, 136] width 238 height 6
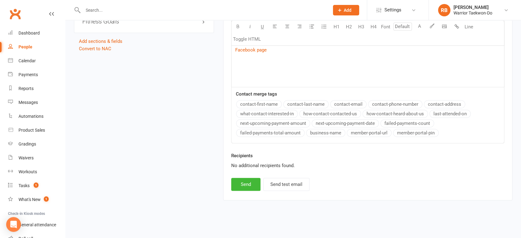
scroll to position [524, 0]
click at [244, 181] on button "Send" at bounding box center [245, 183] width 29 height 13
select select
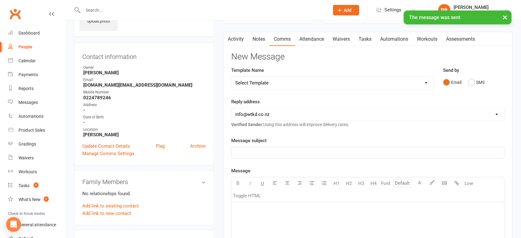
scroll to position [0, 0]
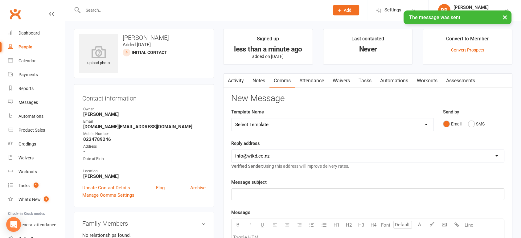
click at [237, 81] on link "Activity" at bounding box center [236, 81] width 25 height 14
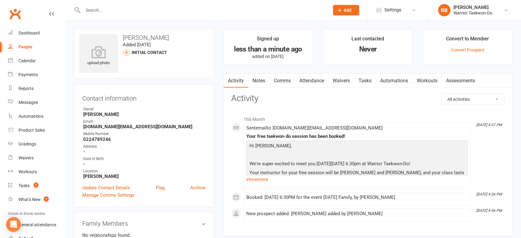
click at [127, 1] on div at bounding box center [199, 10] width 251 height 20
click at [126, 7] on input "text" at bounding box center [203, 10] width 244 height 9
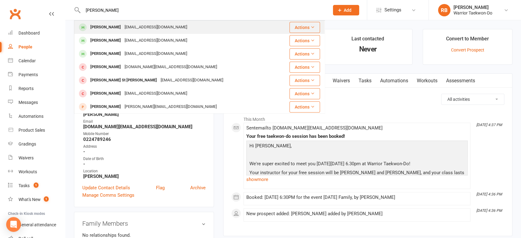
type input "[PERSON_NAME]"
click at [135, 25] on div "[EMAIL_ADDRESS][DOMAIN_NAME]" at bounding box center [156, 27] width 66 height 9
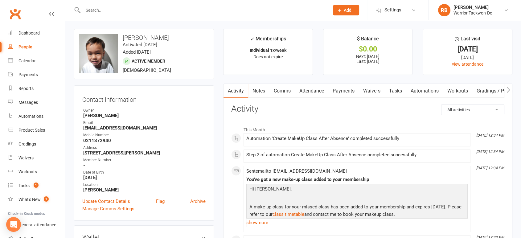
click at [281, 92] on link "Comms" at bounding box center [283, 91] width 26 height 14
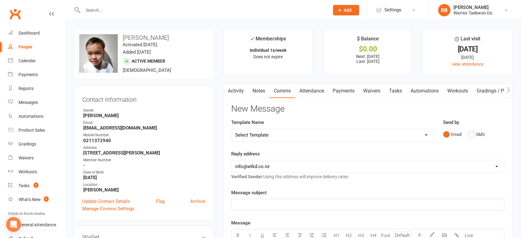
click at [284, 133] on select "Select Template [Email] We Miss You - 1st email [Email] Graduation from Junior …" at bounding box center [333, 135] width 202 height 12
select select "12"
click at [232, 129] on select "Select Template [Email] We Miss You - 1st email [Email] Graduation from Junior …" at bounding box center [333, 135] width 202 height 12
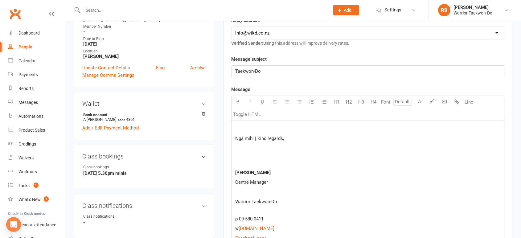
scroll to position [171, 0]
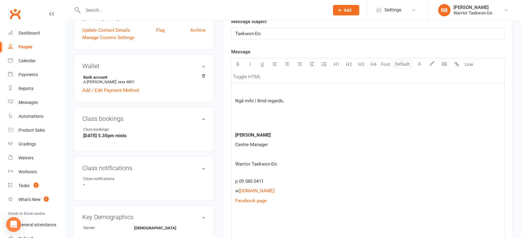
click at [241, 220] on p at bounding box center [367, 220] width 265 height 7
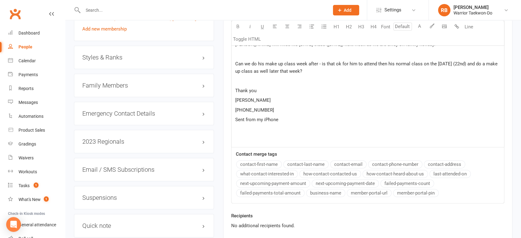
scroll to position [307, 0]
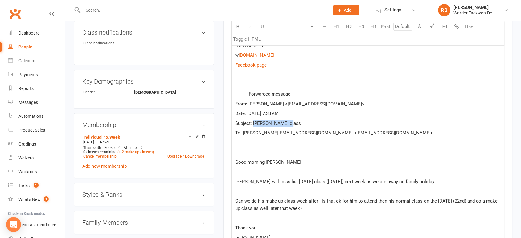
drag, startPoint x: 311, startPoint y: 121, endPoint x: 253, endPoint y: 123, distance: 58.4
click at [253, 123] on p "Subject: [PERSON_NAME] class" at bounding box center [367, 123] width 265 height 7
copy span "[PERSON_NAME] class"
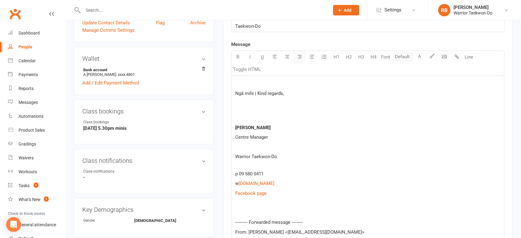
scroll to position [136, 0]
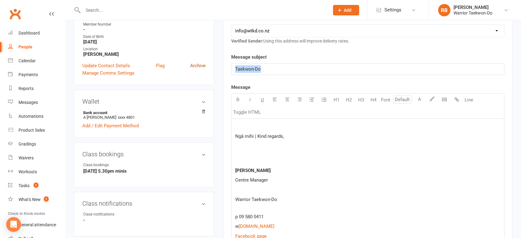
drag, startPoint x: 278, startPoint y: 64, endPoint x: 201, endPoint y: 65, distance: 77.4
click at [253, 126] on p at bounding box center [367, 126] width 265 height 7
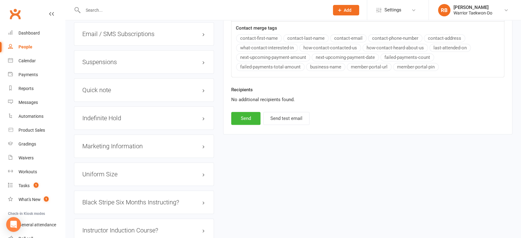
scroll to position [651, 0]
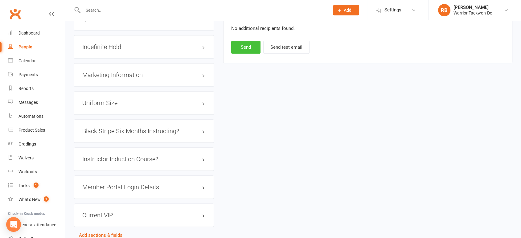
click at [252, 52] on button "Send" at bounding box center [245, 47] width 29 height 13
select select
click at [103, 12] on input "text" at bounding box center [203, 10] width 244 height 9
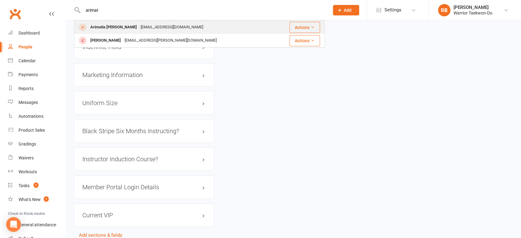
type input "arimat"
click at [107, 24] on div "Arimatia [PERSON_NAME]" at bounding box center [114, 27] width 50 height 9
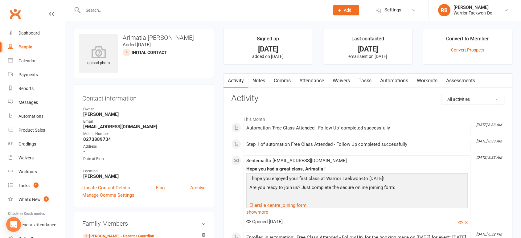
click at [293, 85] on link "Comms" at bounding box center [283, 81] width 26 height 14
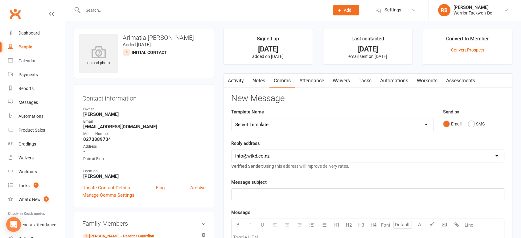
click at [272, 118] on select "Select Template [Email] We Miss You - 1st email [Email] Graduation from Junior …" at bounding box center [333, 124] width 202 height 12
select select "12"
click at [232, 118] on select "Select Template [Email] We Miss You - 1st email [Email] Graduation from Junior …" at bounding box center [333, 124] width 202 height 12
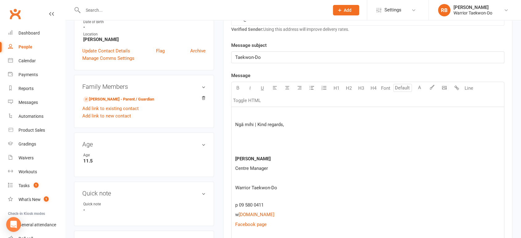
scroll to position [205, 0]
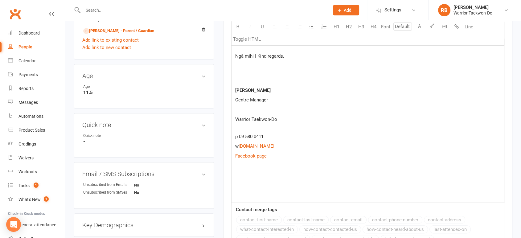
click at [244, 182] on p at bounding box center [367, 184] width 265 height 7
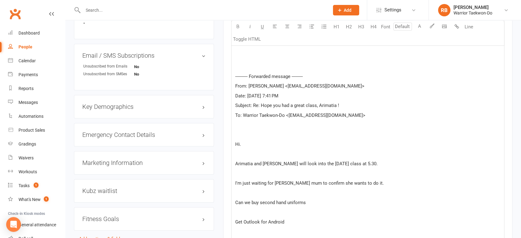
scroll to position [323, 0]
drag, startPoint x: 348, startPoint y: 101, endPoint x: 252, endPoint y: 105, distance: 96.3
click at [252, 105] on div "Ngā mihi | Kind regards, [PERSON_NAME] Centre Manager Warrior [PERSON_NAME]-Do …" at bounding box center [368, 81] width 273 height 320
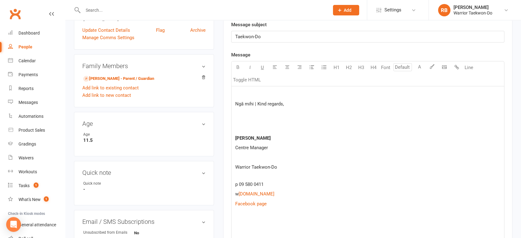
scroll to position [118, 0]
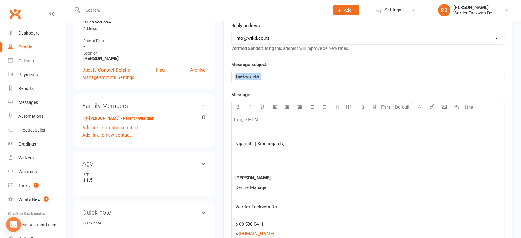
drag, startPoint x: 285, startPoint y: 79, endPoint x: 180, endPoint y: 77, distance: 105.5
click at [319, 76] on span "Re: Hope you had a great class, Arimatia !" at bounding box center [278, 77] width 86 height 6
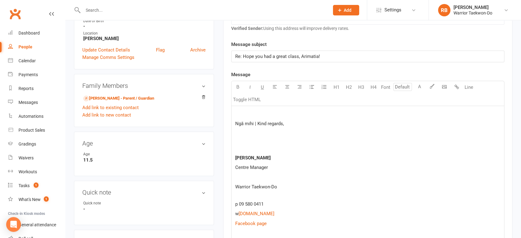
scroll to position [137, 0]
click at [251, 111] on p at bounding box center [367, 114] width 265 height 7
click at [276, 114] on p at bounding box center [367, 114] width 265 height 7
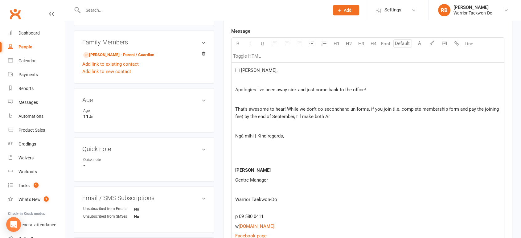
scroll to position [171, 0]
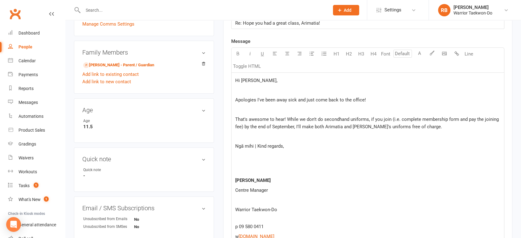
click at [432, 126] on p "That's awesome to hear! While we don't do secondhand uniforms, if you join (i.e…" at bounding box center [367, 123] width 265 height 15
click at [379, 119] on span "That's awesome to hear! While we don't do secondhand uniforms, if you join (i.e…" at bounding box center [367, 123] width 265 height 13
click at [383, 118] on span "That's awesome to hear! While we don't do secondhand uniforms, if you join (i.e…" at bounding box center [367, 123] width 265 height 13
click at [391, 120] on span "That's awesome to hear! While we don't do secondhand uniforms, if you join (i.e…" at bounding box center [367, 123] width 265 height 13
click at [370, 119] on span "That's awesome to hear! While we don't do secondhand uniforms, if you join (i.e…" at bounding box center [367, 123] width 265 height 13
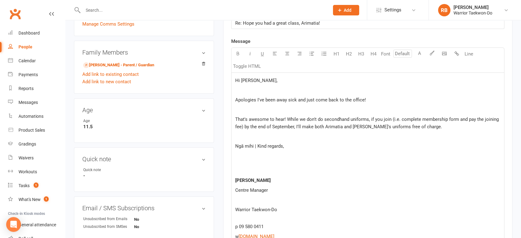
click at [385, 139] on p at bounding box center [367, 136] width 265 height 7
click at [375, 136] on p at bounding box center [367, 136] width 265 height 7
click at [429, 130] on p "That's awesome to hear! While we don't do secondhand uniforms, if you join (i.e…" at bounding box center [367, 123] width 265 height 15
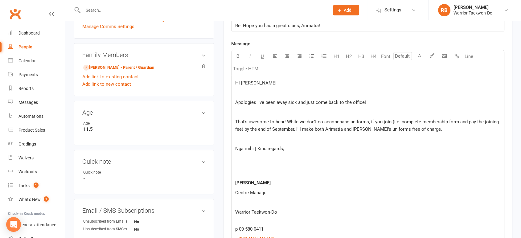
scroll to position [137, 0]
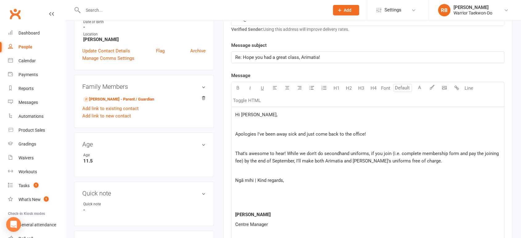
click at [436, 162] on p "That's awesome to hear! While we don't do secondhand uniforms, if you join (i.e…" at bounding box center [367, 157] width 265 height 15
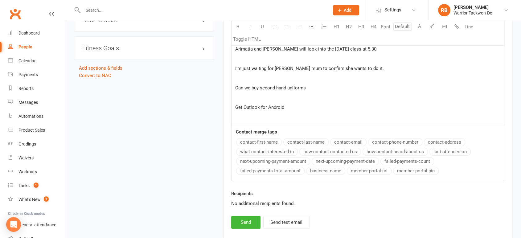
scroll to position [533, 0]
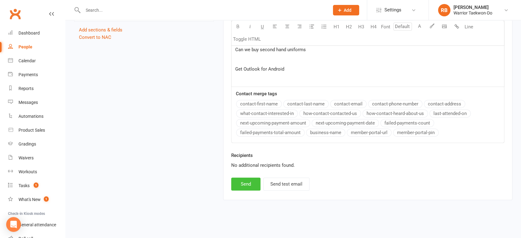
click at [245, 188] on button "Send" at bounding box center [245, 184] width 29 height 13
select select
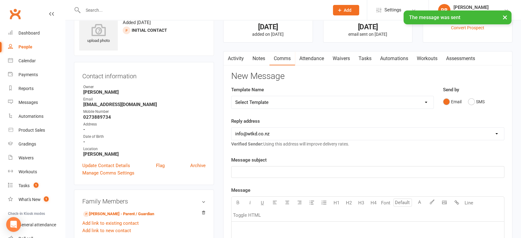
scroll to position [0, 0]
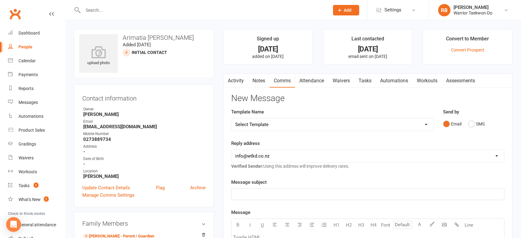
click at [126, 19] on div at bounding box center [199, 10] width 251 height 20
click at [127, 11] on input "text" at bounding box center [203, 10] width 244 height 9
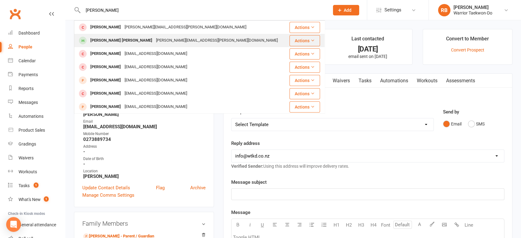
type input "[PERSON_NAME]"
click at [154, 38] on div "[PERSON_NAME][EMAIL_ADDRESS][PERSON_NAME][DOMAIN_NAME]" at bounding box center [217, 40] width 126 height 9
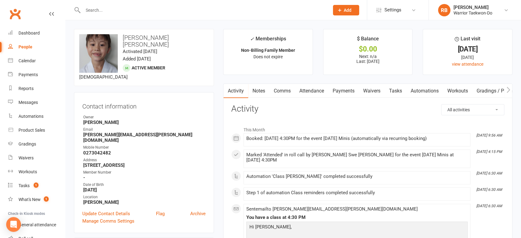
click at [313, 96] on link "Attendance" at bounding box center [311, 91] width 33 height 14
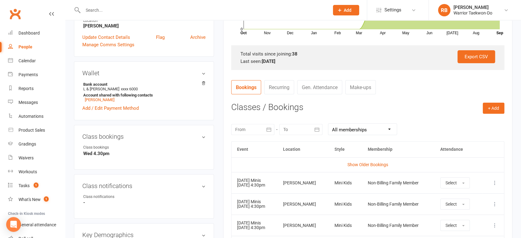
scroll to position [309, 0]
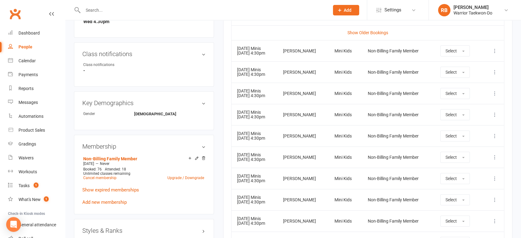
click at [498, 113] on button at bounding box center [494, 114] width 7 height 7
click at [463, 148] on link "Remove booking" at bounding box center [467, 151] width 61 height 12
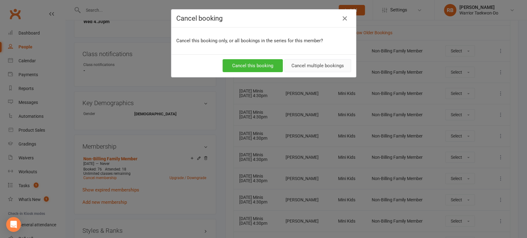
click at [303, 63] on button "Cancel multiple bookings" at bounding box center [317, 65] width 67 height 13
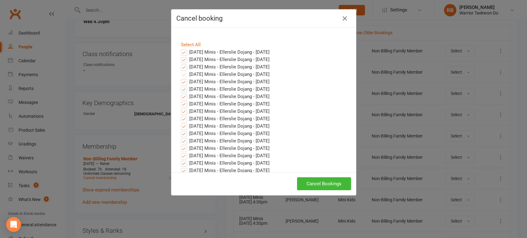
click at [181, 51] on label "[DATE] Minis - Ellerslie Dojang - [DATE]" at bounding box center [225, 51] width 89 height 7
click at [180, 48] on input "[DATE] Minis - Ellerslie Dojang - [DATE]" at bounding box center [178, 48] width 4 height 0
click at [181, 57] on label "[DATE] Minis - Ellerslie Dojang - [DATE]" at bounding box center [225, 59] width 89 height 7
click at [180, 56] on input "[DATE] Minis - Ellerslie Dojang - [DATE]" at bounding box center [178, 56] width 4 height 0
click at [182, 66] on label "[DATE] Minis - Ellerslie Dojang - [DATE]" at bounding box center [225, 66] width 89 height 7
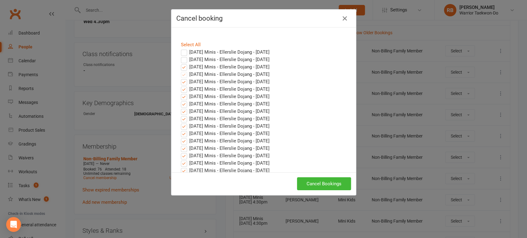
click at [180, 63] on input "[DATE] Minis - Ellerslie Dojang - [DATE]" at bounding box center [178, 63] width 4 height 0
click at [311, 184] on button "Cancel Bookings" at bounding box center [324, 183] width 54 height 13
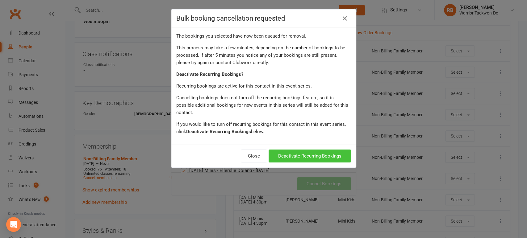
click at [314, 150] on button "Deactivate Recurring Bookings" at bounding box center [309, 156] width 82 height 13
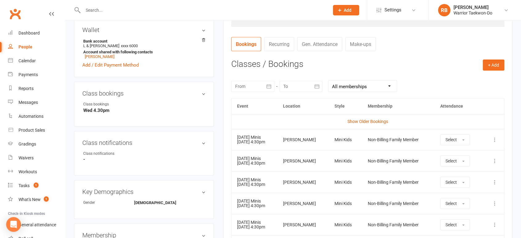
scroll to position [205, 0]
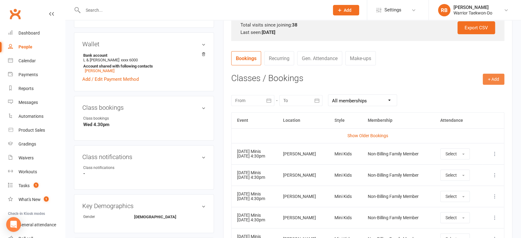
click at [489, 80] on button "+ Add" at bounding box center [494, 79] width 22 height 11
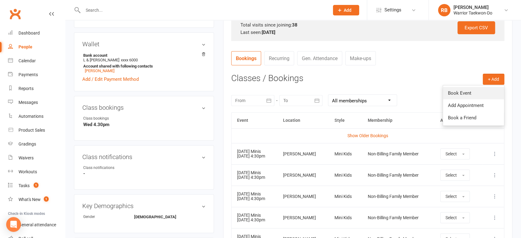
click at [470, 95] on link "Book Event" at bounding box center [473, 93] width 61 height 12
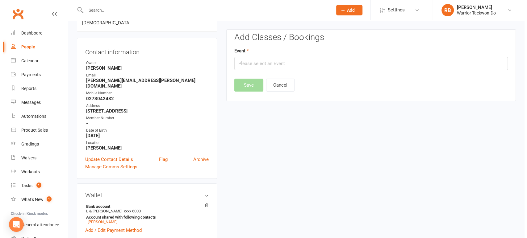
scroll to position [53, 0]
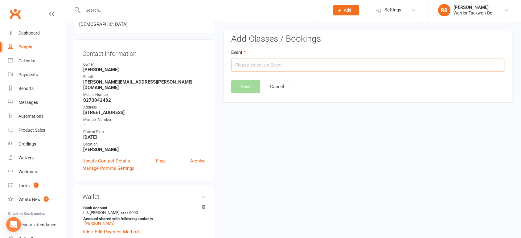
click at [270, 67] on input "text" at bounding box center [367, 65] width 273 height 13
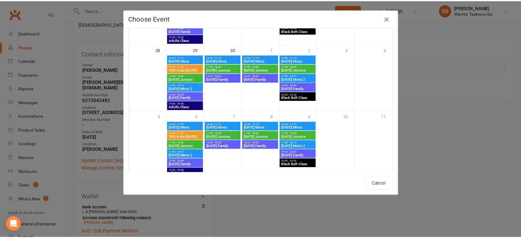
scroll to position [304, 0]
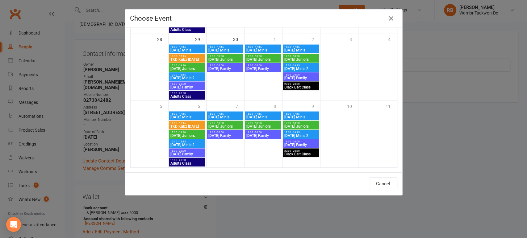
click at [263, 125] on span "[DATE] Juniors" at bounding box center [263, 127] width 34 height 4
type input "[DATE] Juniors - [DATE] 5:30:00 PM"
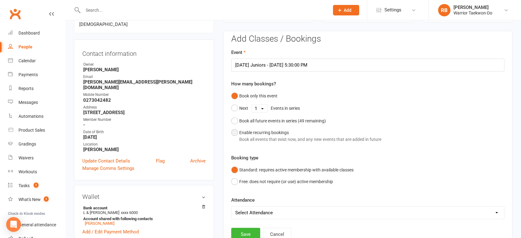
click at [253, 135] on div "Enable recurring bookings Book all events that exist now, and any new events th…" at bounding box center [310, 136] width 142 height 14
select select "book_from_now"
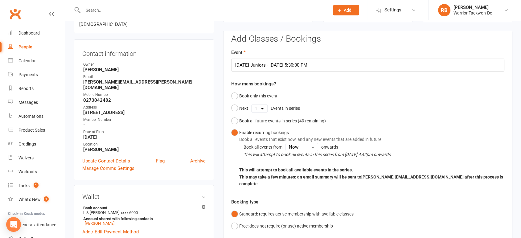
scroll to position [155, 0]
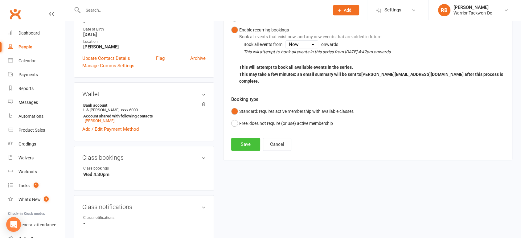
click at [242, 138] on button "Save" at bounding box center [245, 144] width 29 height 13
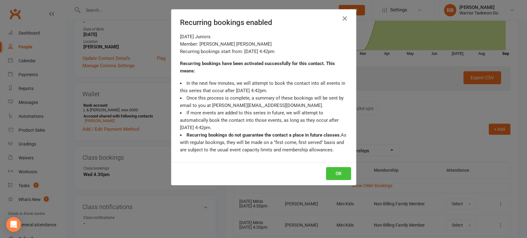
click at [333, 174] on button "OK" at bounding box center [338, 173] width 25 height 13
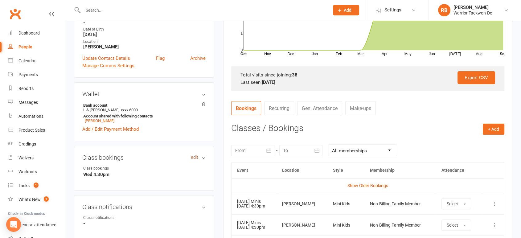
click at [193, 155] on link "edit" at bounding box center [194, 157] width 7 height 5
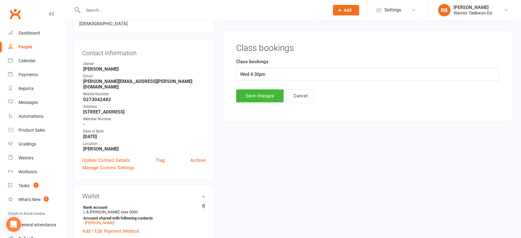
scroll to position [53, 0]
click at [253, 74] on input "Wed 4.30pm" at bounding box center [367, 74] width 263 height 13
type input "Wed 5.30pm"
click at [251, 96] on button "Save changes" at bounding box center [260, 96] width 48 height 13
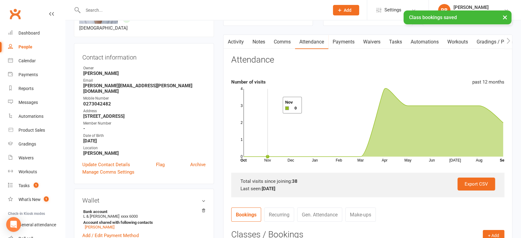
scroll to position [0, 0]
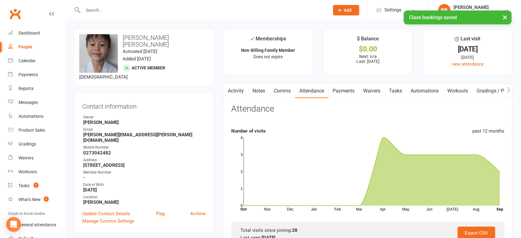
click at [289, 93] on link "Comms" at bounding box center [283, 91] width 26 height 14
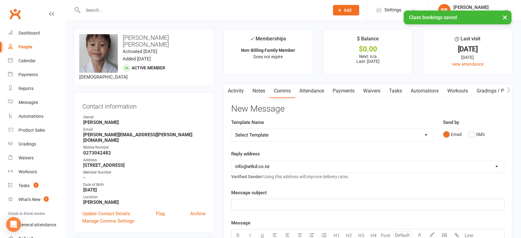
click at [284, 131] on select "Select Template [Email] We Miss You - 1st email [Email] Graduation from Junior …" at bounding box center [333, 135] width 202 height 12
select select "12"
click at [232, 129] on select "Select Template [Email] We Miss You - 1st email [Email] Graduation from Junior …" at bounding box center [333, 135] width 202 height 12
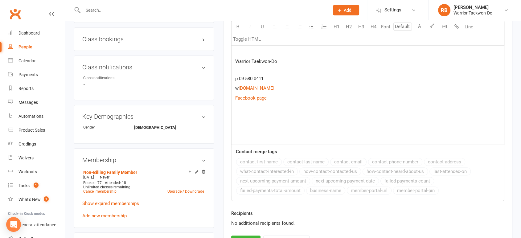
click at [244, 125] on p at bounding box center [367, 126] width 265 height 7
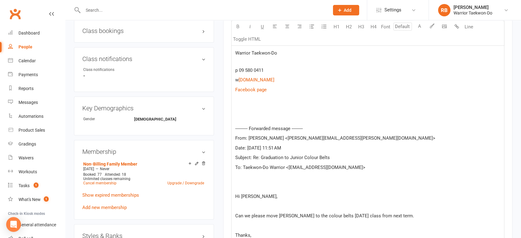
scroll to position [271, 0]
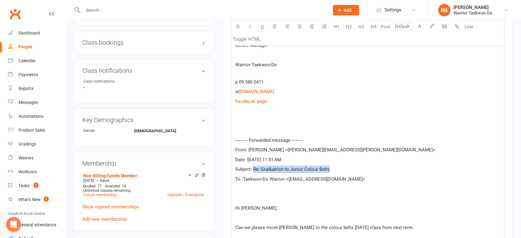
drag, startPoint x: 340, startPoint y: 166, endPoint x: 254, endPoint y: 169, distance: 86.7
click at [254, 169] on p "Subject: Re: Graduation to Junior Colour Belts" at bounding box center [367, 169] width 265 height 7
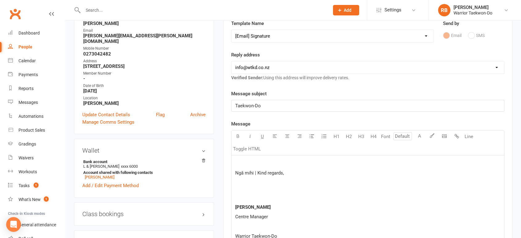
scroll to position [65, 0]
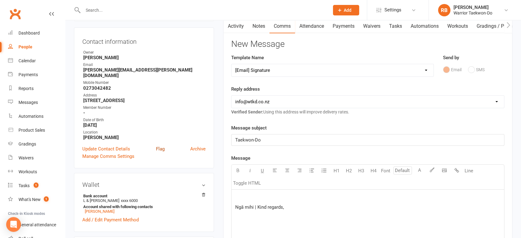
drag, startPoint x: 285, startPoint y: 136, endPoint x: 156, endPoint y: 137, distance: 129.0
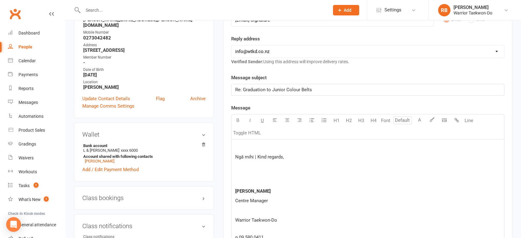
scroll to position [168, 0]
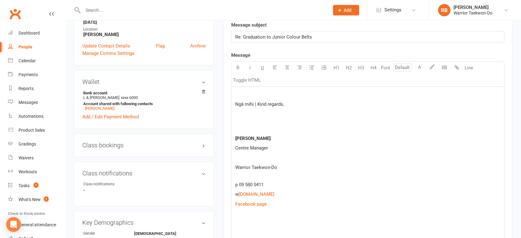
click at [281, 91] on p at bounding box center [367, 94] width 265 height 7
click at [249, 91] on p at bounding box center [367, 94] width 265 height 7
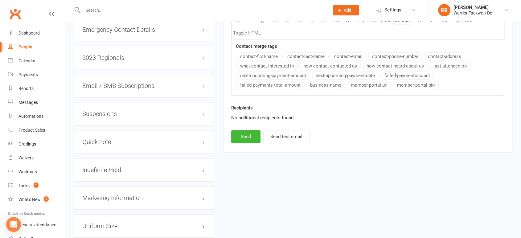
scroll to position [648, 0]
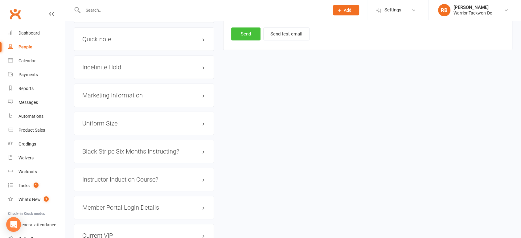
click at [247, 31] on button "Send" at bounding box center [245, 33] width 29 height 13
select select
click at [35, 88] on link "Reports" at bounding box center [36, 89] width 57 height 14
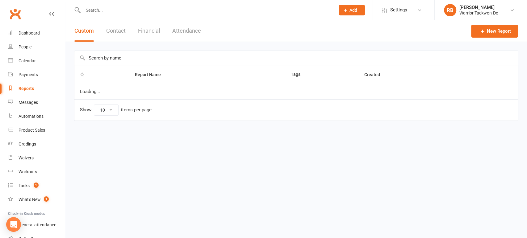
select select "50"
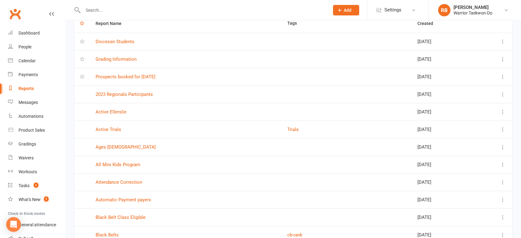
scroll to position [68, 0]
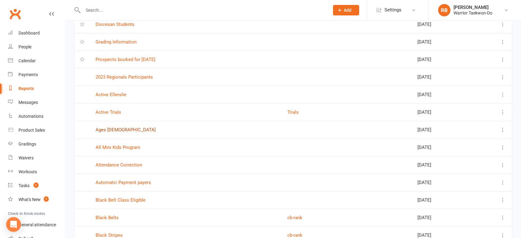
click at [114, 128] on link "Ages [DEMOGRAPHIC_DATA]" at bounding box center [126, 130] width 60 height 6
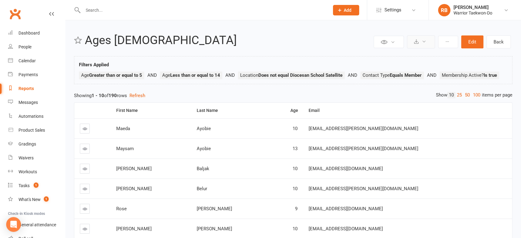
click at [420, 40] on button at bounding box center [421, 41] width 28 height 13
click at [319, 44] on h2 "Ages [DEMOGRAPHIC_DATA]" at bounding box center [229, 40] width 288 height 13
click at [447, 40] on icon at bounding box center [447, 41] width 4 height 4
click at [417, 54] on link "Clone report" at bounding box center [427, 56] width 61 height 12
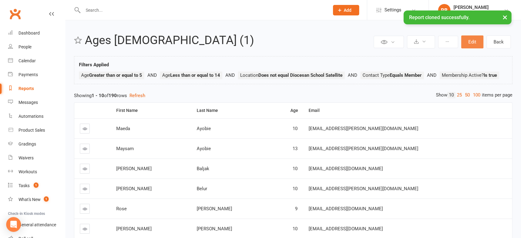
click at [469, 41] on button "Edit" at bounding box center [473, 41] width 22 height 13
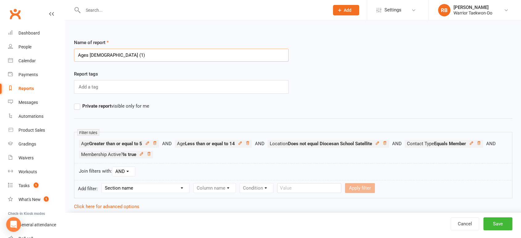
drag, startPoint x: 95, startPoint y: 56, endPoint x: 133, endPoint y: 51, distance: 39.0
click at [133, 51] on input "Ages [DEMOGRAPHIC_DATA] (1)" at bounding box center [181, 55] width 215 height 13
type input "Ages [DEMOGRAPHIC_DATA]"
click at [337, 88] on div "Report tags Add a tag" at bounding box center [293, 86] width 448 height 32
click at [500, 222] on button "Save" at bounding box center [498, 224] width 29 height 13
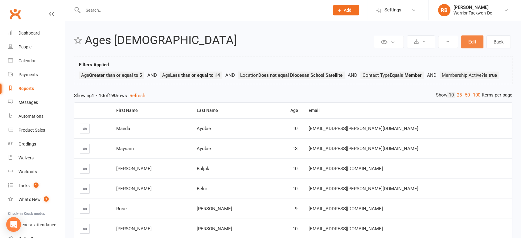
click at [467, 40] on button "Edit" at bounding box center [473, 41] width 22 height 13
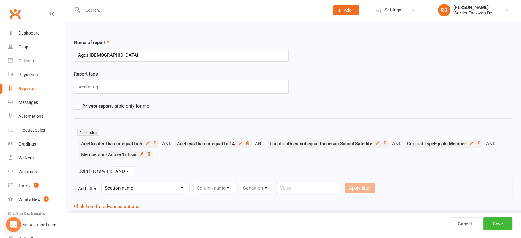
click at [249, 142] on icon at bounding box center [247, 142] width 3 height 3
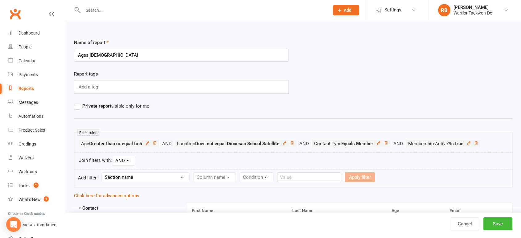
click at [154, 177] on select "Section name Contact Attendance Aggregate Payment Booking Waitlist Attendees Ca…" at bounding box center [146, 177] width 88 height 9
select select "0"
click at [103, 173] on select "Section name Contact Attendance Aggregate Payment Booking Waitlist Attendees Ca…" at bounding box center [146, 177] width 88 height 9
click at [139, 176] on select "Section name Contact Attendance Aggregate Payment Booking Waitlist Attendees Ca…" at bounding box center [146, 177] width 88 height 9
click at [223, 175] on select "Column name Contact Type First Name Last Name Full Name Email Phone Number Addr…" at bounding box center [267, 177] width 147 height 9
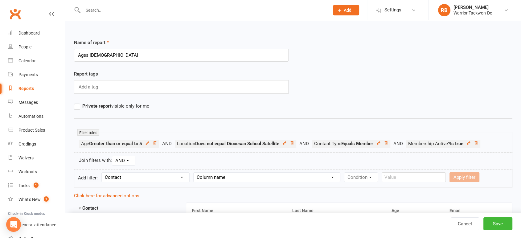
select select "23"
click at [194, 173] on select "Column name Contact Type First Name Last Name Full Name Email Phone Number Addr…" at bounding box center [267, 177] width 147 height 9
click at [367, 177] on select "Condition Is Is not Less than Greater than Less than or equal to Greater than o…" at bounding box center [376, 177] width 62 height 9
select select "4"
click at [345, 173] on select "Condition Is Is not Less than Greater than Less than or equal to Greater than o…" at bounding box center [376, 177] width 62 height 9
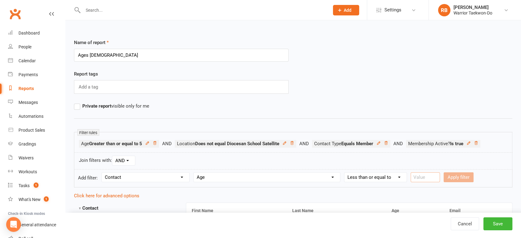
click at [422, 175] on input "number" at bounding box center [425, 177] width 29 height 10
type input "12"
click at [456, 181] on button "Apply filter" at bounding box center [459, 177] width 30 height 10
select select
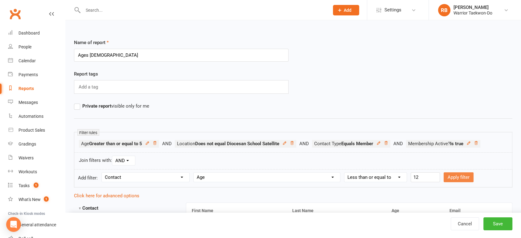
select select
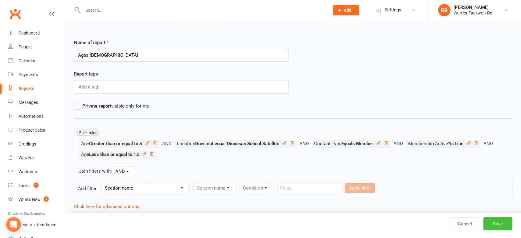
drag, startPoint x: 506, startPoint y: 221, endPoint x: 503, endPoint y: 220, distance: 3.7
click at [505, 221] on button "Save" at bounding box center [498, 224] width 29 height 13
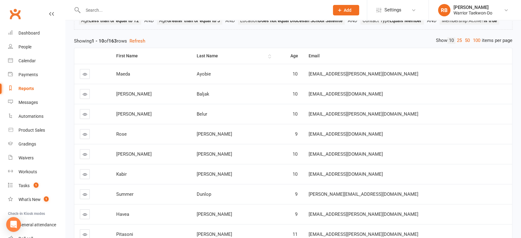
scroll to position [31, 0]
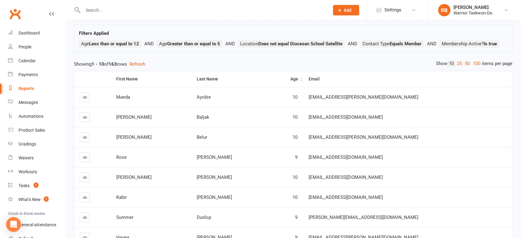
click at [303, 78] on th "Age" at bounding box center [287, 79] width 31 height 16
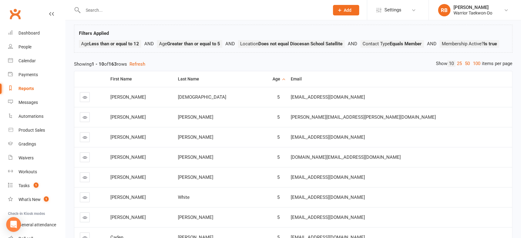
click at [280, 78] on div "Age" at bounding box center [272, 79] width 16 height 5
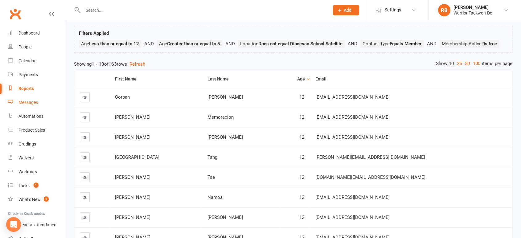
click at [36, 102] on div "Messages" at bounding box center [28, 102] width 19 height 5
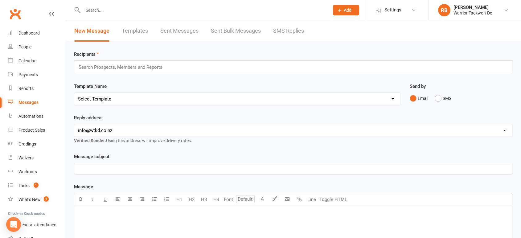
click at [118, 100] on select "Select Template [Email] We Miss You - 1st email [Email] Graduation from Junior …" at bounding box center [237, 99] width 326 height 12
select select "12"
click at [74, 93] on select "Select Template [Email] We Miss You - 1st email [Email] Graduation from Junior …" at bounding box center [237, 99] width 326 height 12
drag, startPoint x: 127, startPoint y: 170, endPoint x: 65, endPoint y: 164, distance: 62.0
click at [64, 167] on ui-view "Prospect Member Non-attending contact Class / event Appointment Grading event T…" at bounding box center [260, 233] width 521 height 462
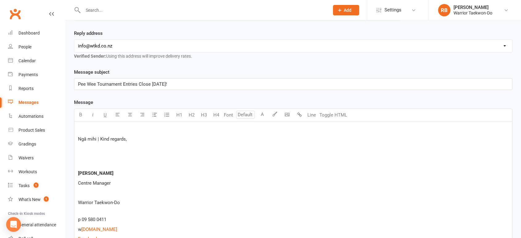
scroll to position [137, 0]
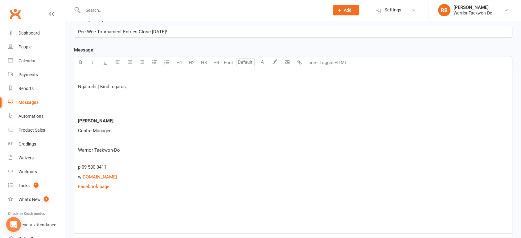
click at [120, 73] on p at bounding box center [293, 76] width 431 height 7
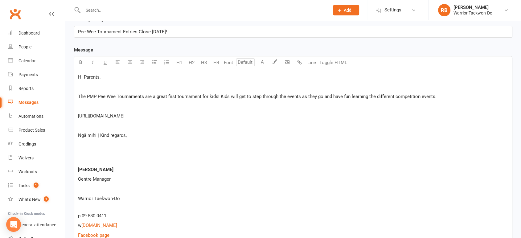
drag, startPoint x: 267, startPoint y: 118, endPoint x: 71, endPoint y: 115, distance: 195.3
click at [71, 115] on div "Message subject Pee Wee Tournament Entries Close [DATE]! Message U H1 H2 H3 H4 …" at bounding box center [293, 176] width 448 height 321
click at [224, 106] on p "﻿" at bounding box center [293, 105] width 431 height 7
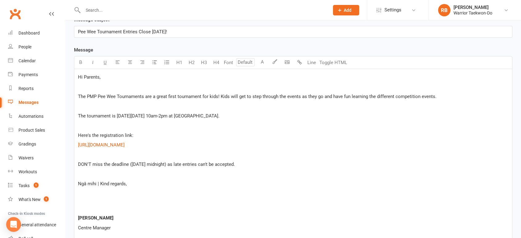
click at [286, 163] on p "DON'T miss the deadline ([DATE] midnight) as late entries can't be accepted." at bounding box center [293, 164] width 431 height 7
click at [254, 165] on p "DON'T miss the deadline ([DATE] midnight) as late entries can't be accepted." at bounding box center [293, 164] width 431 height 7
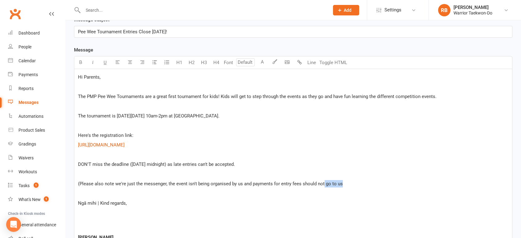
drag, startPoint x: 323, startPoint y: 182, endPoint x: 393, endPoint y: 182, distance: 69.4
click at [393, 183] on p "(Please also note we're just the messenger, the event isn't being organised by …" at bounding box center [293, 183] width 431 height 7
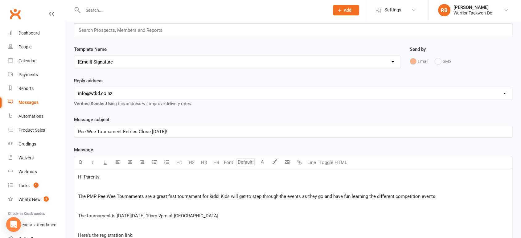
scroll to position [0, 0]
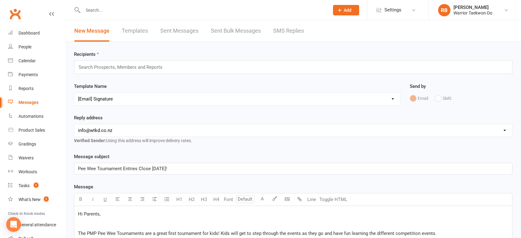
click at [168, 64] on div "Search Prospects, Members and Reports" at bounding box center [293, 67] width 439 height 14
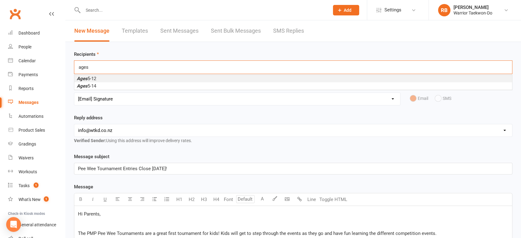
type input "ages"
click at [170, 77] on li "Ages [DEMOGRAPHIC_DATA]" at bounding box center [293, 78] width 438 height 7
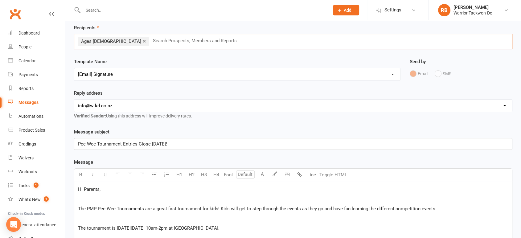
scroll to position [68, 0]
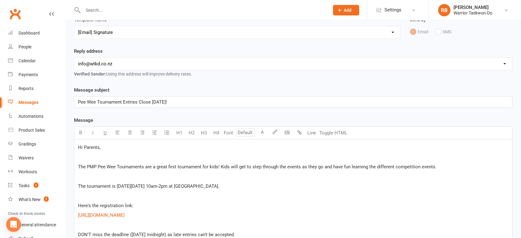
click at [249, 185] on p "The tournament is [DATE][DATE] 10am-2pm at [GEOGRAPHIC_DATA]." at bounding box center [293, 186] width 431 height 7
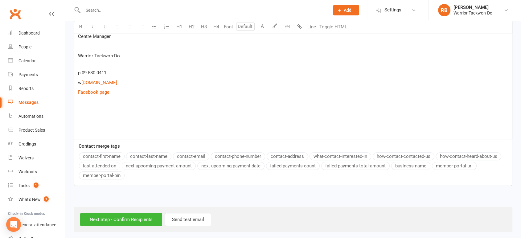
scroll to position [352, 0]
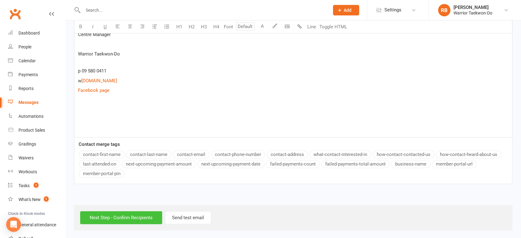
click at [130, 211] on input "Next Step - Confirm Recipients" at bounding box center [121, 217] width 82 height 13
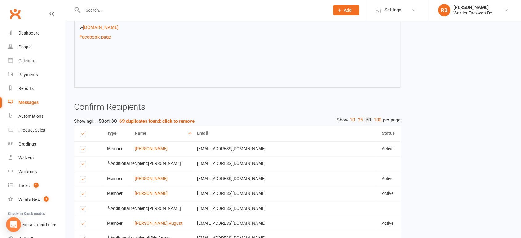
scroll to position [309, 0]
click at [146, 118] on strong "69 duplicates found: click to remove" at bounding box center [156, 121] width 75 height 6
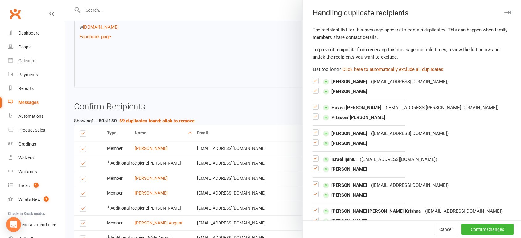
click at [384, 68] on button "Click here to automatically exclude all duplicates" at bounding box center [392, 69] width 101 height 7
click at [475, 226] on button "Confirm Changes" at bounding box center [488, 229] width 52 height 11
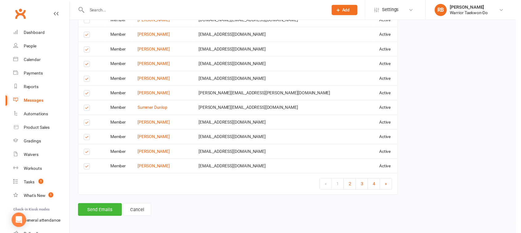
scroll to position [1126, 0]
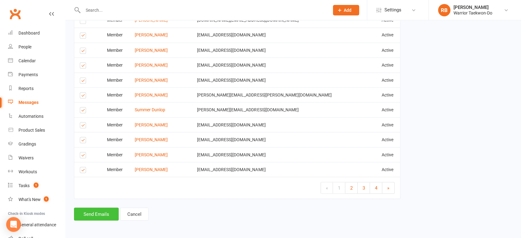
click at [92, 214] on button "Send Emails" at bounding box center [96, 214] width 45 height 13
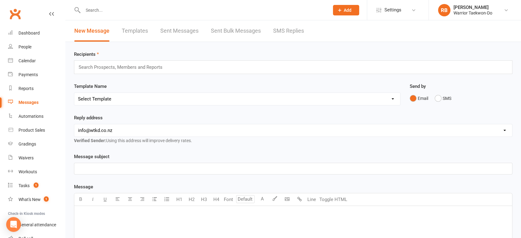
click at [120, 11] on input "text" at bounding box center [203, 10] width 244 height 9
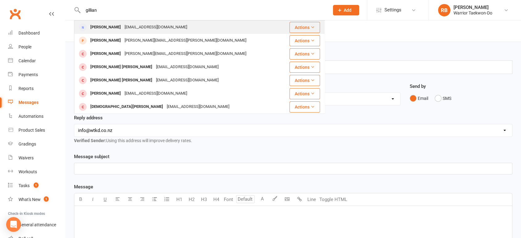
type input "gillian"
click at [128, 26] on div "[EMAIL_ADDRESS][DOMAIN_NAME]" at bounding box center [156, 27] width 66 height 9
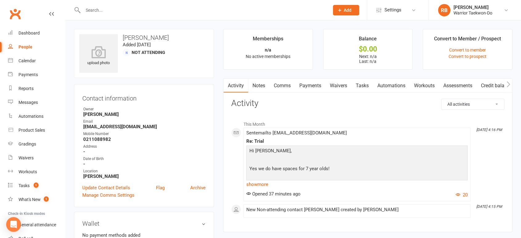
click at [284, 87] on link "Comms" at bounding box center [283, 86] width 26 height 14
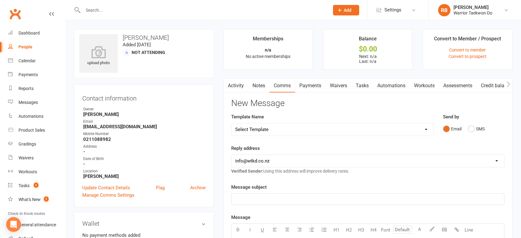
click at [300, 131] on select "Select Template [Email] We Miss You - 1st email [Email] Graduation from Junior …" at bounding box center [333, 129] width 202 height 12
select select "12"
click at [232, 123] on select "Select Template [Email] We Miss You - 1st email [Email] Graduation from Junior …" at bounding box center [333, 129] width 202 height 12
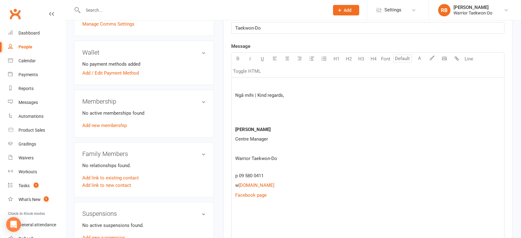
scroll to position [240, 0]
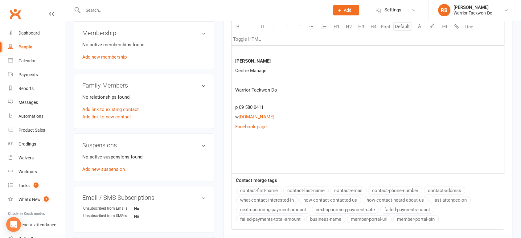
click at [251, 145] on p at bounding box center [367, 146] width 265 height 7
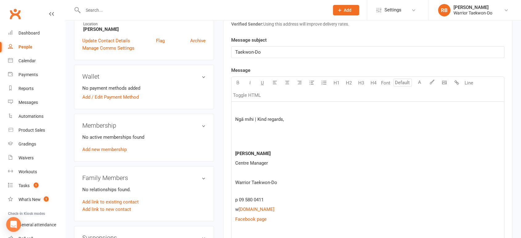
scroll to position [138, 0]
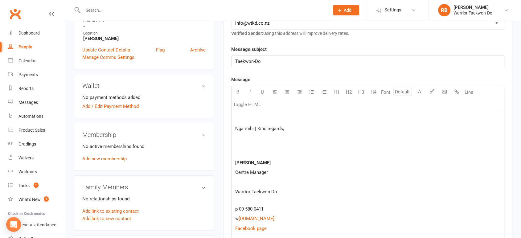
click at [258, 118] on p at bounding box center [367, 118] width 265 height 7
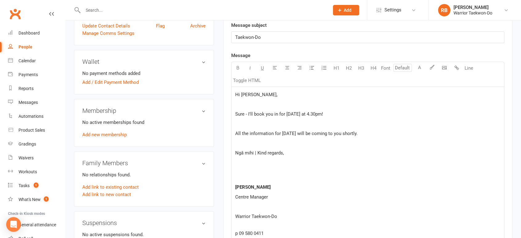
scroll to position [172, 0]
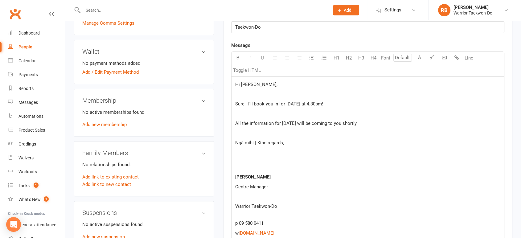
drag, startPoint x: 314, startPoint y: 123, endPoint x: 374, endPoint y: 122, distance: 59.5
click at [374, 123] on p "All the information for [DATE] will be coming to you shortly." at bounding box center [367, 123] width 265 height 7
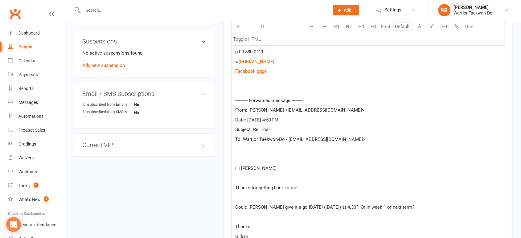
scroll to position [343, 0]
drag, startPoint x: 276, startPoint y: 130, endPoint x: 253, endPoint y: 130, distance: 22.5
click at [253, 130] on p "Subject: Re: Trial" at bounding box center [367, 129] width 265 height 7
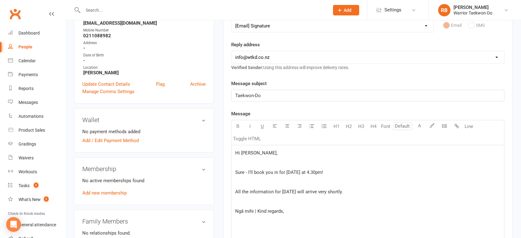
drag, startPoint x: 287, startPoint y: 92, endPoint x: 249, endPoint y: 79, distance: 39.8
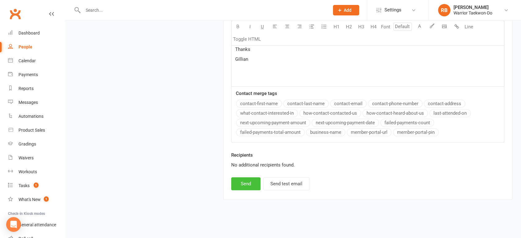
click at [251, 188] on button "Send" at bounding box center [245, 183] width 29 height 13
select select
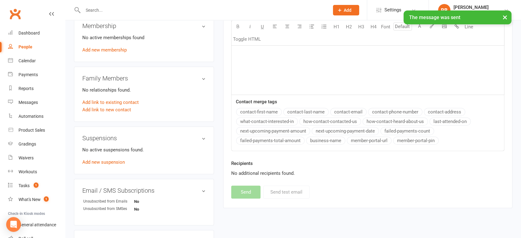
scroll to position [195, 0]
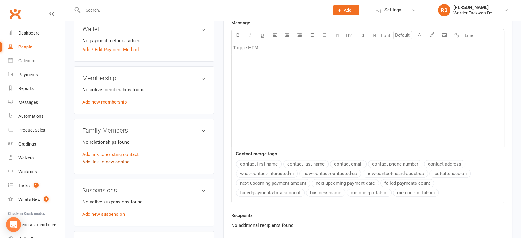
click at [111, 161] on link "Add link to new contact" at bounding box center [106, 161] width 49 height 7
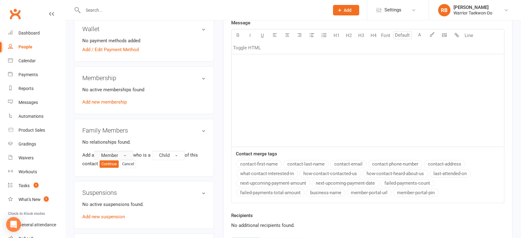
click at [121, 155] on button "Member" at bounding box center [113, 155] width 39 height 9
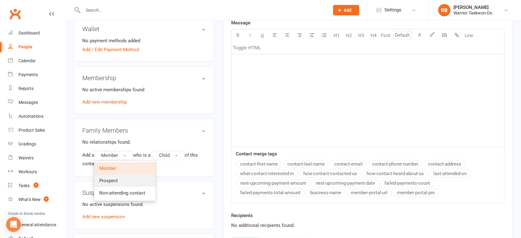
click at [120, 178] on link "Prospect" at bounding box center [124, 181] width 61 height 12
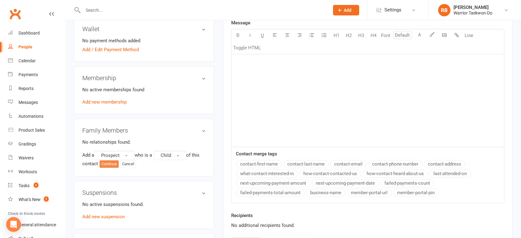
click at [113, 163] on button "Continue" at bounding box center [109, 163] width 19 height 7
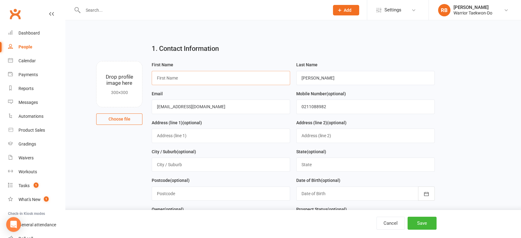
click at [205, 84] on input "text" at bounding box center [221, 78] width 139 height 14
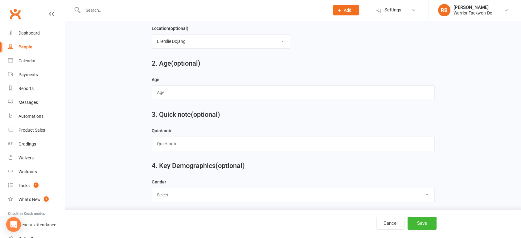
scroll to position [240, 0]
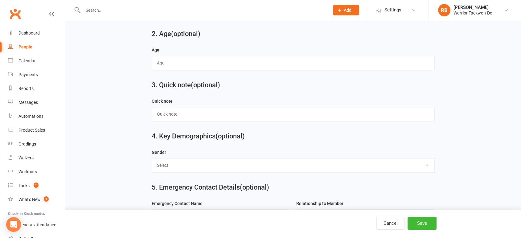
type input "Lachie"
click at [180, 63] on input "text" at bounding box center [293, 63] width 283 height 14
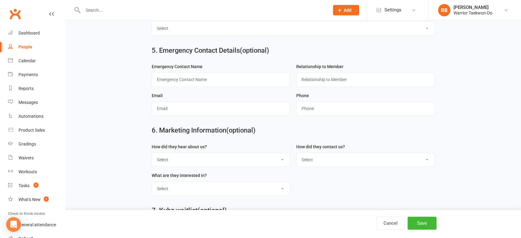
scroll to position [377, 0]
type input "7"
click at [180, 80] on input "text" at bounding box center [221, 79] width 139 height 14
type input "[PERSON_NAME]"
click at [213, 79] on input "[PERSON_NAME]" at bounding box center [221, 79] width 139 height 14
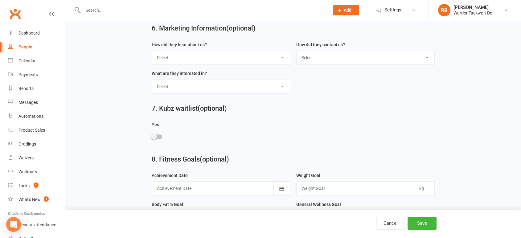
scroll to position [468, 0]
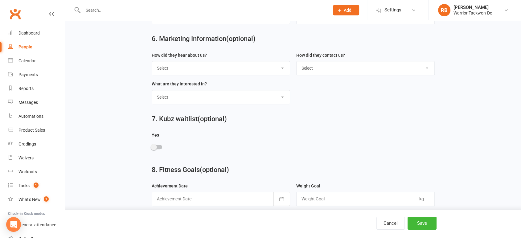
click at [179, 67] on select "Select Google Through A Friend Poster Magazine Walk by Letter Box Drop Facebook" at bounding box center [221, 68] width 138 height 14
select select "Google"
click at [152, 61] on select "Select Google Through A Friend Poster Magazine Walk by Letter Box Drop Facebook" at bounding box center [221, 68] width 138 height 14
click at [429, 229] on button "Save" at bounding box center [422, 223] width 29 height 13
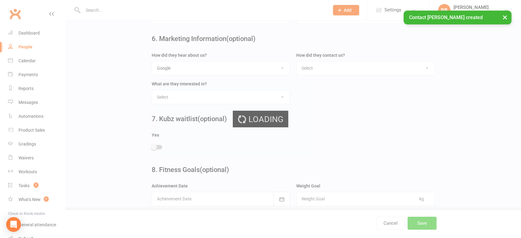
scroll to position [0, 0]
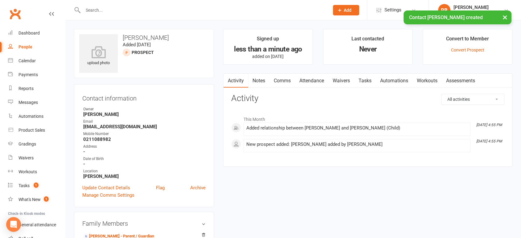
click at [301, 81] on link "Attendance" at bounding box center [311, 81] width 33 height 14
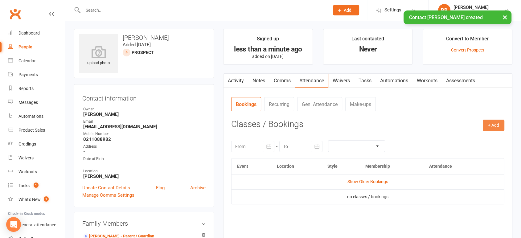
click at [492, 122] on button "+ Add" at bounding box center [494, 125] width 22 height 11
click at [472, 136] on link "Book Event" at bounding box center [473, 139] width 61 height 12
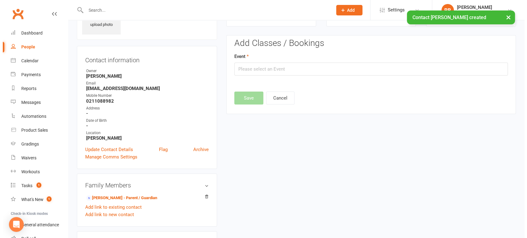
scroll to position [42, 0]
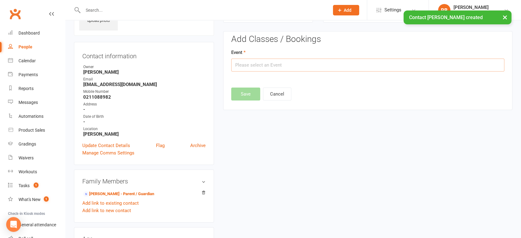
click at [263, 64] on input "text" at bounding box center [367, 65] width 273 height 13
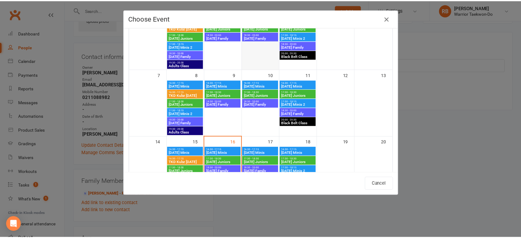
scroll to position [103, 0]
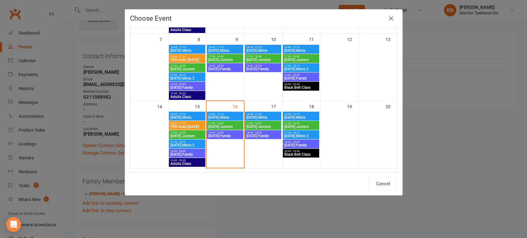
click at [265, 115] on span "16:30 - 17:15" at bounding box center [263, 114] width 34 height 3
type input "[DATE] Minis - [DATE] 4:30:00 PM"
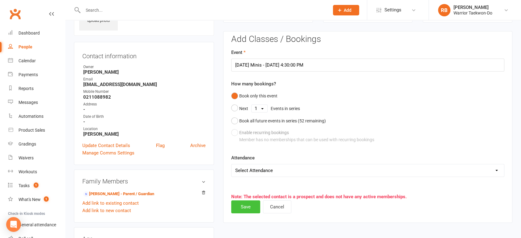
click at [253, 201] on button "Save" at bounding box center [245, 207] width 29 height 13
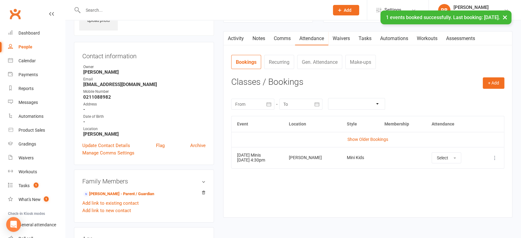
click at [280, 39] on link "Comms" at bounding box center [283, 38] width 26 height 14
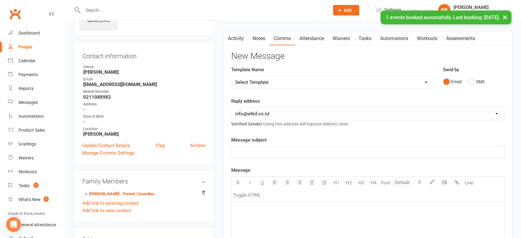
click at [272, 82] on select "Select Template [Email] We Miss You - 1st email [Email] Graduation from Junior …" at bounding box center [333, 82] width 202 height 12
select select "49"
click at [232, 76] on select "Select Template [Email] We Miss You - 1st email [Email] Graduation from Junior …" at bounding box center [333, 82] width 202 height 12
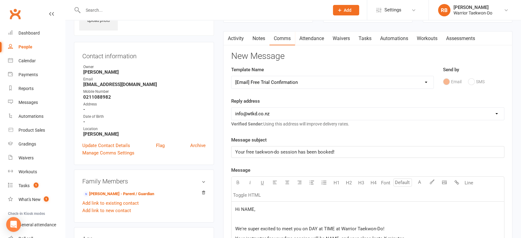
scroll to position [145, 0]
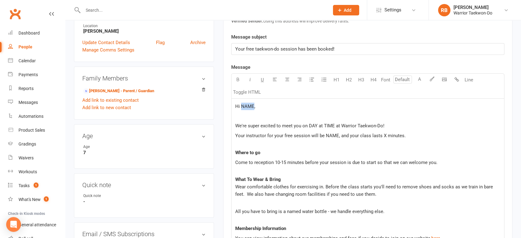
drag, startPoint x: 240, startPoint y: 106, endPoint x: 253, endPoint y: 103, distance: 12.5
click at [253, 104] on span "Hi NAME," at bounding box center [245, 107] width 20 height 6
click at [297, 125] on span "We're super excited to meet you on DAY at TIME at Warrior Taekwon-Do!" at bounding box center [309, 126] width 149 height 6
drag, startPoint x: 326, startPoint y: 134, endPoint x: 337, endPoint y: 133, distance: 10.6
click at [337, 133] on span "Your instructor for your free session will be NAME, and your class lasts X minu…" at bounding box center [320, 136] width 171 height 6
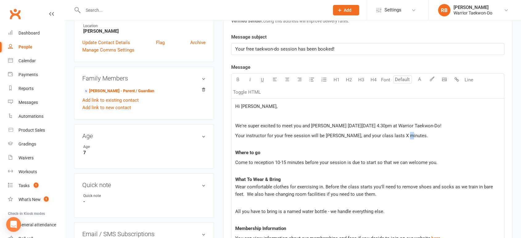
click at [407, 135] on span "Your instructor for your free session will be [PERSON_NAME], and your class las…" at bounding box center [331, 136] width 193 height 6
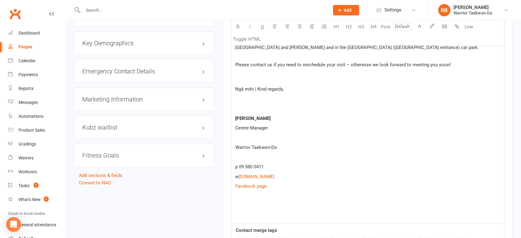
scroll to position [490, 0]
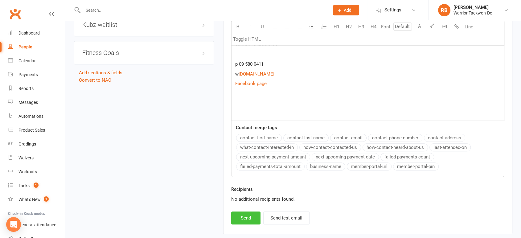
click at [250, 218] on button "Send" at bounding box center [245, 218] width 29 height 13
select select
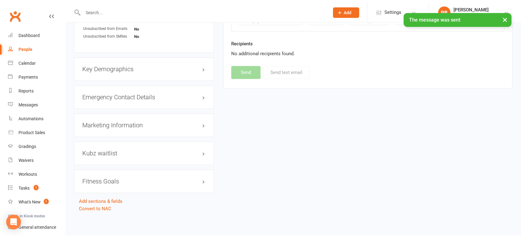
scroll to position [359, 0]
